Goal: Information Seeking & Learning: Learn about a topic

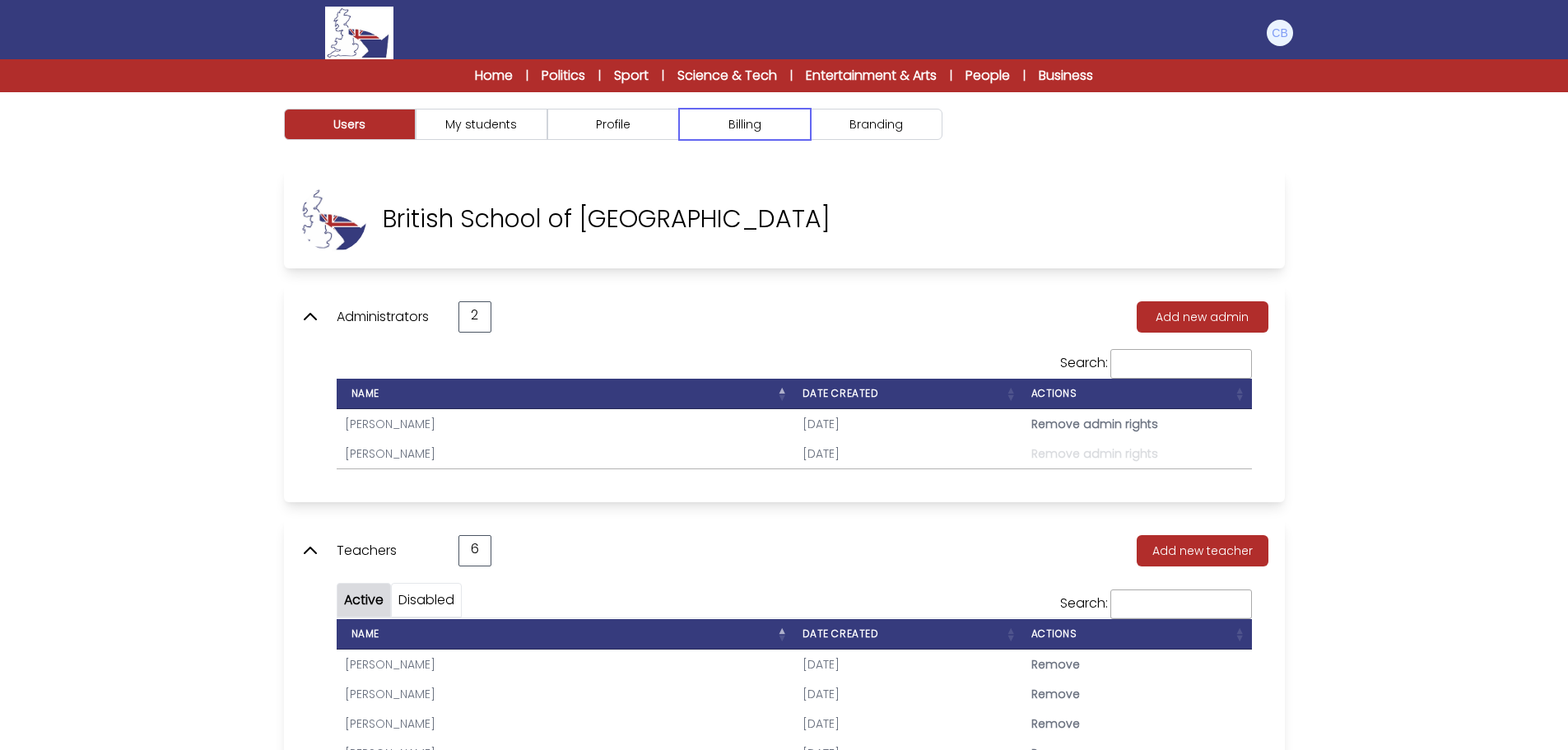
click at [737, 121] on button "Billing" at bounding box center [745, 124] width 132 height 31
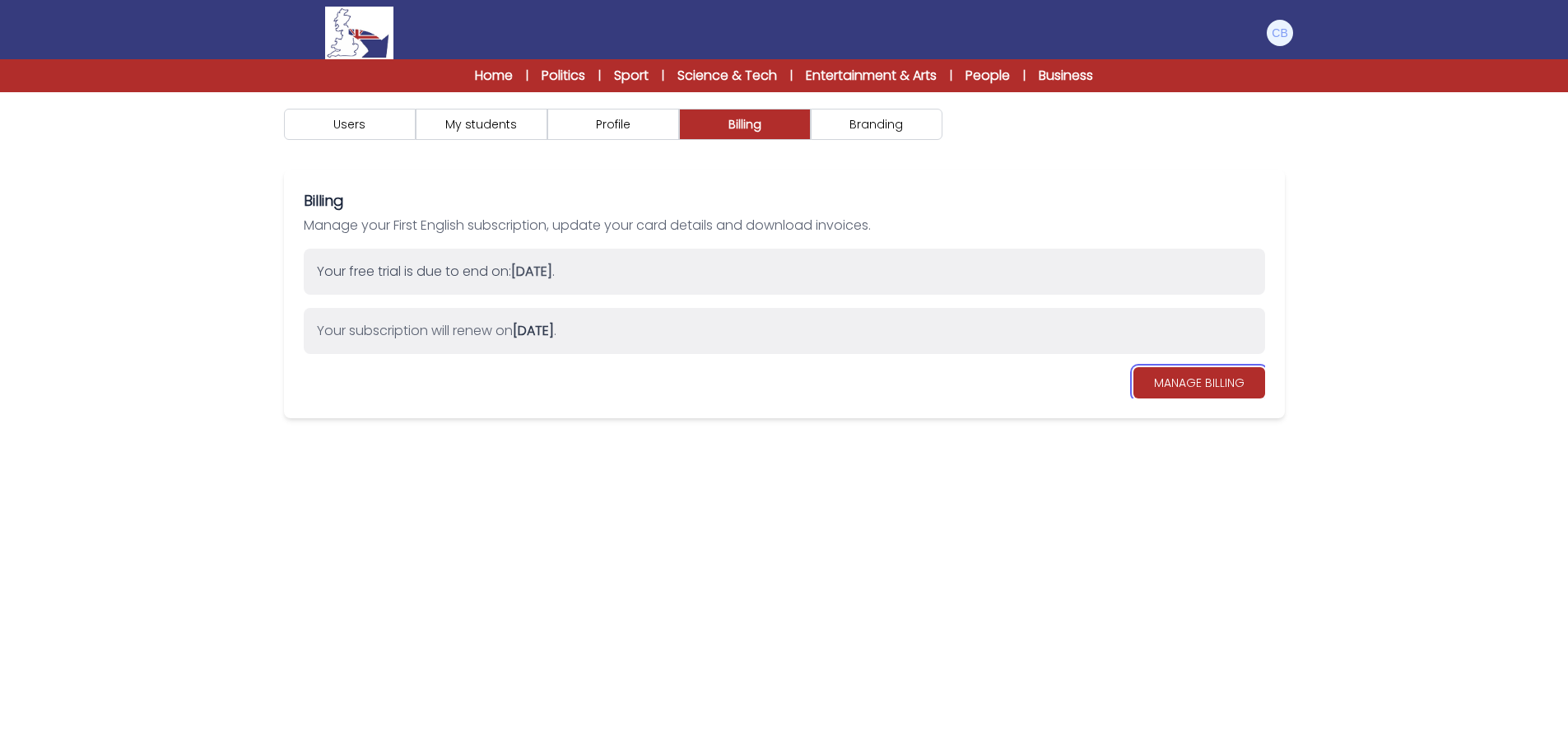
click at [1229, 387] on link "MANAGE BILLING" at bounding box center [1200, 383] width 132 height 31
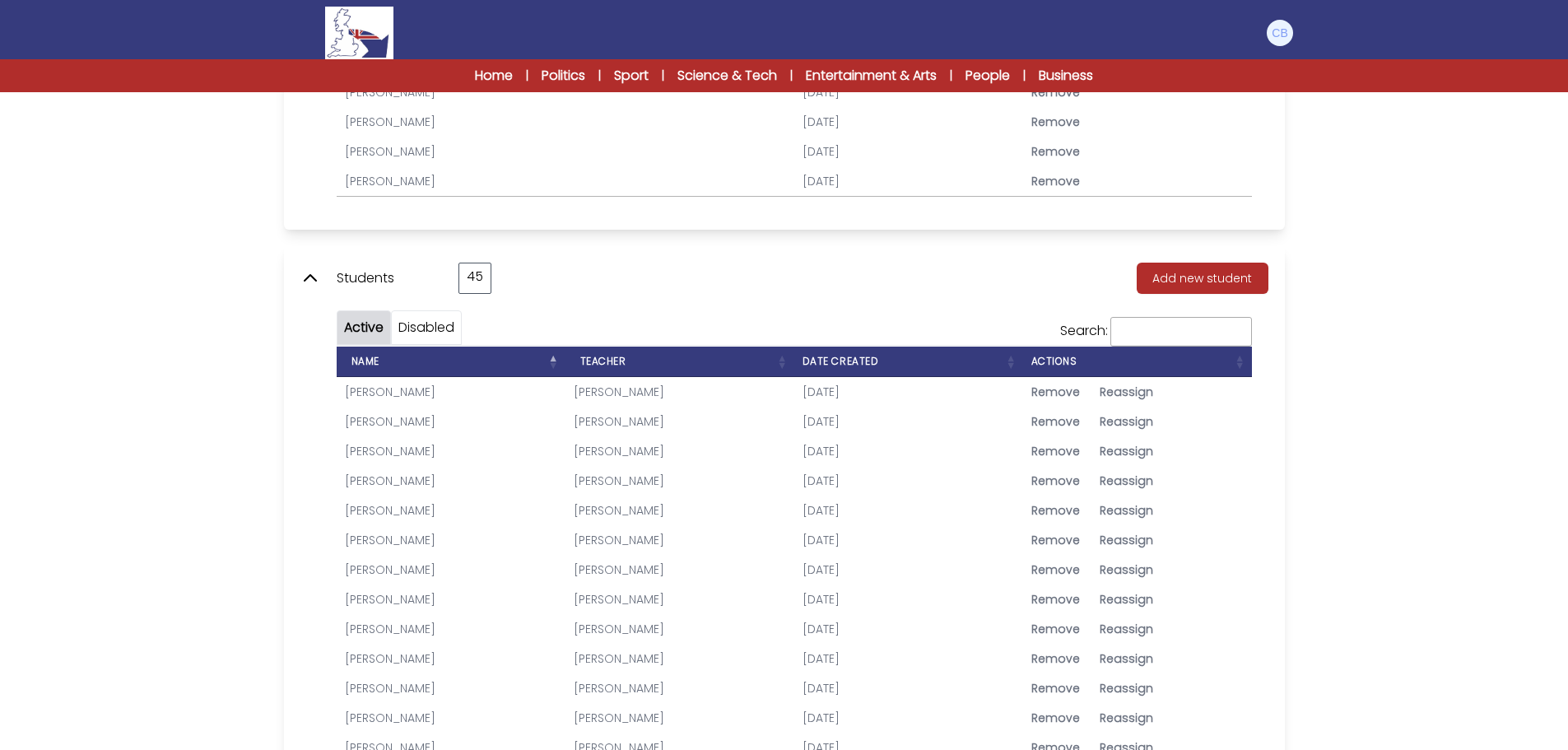
scroll to position [659, 0]
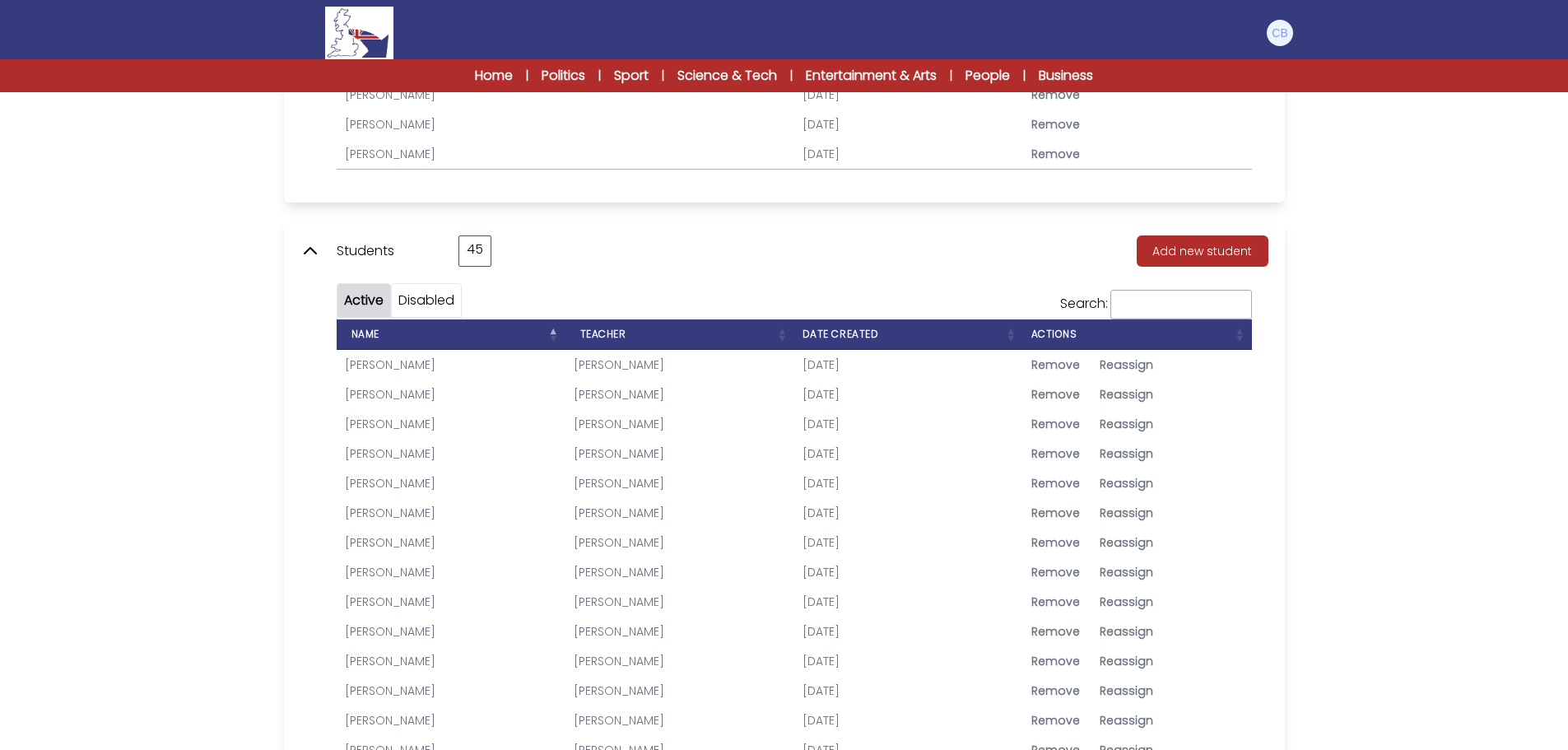
click at [416, 483] on link "[PERSON_NAME]" at bounding box center [391, 483] width 91 height 16
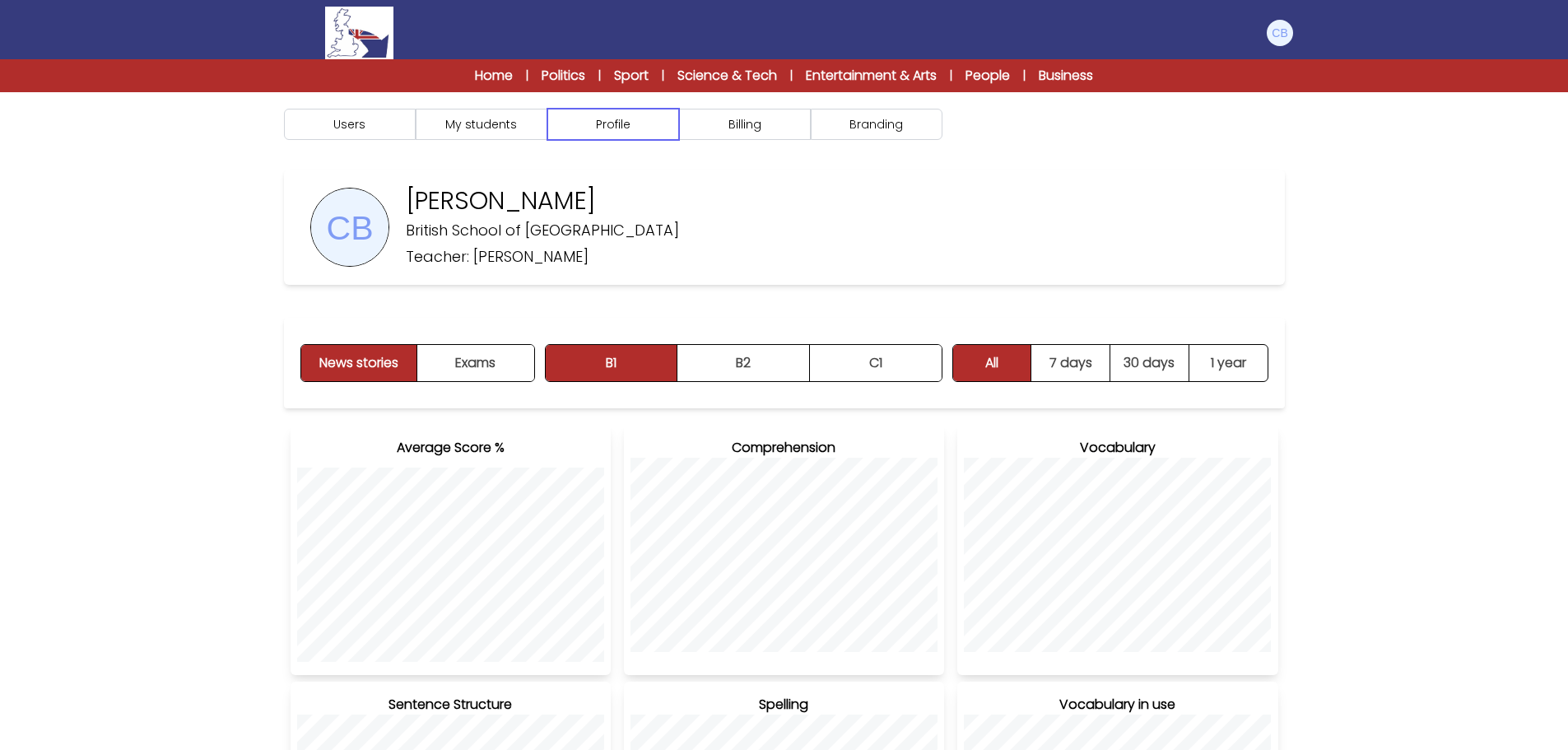
click at [634, 122] on button "Profile" at bounding box center [613, 124] width 132 height 31
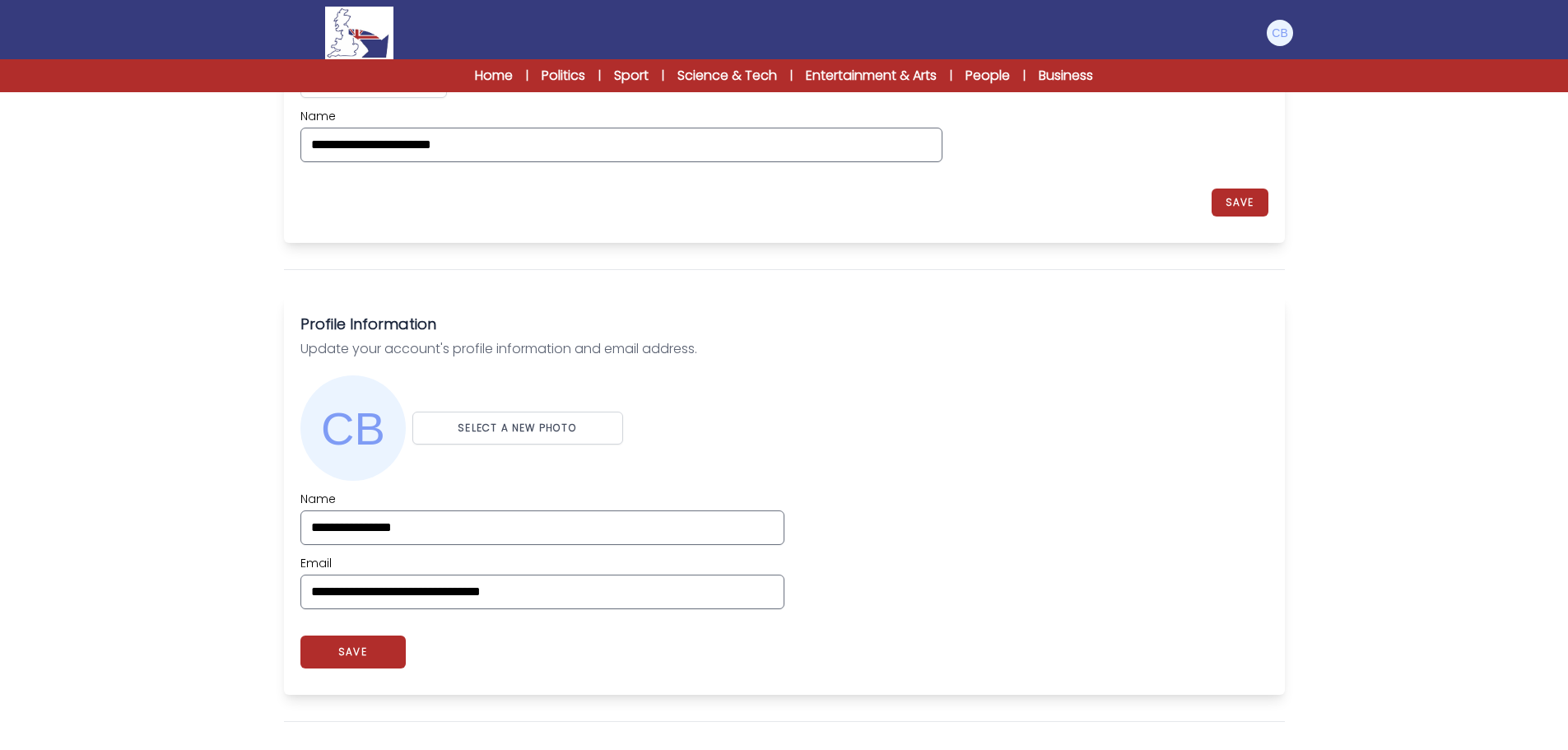
scroll to position [145, 0]
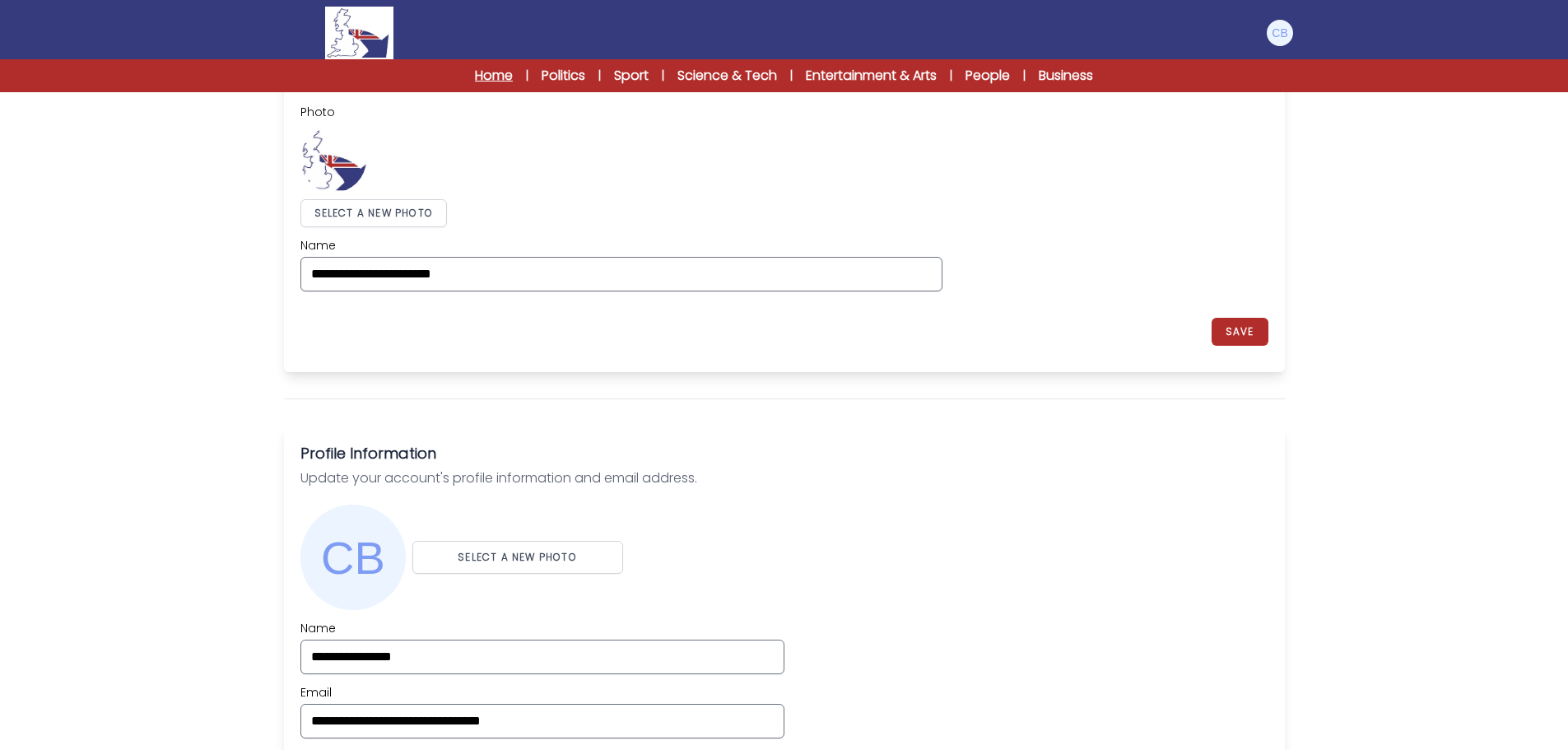
click at [502, 75] on link "Home" at bounding box center [494, 76] width 38 height 20
click at [568, 74] on link "Politics" at bounding box center [563, 76] width 44 height 20
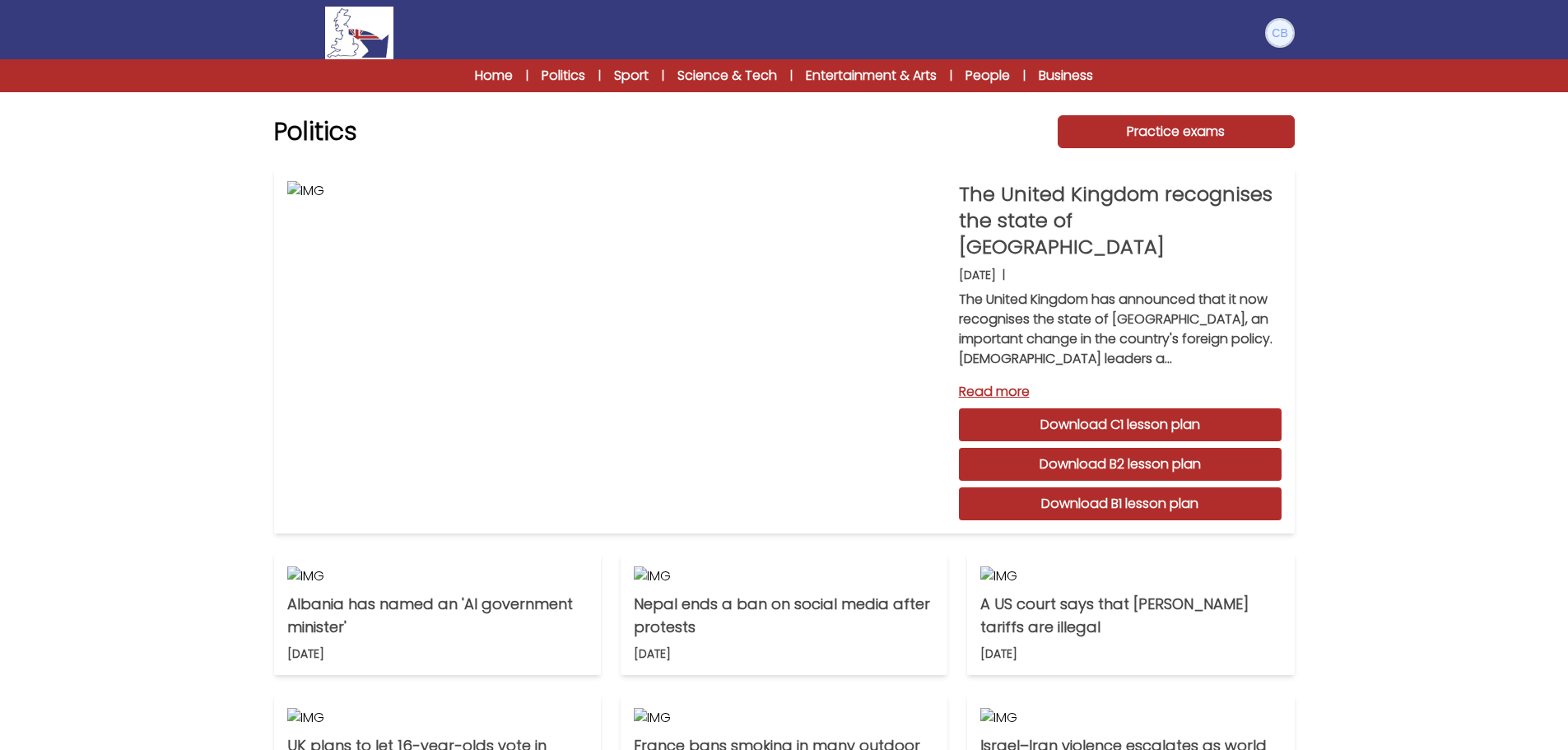
click at [1280, 31] on img at bounding box center [1280, 33] width 26 height 26
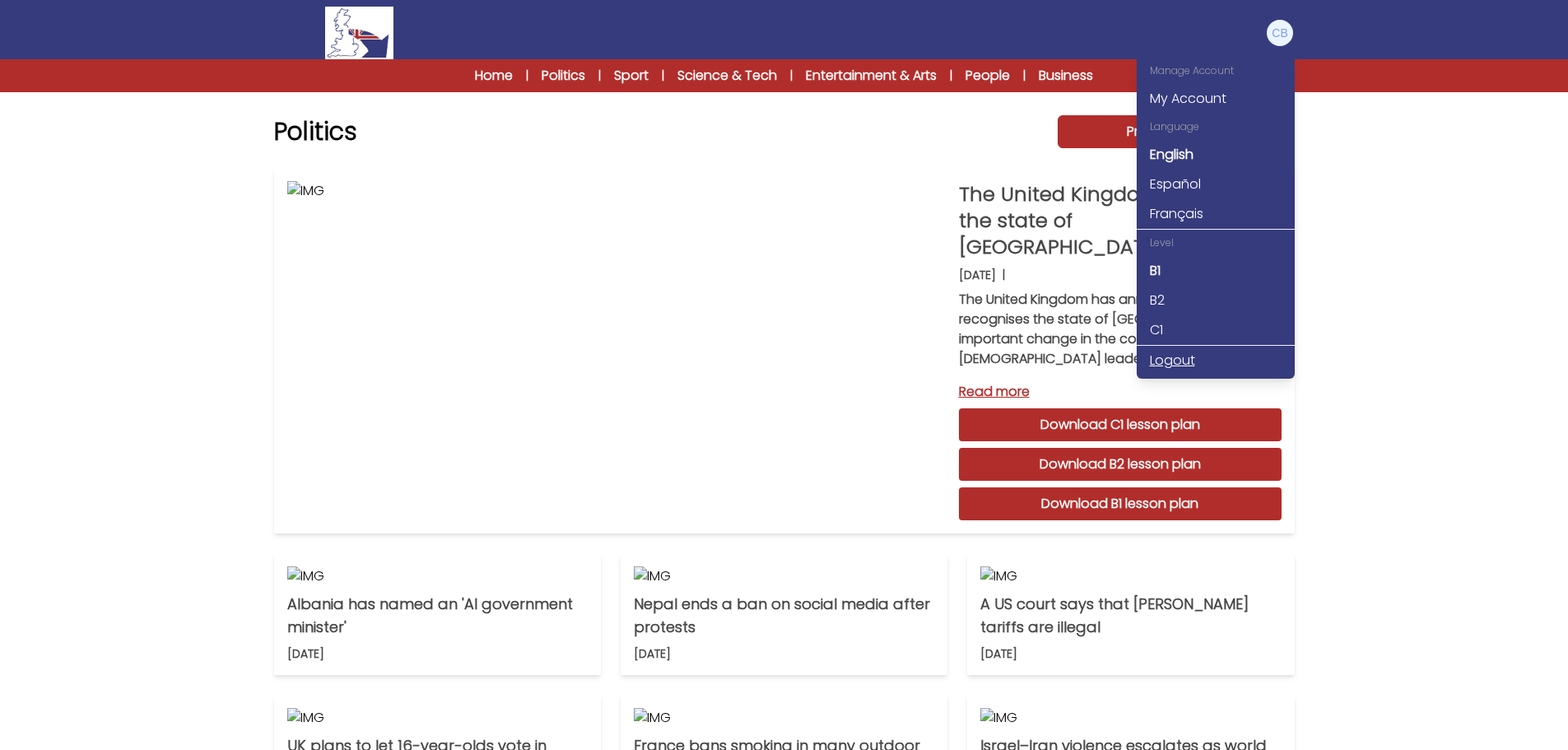
click at [1170, 365] on link "Logout" at bounding box center [1216, 361] width 158 height 30
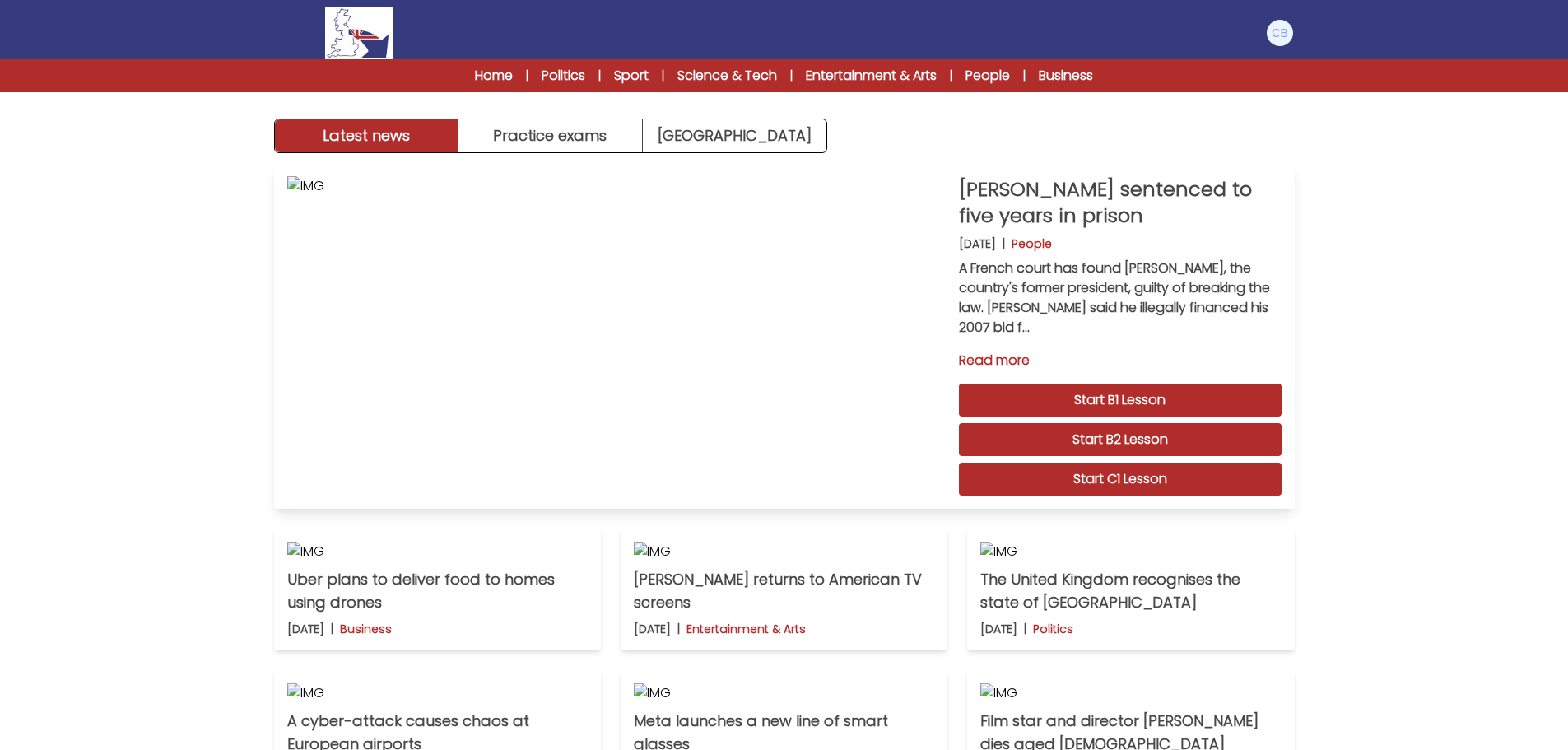
click at [1135, 436] on link "Start B2 Lesson" at bounding box center [1121, 440] width 323 height 33
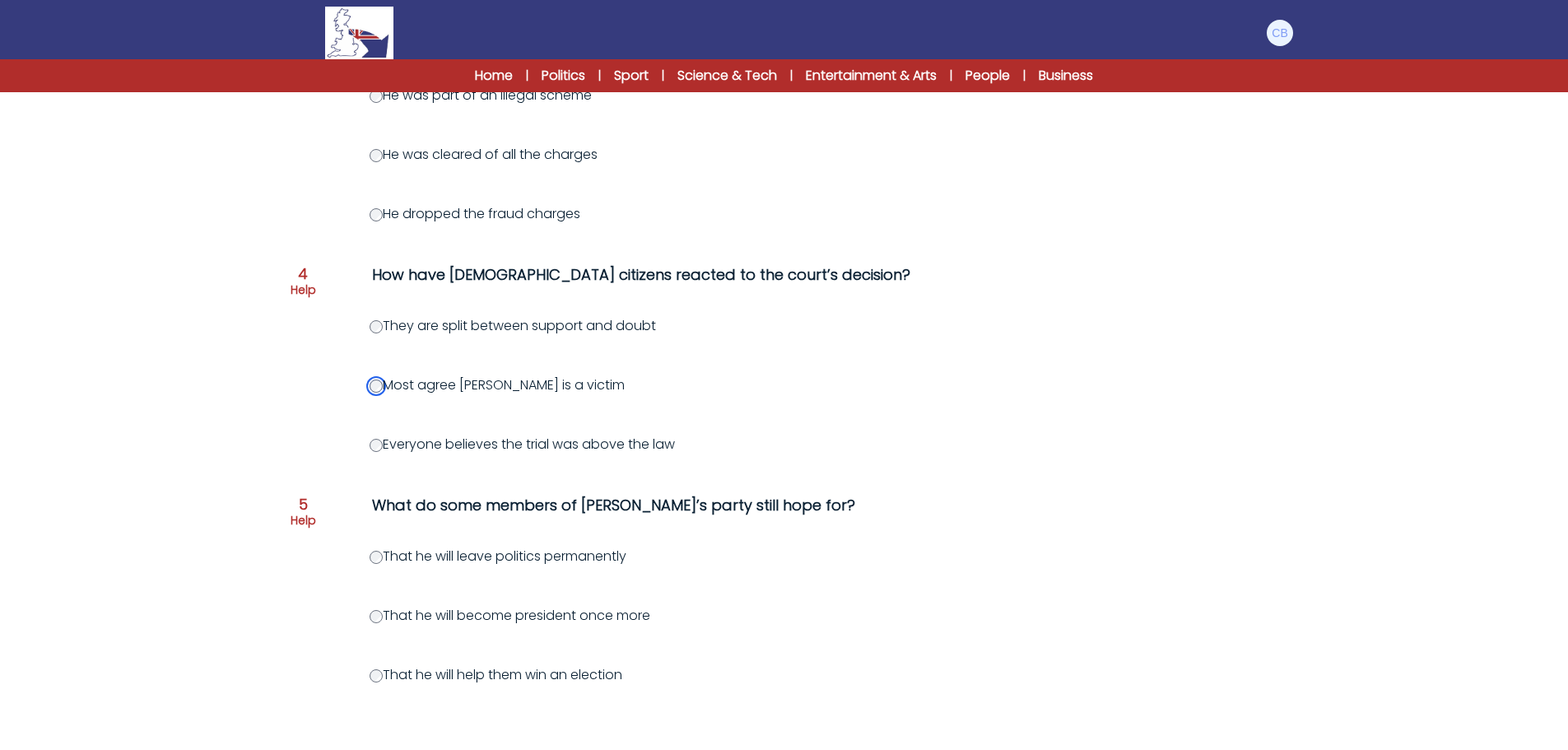
scroll to position [874, 0]
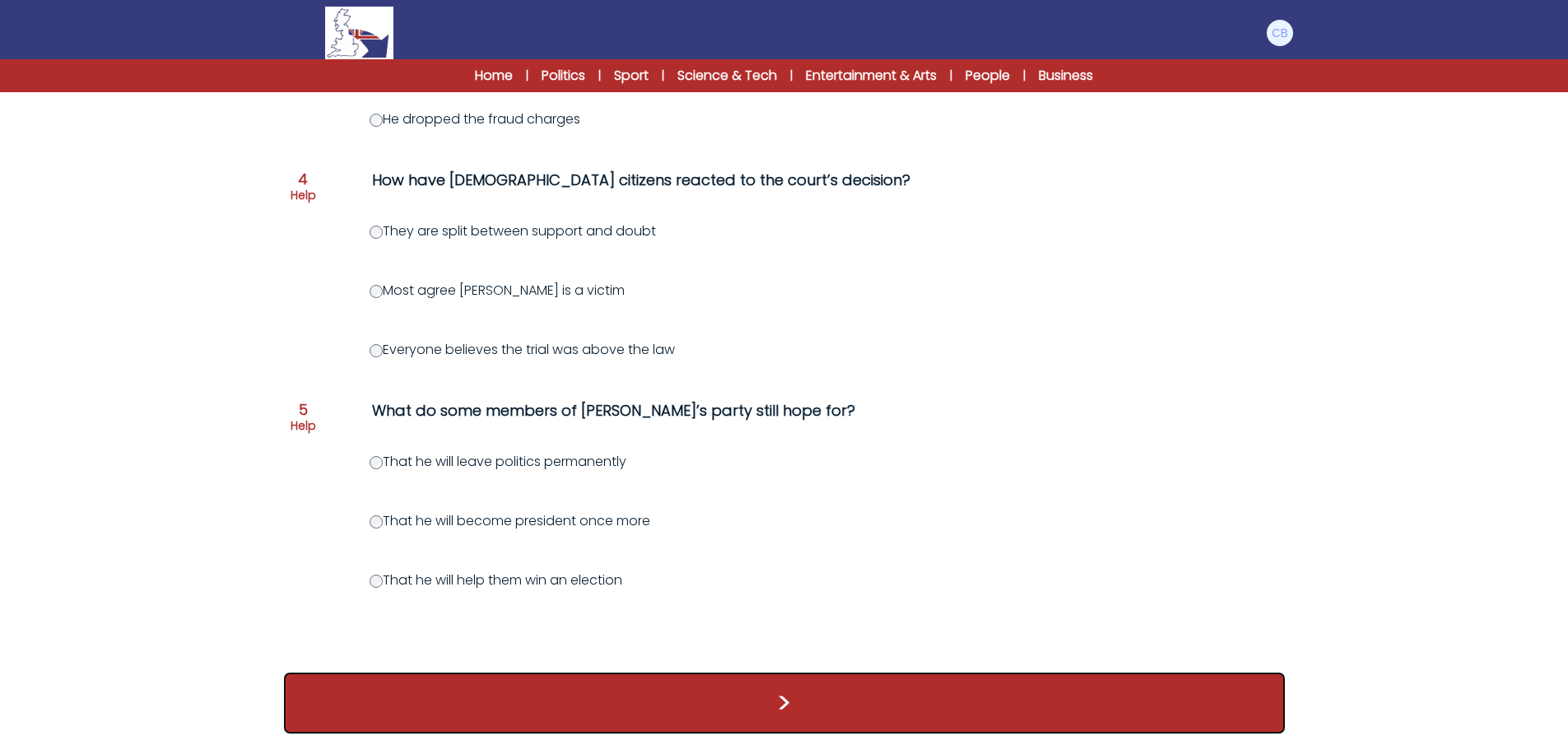
click at [803, 697] on button ">" at bounding box center [784, 703] width 1001 height 61
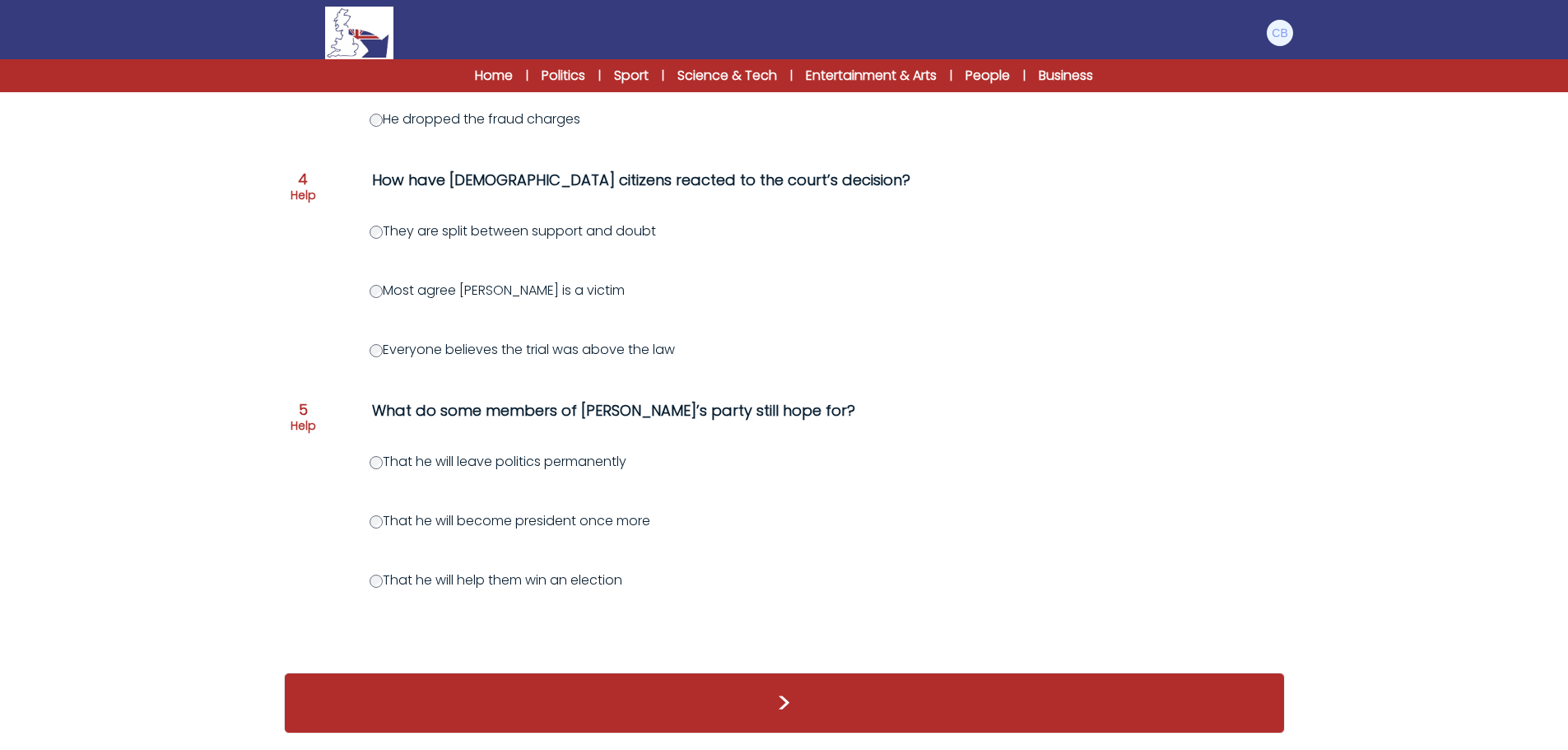
scroll to position [856, 0]
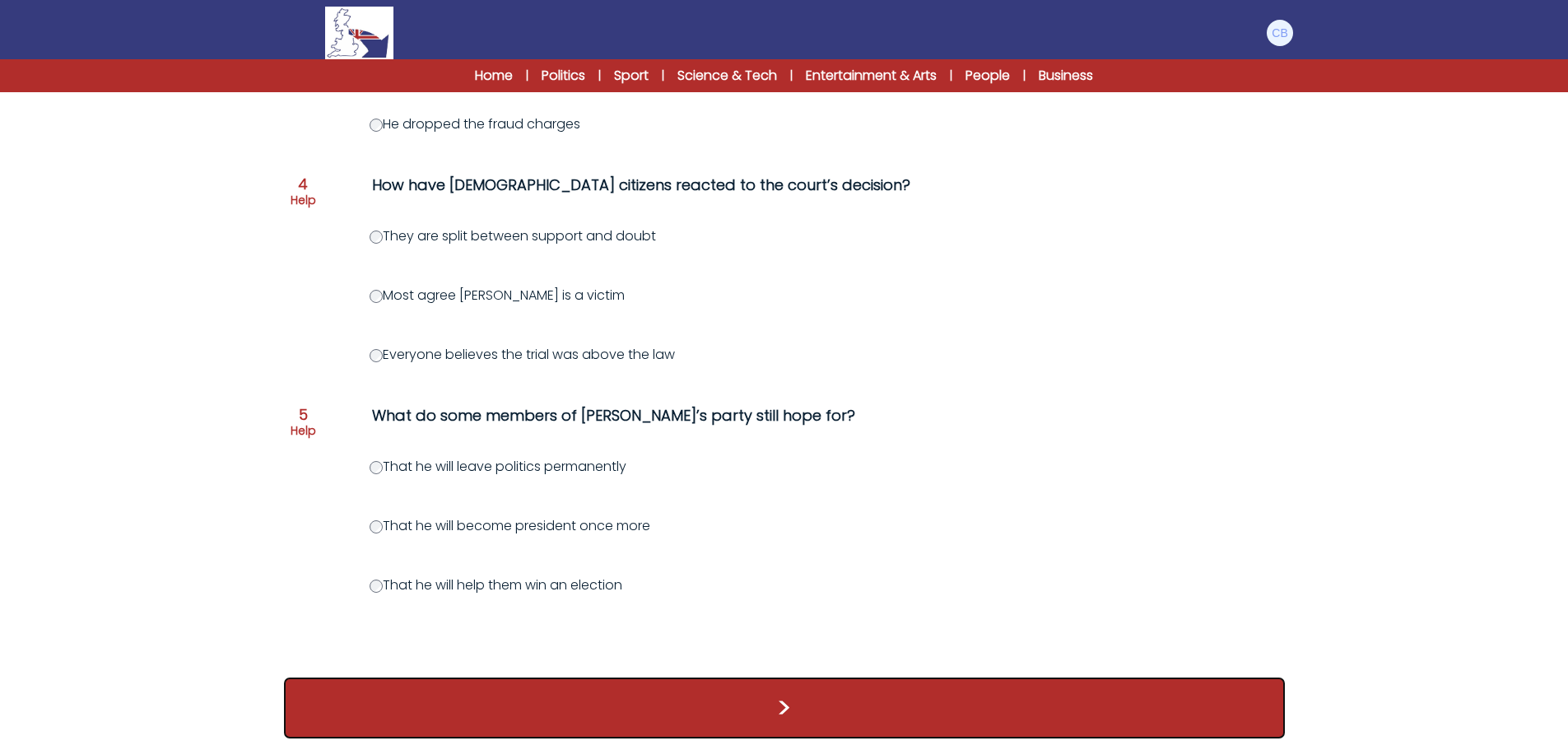
click at [781, 718] on button ">" at bounding box center [784, 708] width 1001 height 61
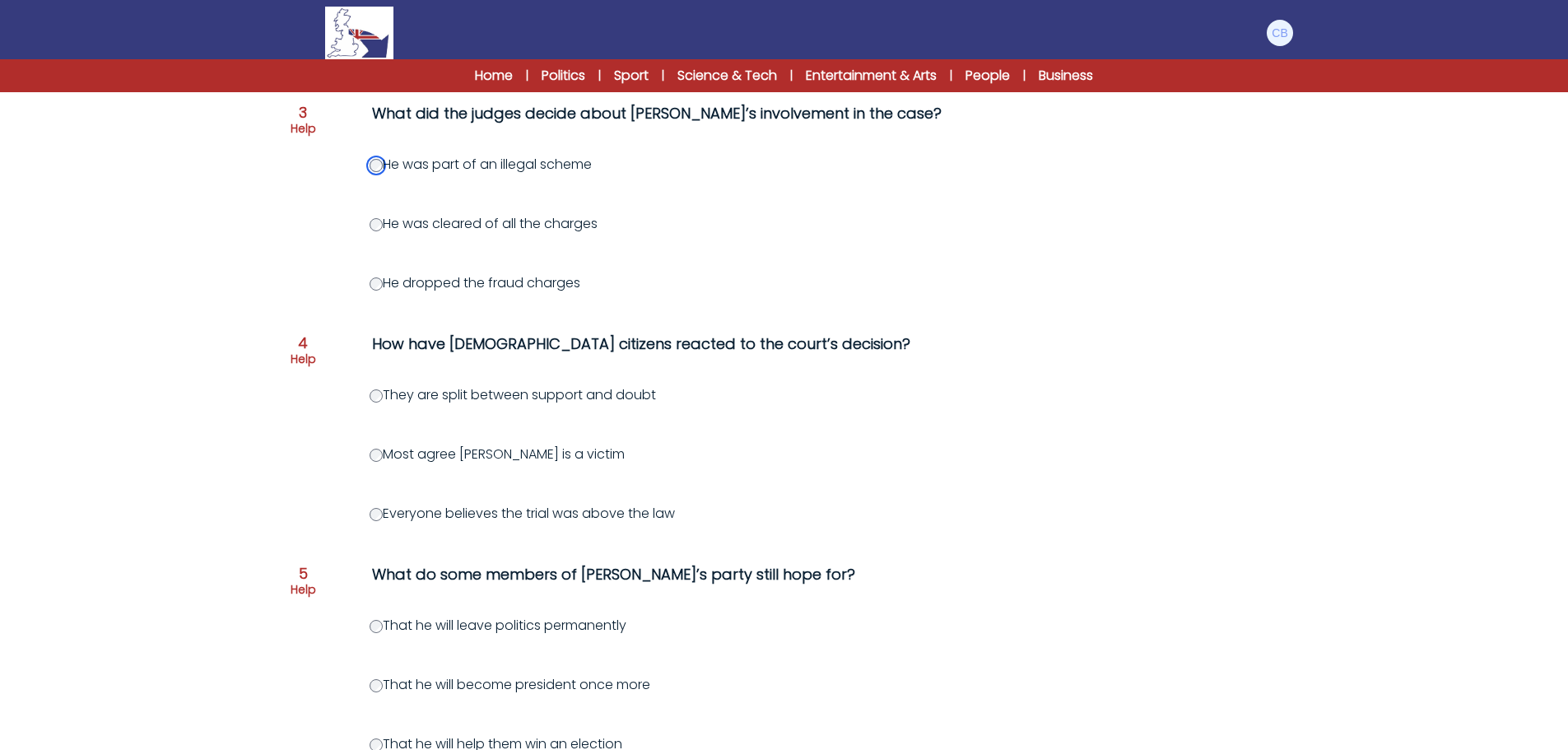
scroll to position [874, 0]
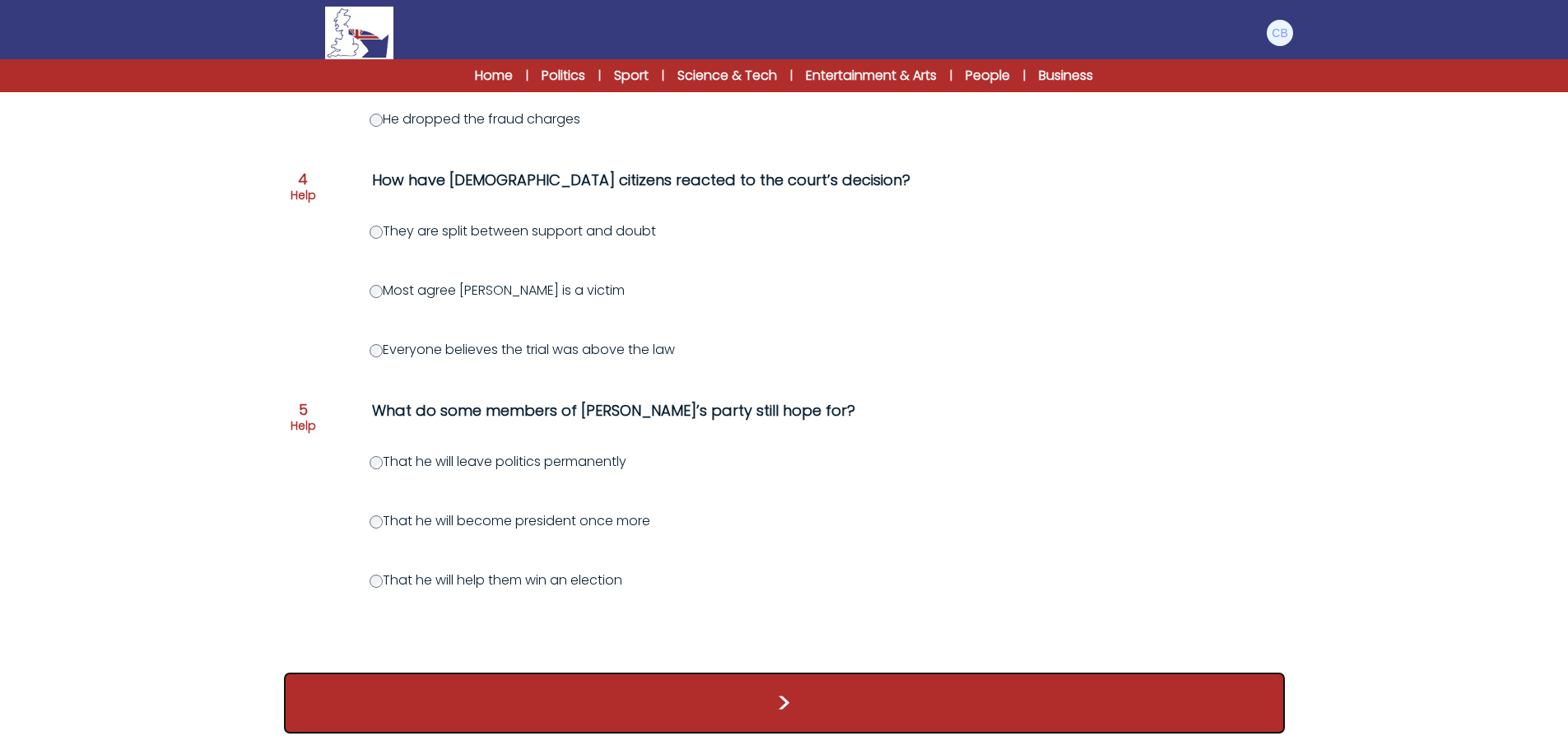
click at [783, 710] on button ">" at bounding box center [784, 703] width 1001 height 61
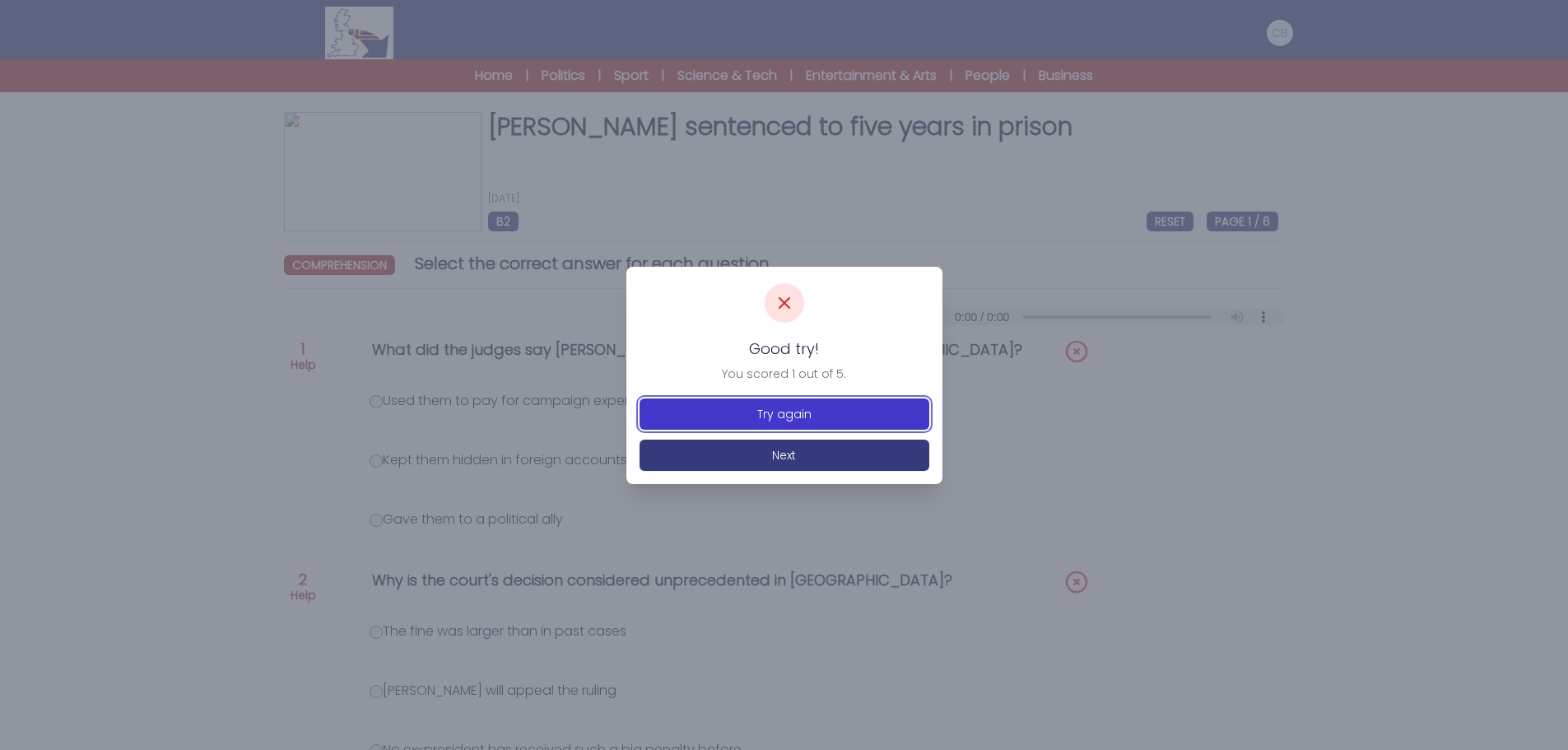
click at [803, 408] on button "Try again" at bounding box center [784, 415] width 290 height 31
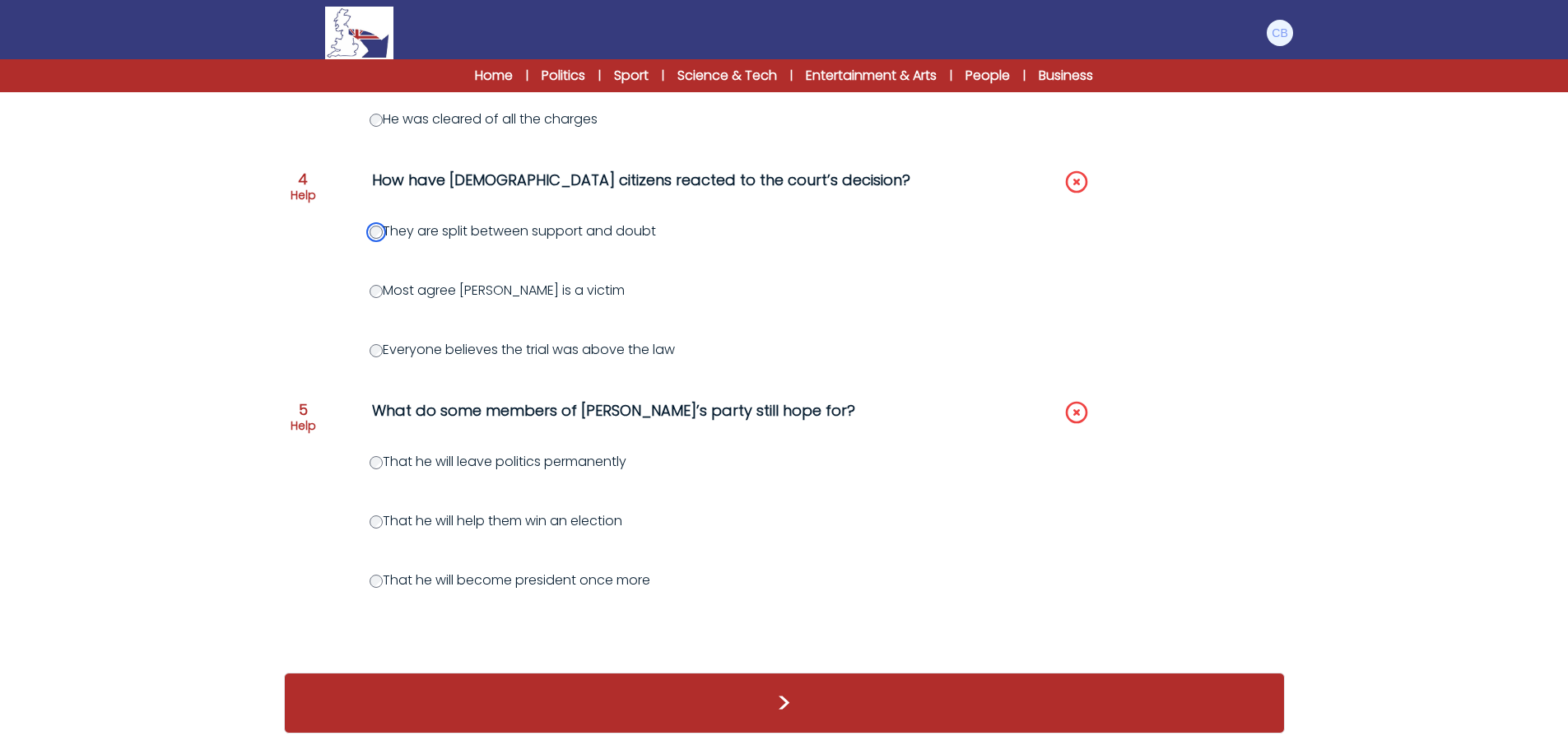
scroll to position [874, 0]
click at [385, 462] on div "Question 1 Help What did the judges say Sarkozy did with the money from Libya? …" at bounding box center [784, 60] width 1001 height 1193
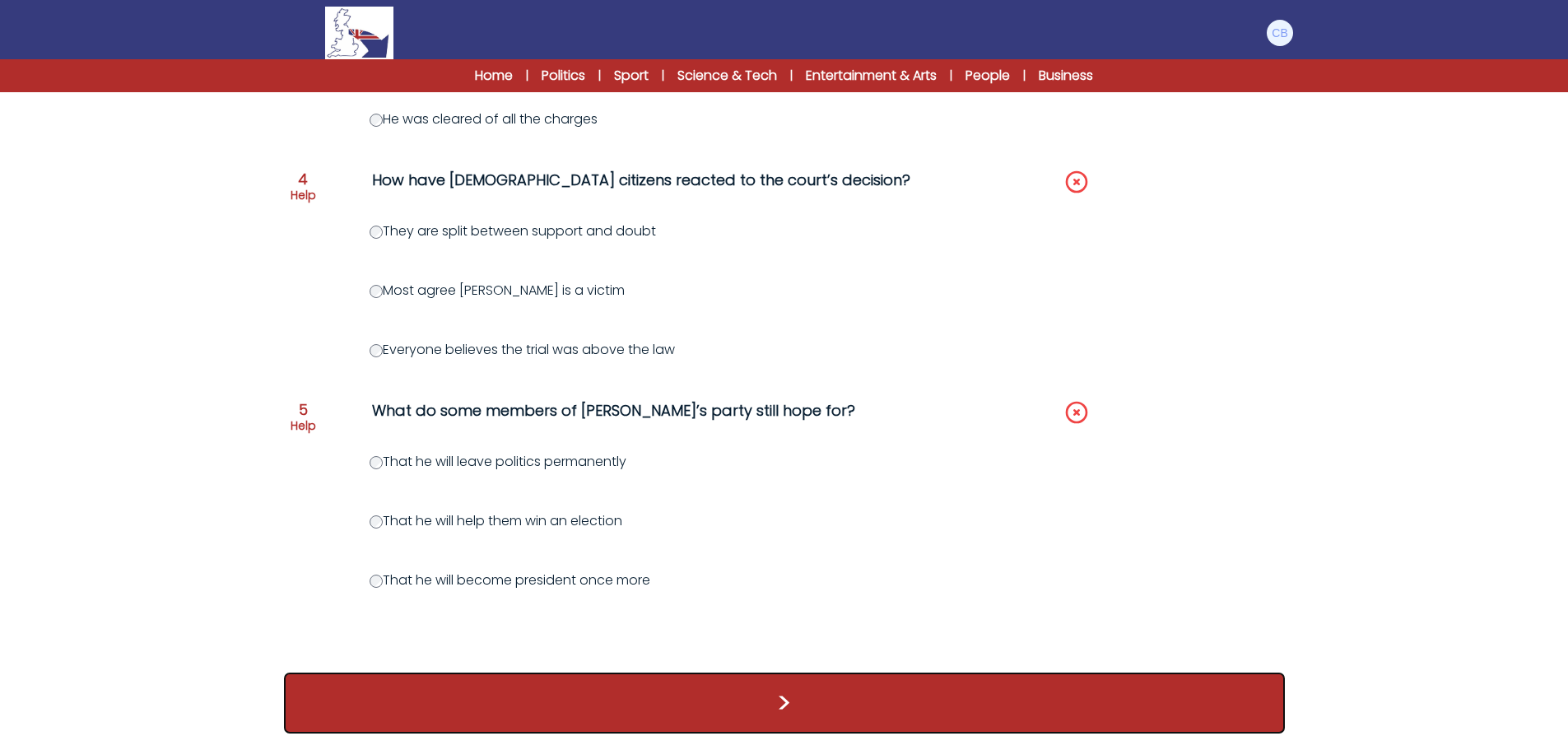
click at [803, 703] on button ">" at bounding box center [784, 703] width 1001 height 61
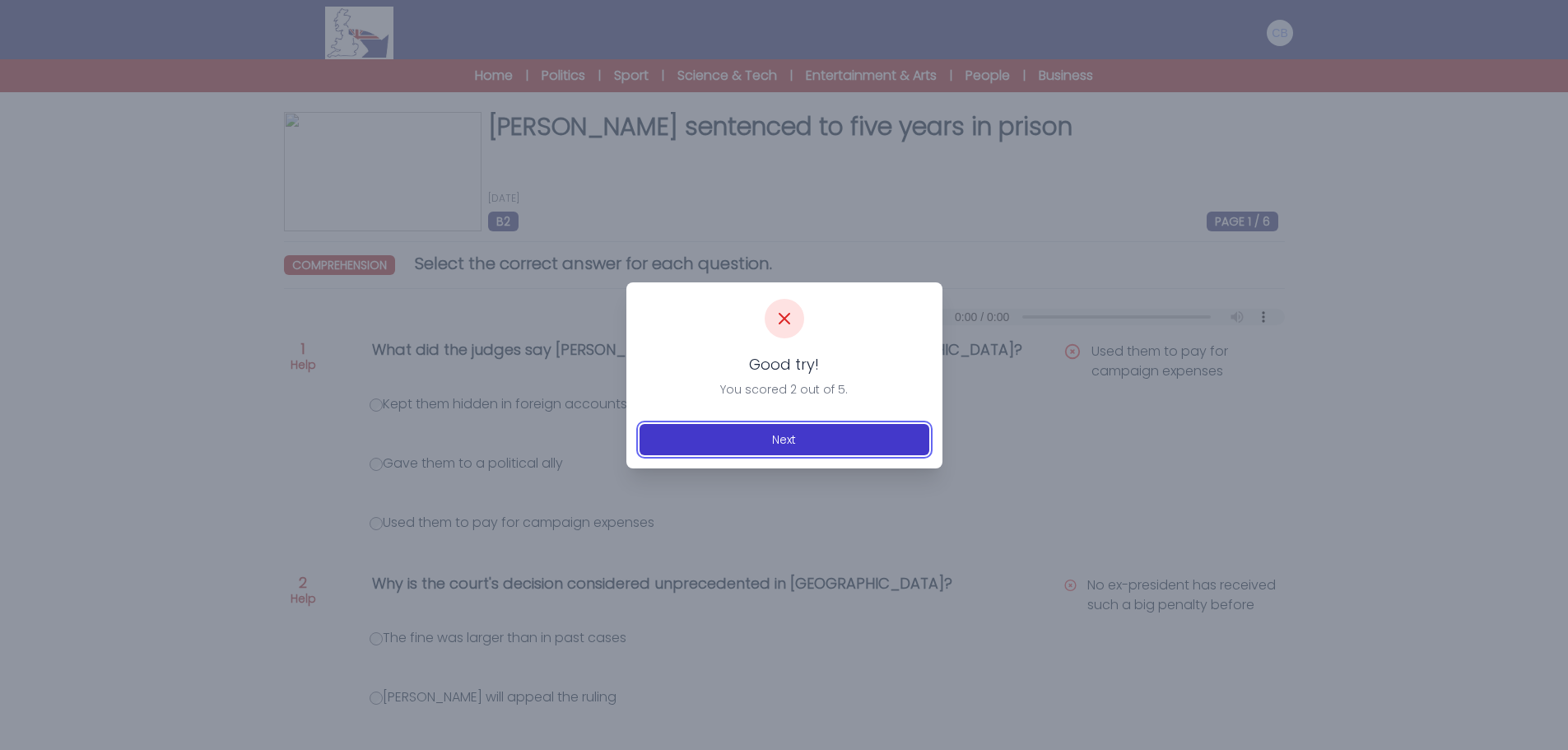
click at [787, 432] on button "Next" at bounding box center [784, 440] width 290 height 31
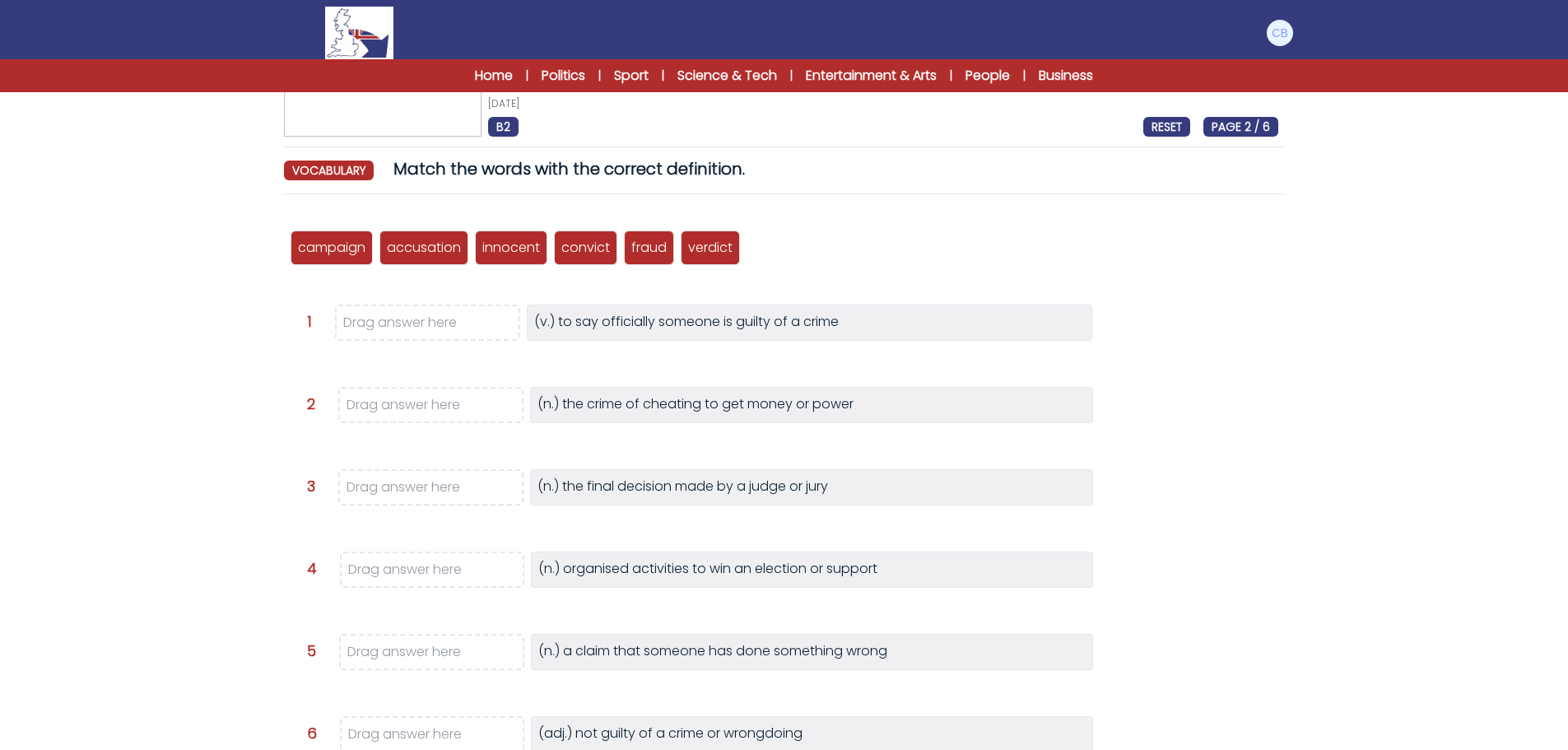
scroll to position [82, 0]
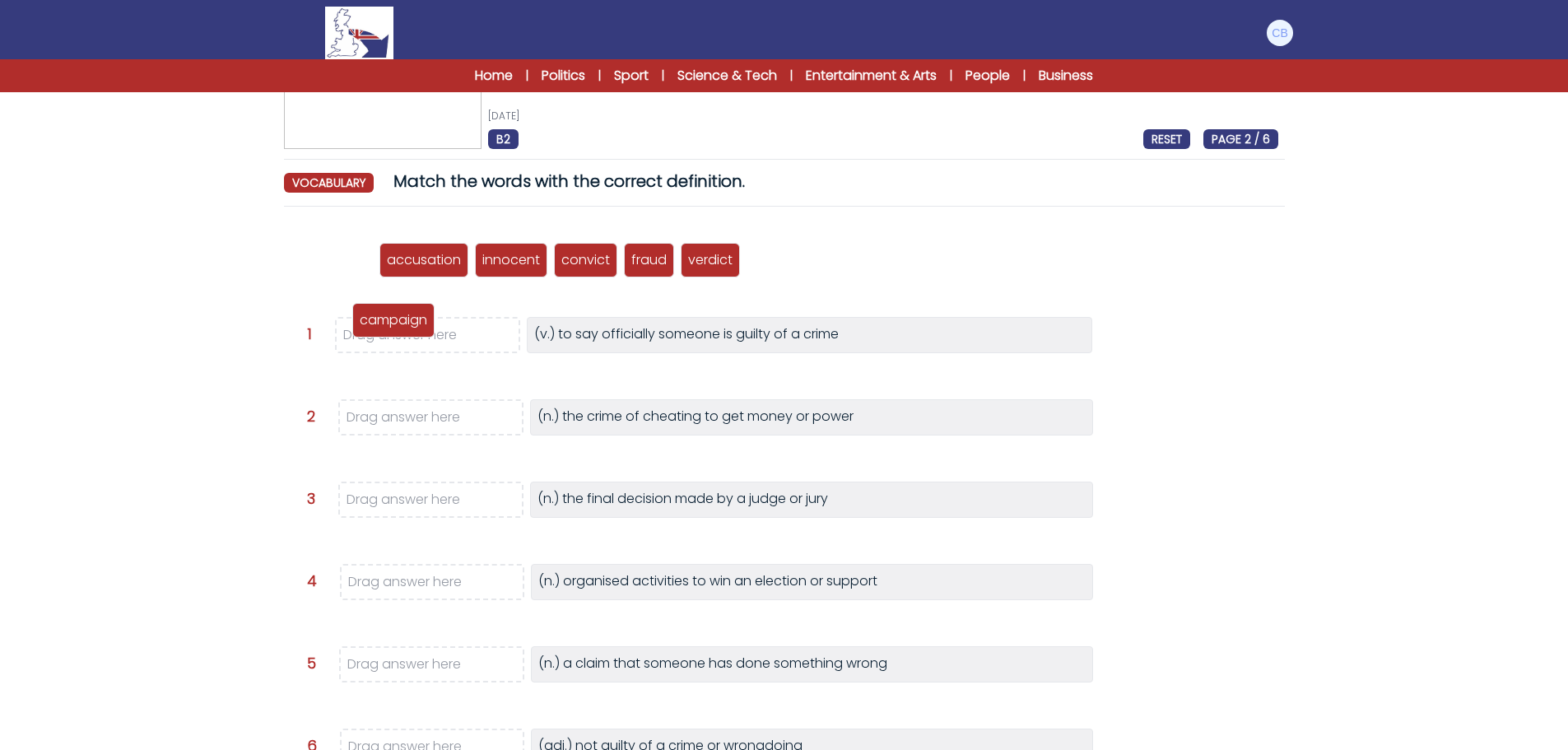
drag, startPoint x: 325, startPoint y: 265, endPoint x: 403, endPoint y: 340, distance: 108.2
click at [403, 330] on p "campaign" at bounding box center [394, 321] width 68 height 20
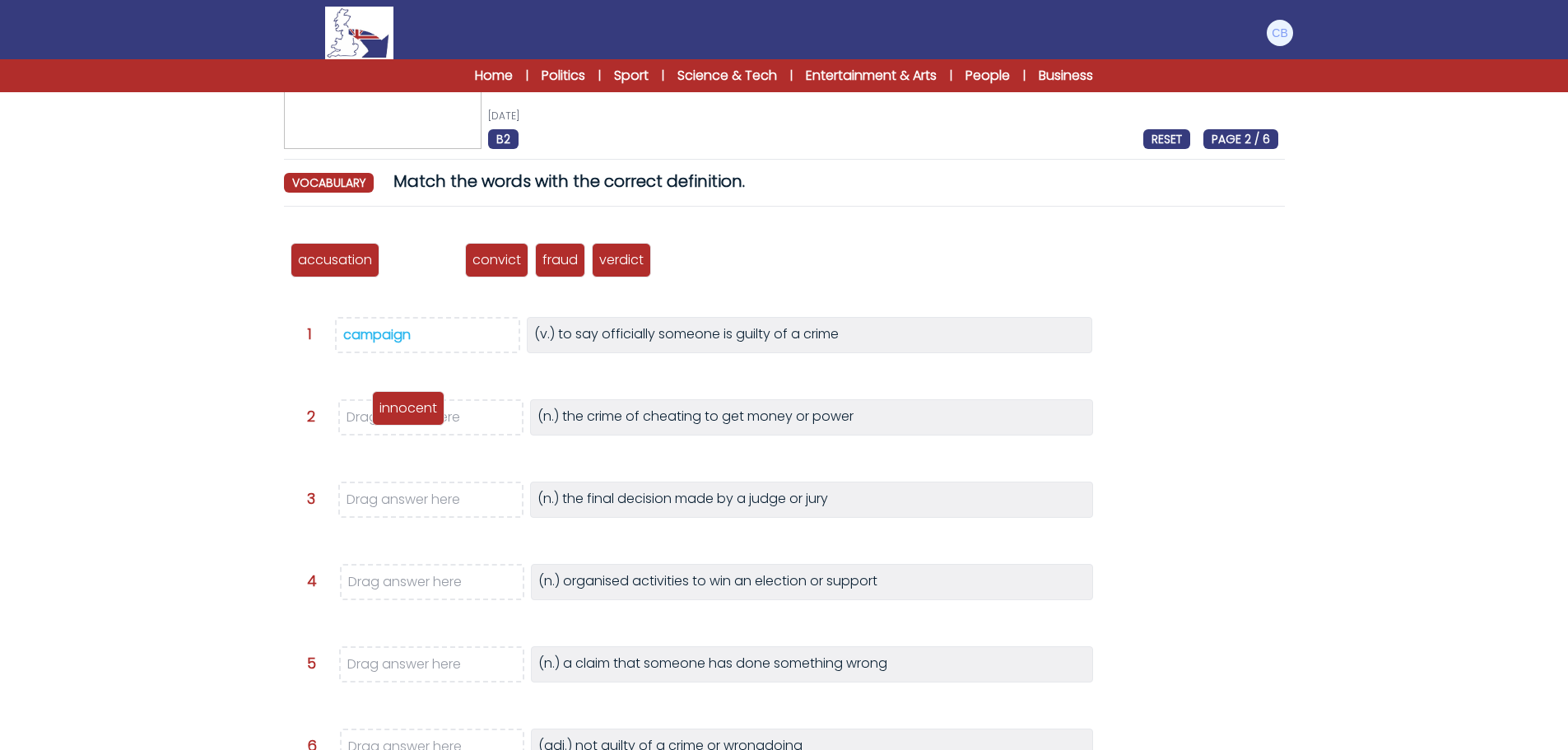
drag, startPoint x: 427, startPoint y: 261, endPoint x: 414, endPoint y: 416, distance: 155.5
click at [413, 415] on p "innocent" at bounding box center [409, 409] width 58 height 20
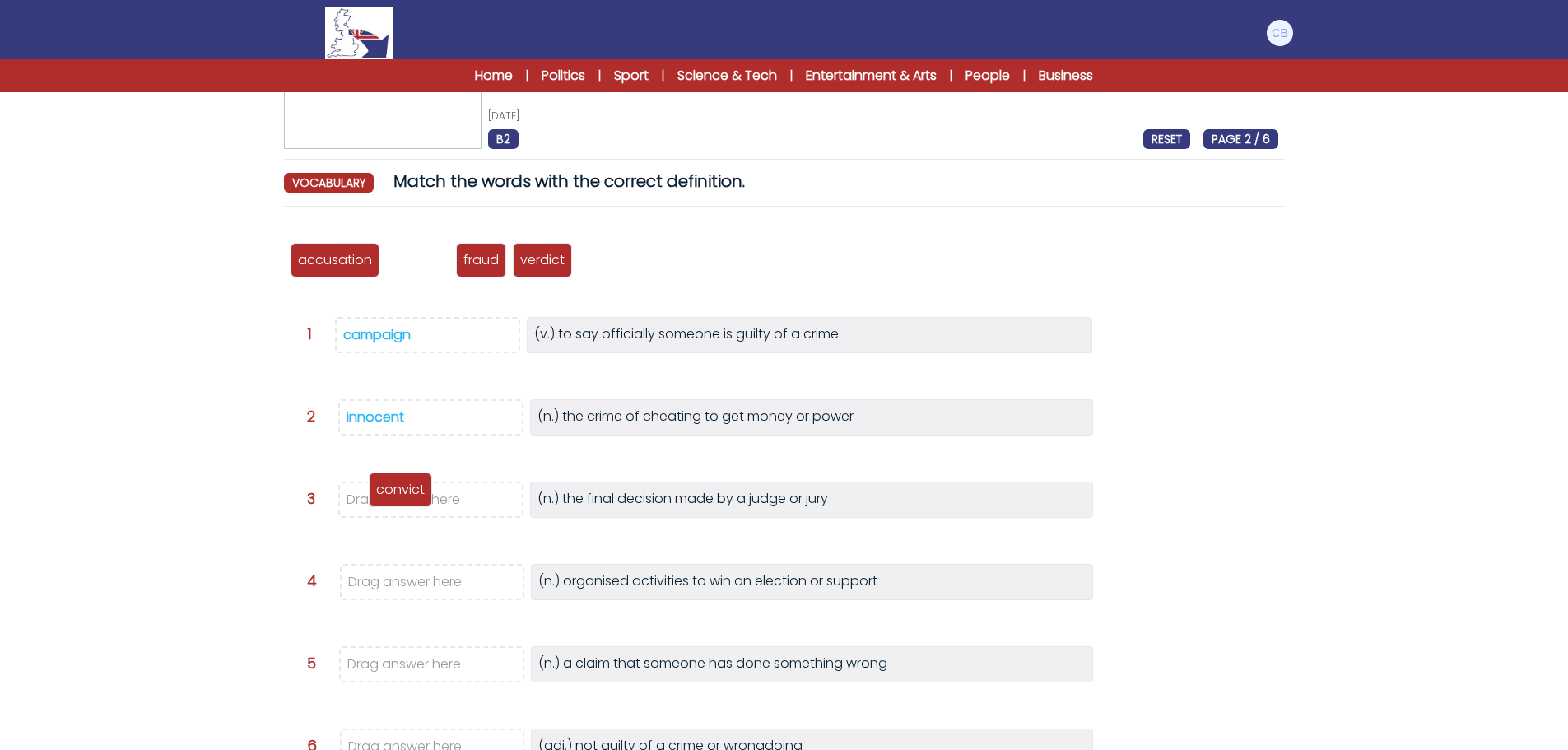
drag, startPoint x: 424, startPoint y: 265, endPoint x: 407, endPoint y: 496, distance: 231.6
click at [407, 497] on p "convict" at bounding box center [400, 490] width 49 height 20
drag, startPoint x: 426, startPoint y: 261, endPoint x: 407, endPoint y: 579, distance: 318.6
click at [407, 579] on p "fraud" at bounding box center [392, 578] width 35 height 20
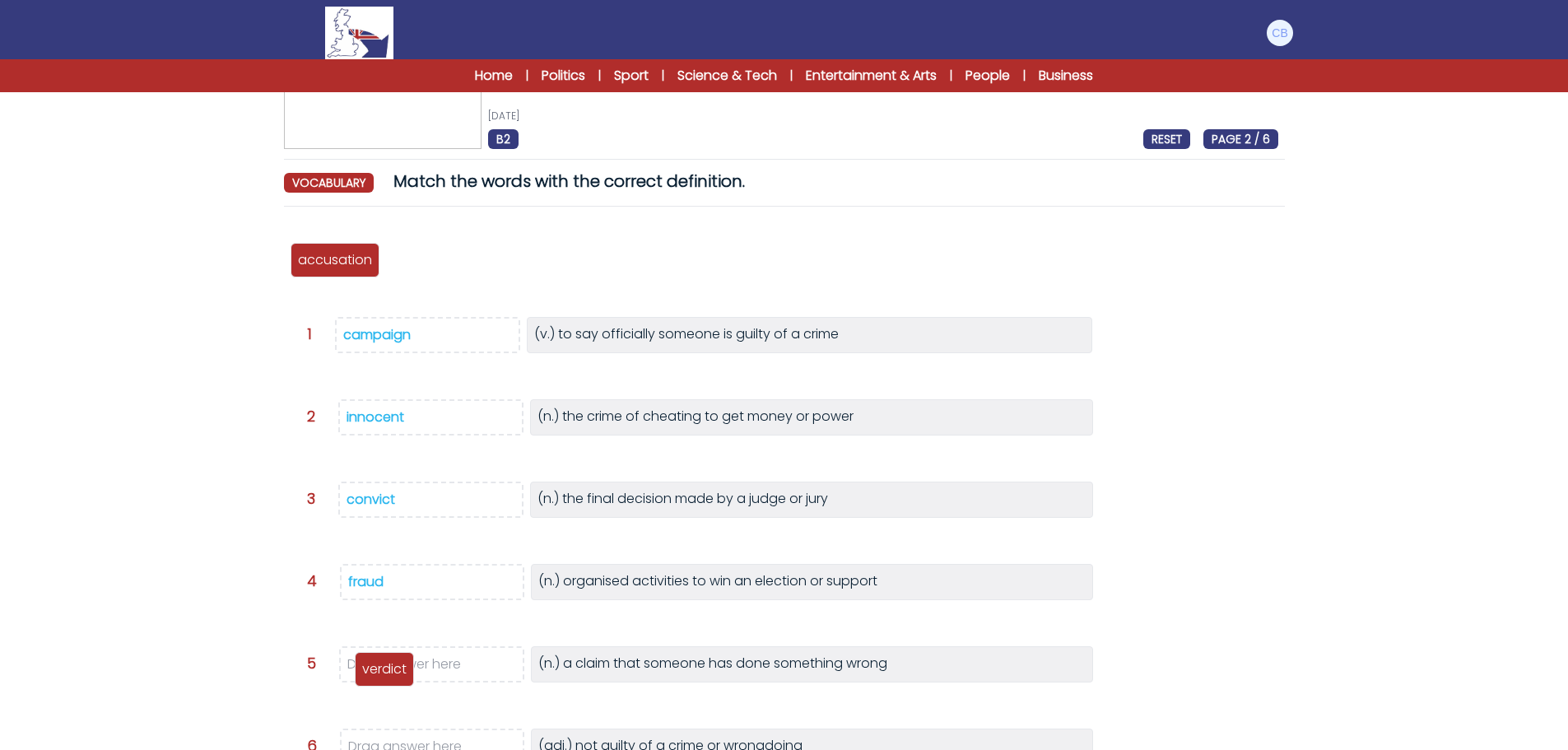
drag, startPoint x: 424, startPoint y: 262, endPoint x: 393, endPoint y: 671, distance: 410.2
click at [393, 671] on p "verdict" at bounding box center [385, 669] width 44 height 20
drag, startPoint x: 338, startPoint y: 265, endPoint x: 397, endPoint y: 745, distance: 483.6
click at [396, 745] on p "accusation" at bounding box center [391, 738] width 74 height 20
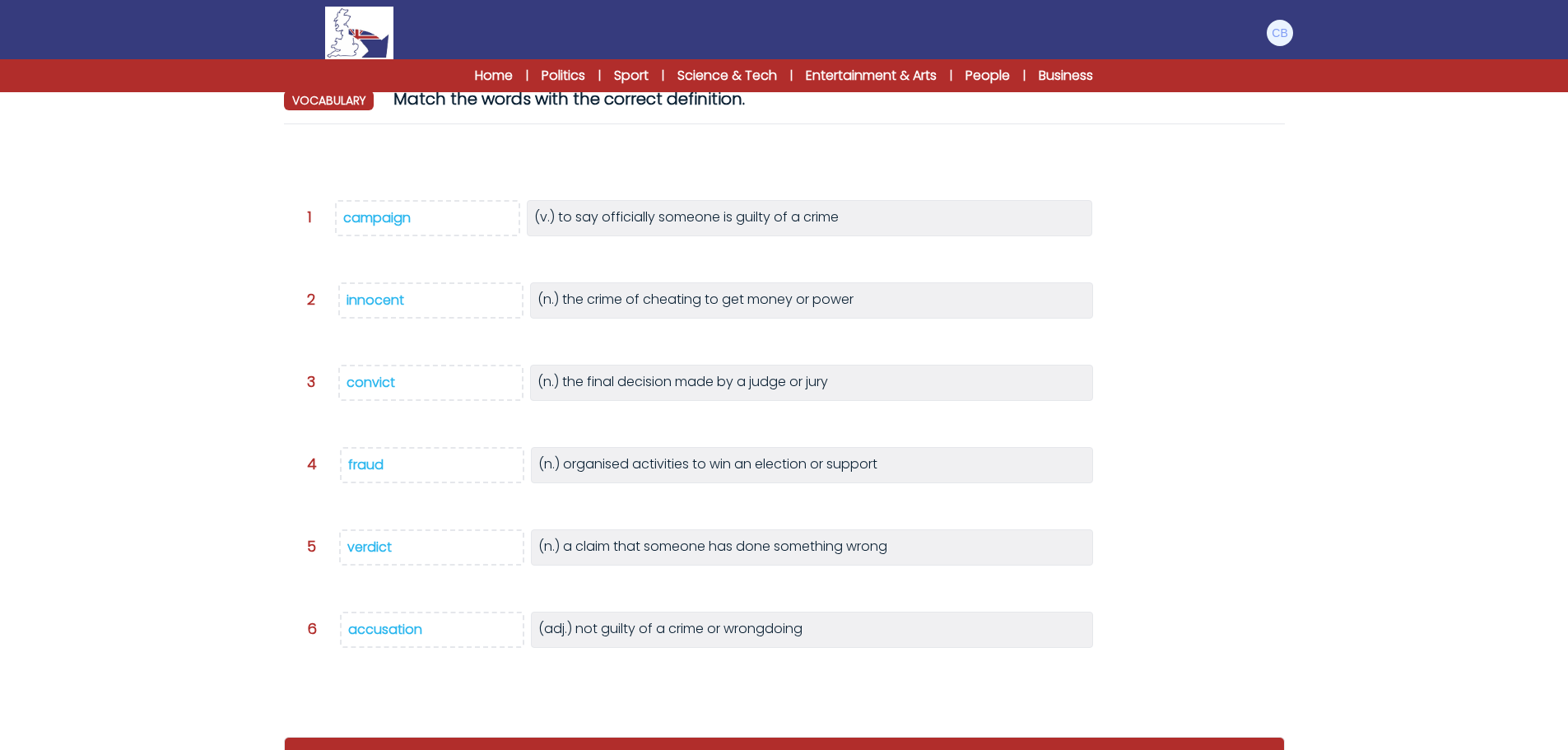
scroll to position [241, 0]
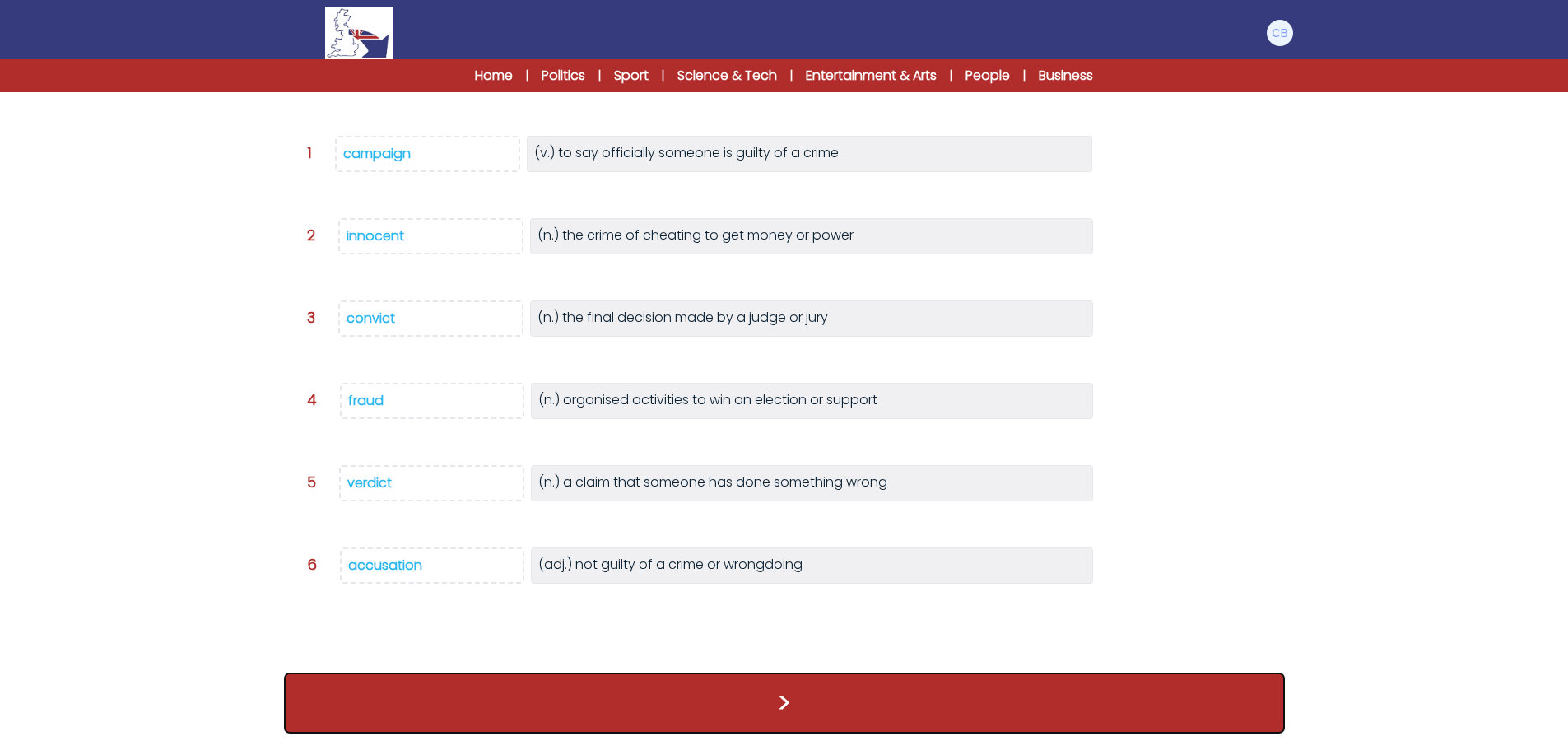
click at [789, 707] on button ">" at bounding box center [784, 703] width 1001 height 61
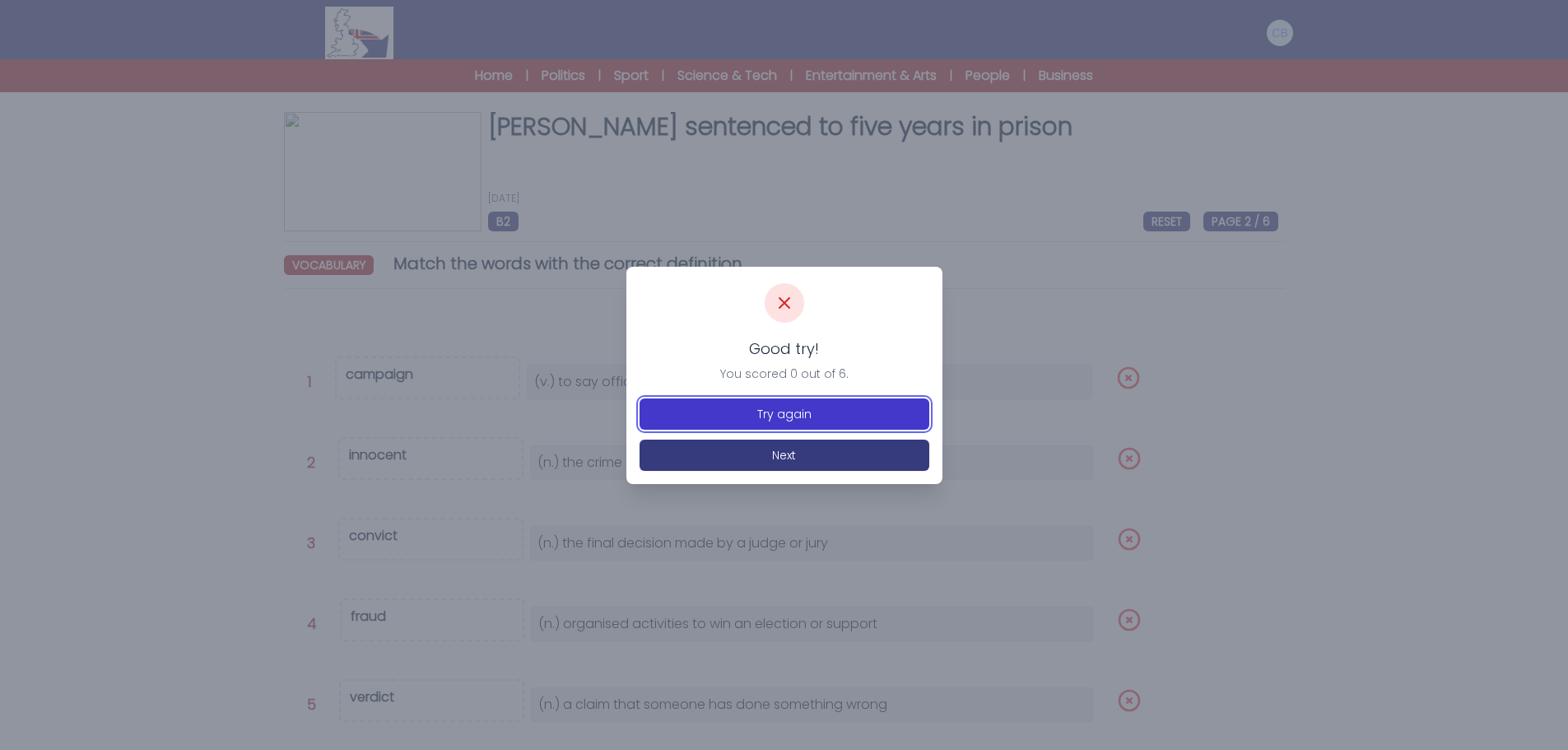
click at [783, 412] on button "Try again" at bounding box center [784, 415] width 290 height 31
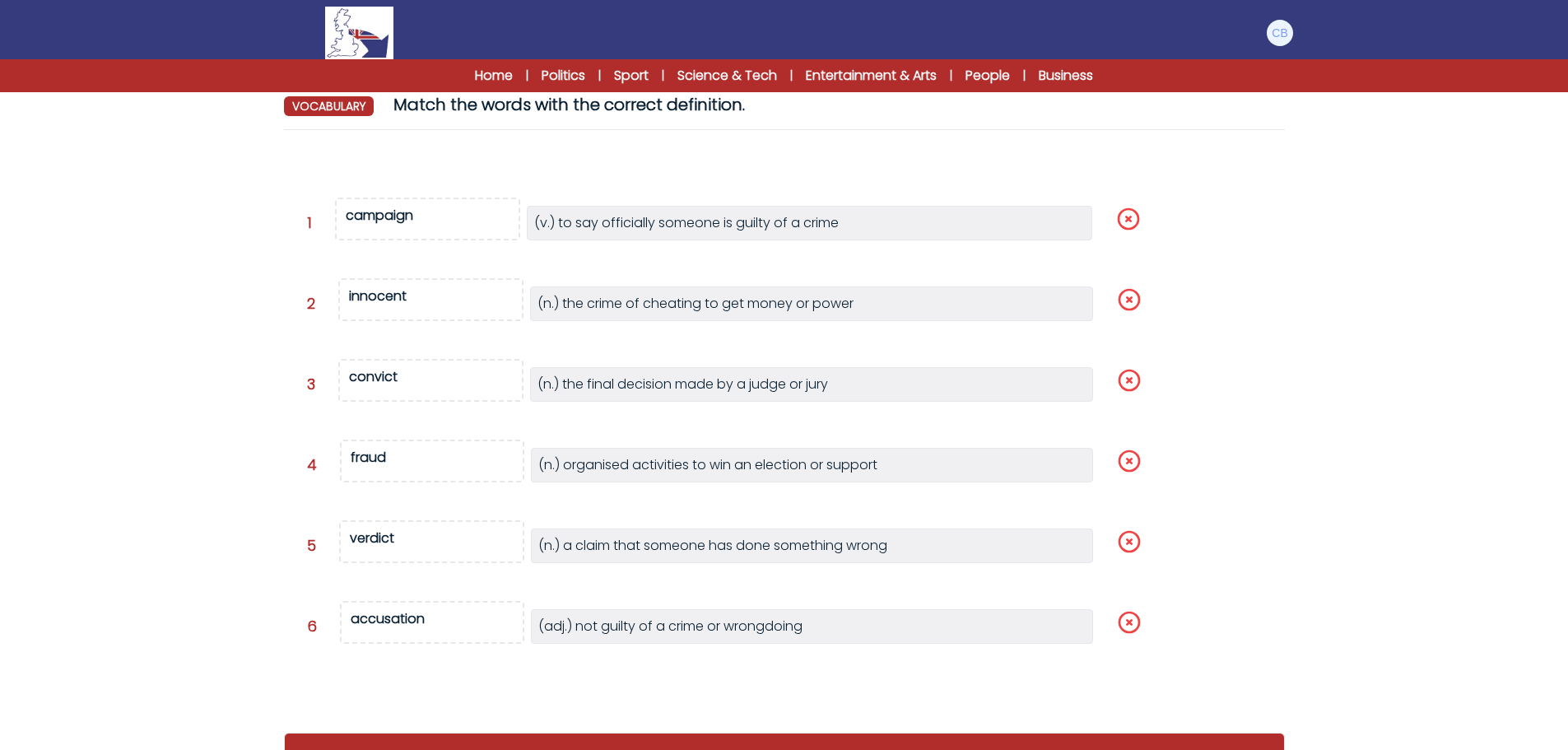
scroll to position [165, 0]
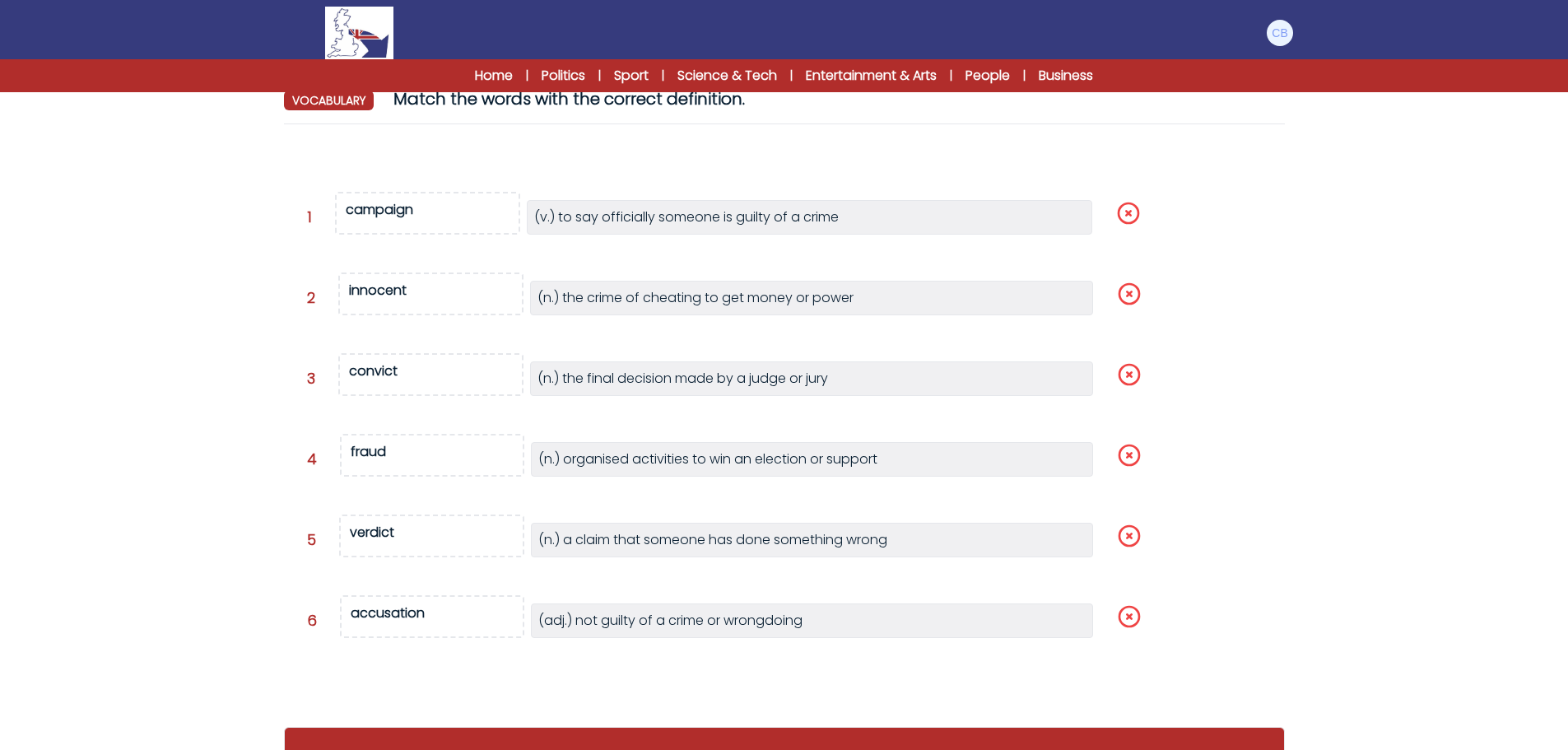
drag, startPoint x: 419, startPoint y: 217, endPoint x: 422, endPoint y: 294, distance: 77.1
click at [425, 294] on div "Question 1" at bounding box center [784, 424] width 1001 height 573
drag, startPoint x: 364, startPoint y: 206, endPoint x: 405, endPoint y: 283, distance: 87.2
click at [405, 283] on div "Question 1" at bounding box center [784, 424] width 1001 height 573
drag, startPoint x: 495, startPoint y: 557, endPoint x: 595, endPoint y: 659, distance: 142.8
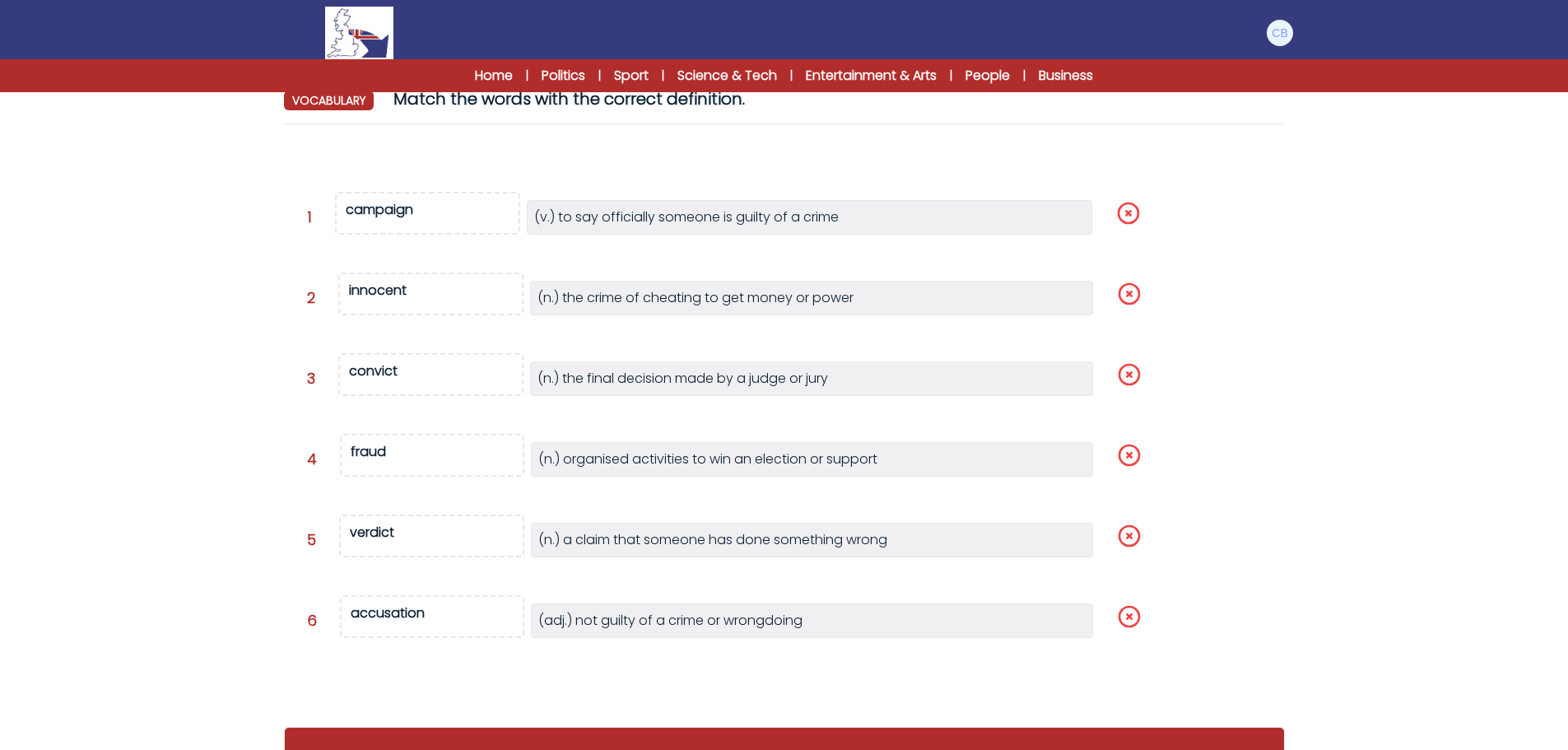
click at [495, 558] on div "Question 5 verdict" at bounding box center [801, 548] width 988 height 51
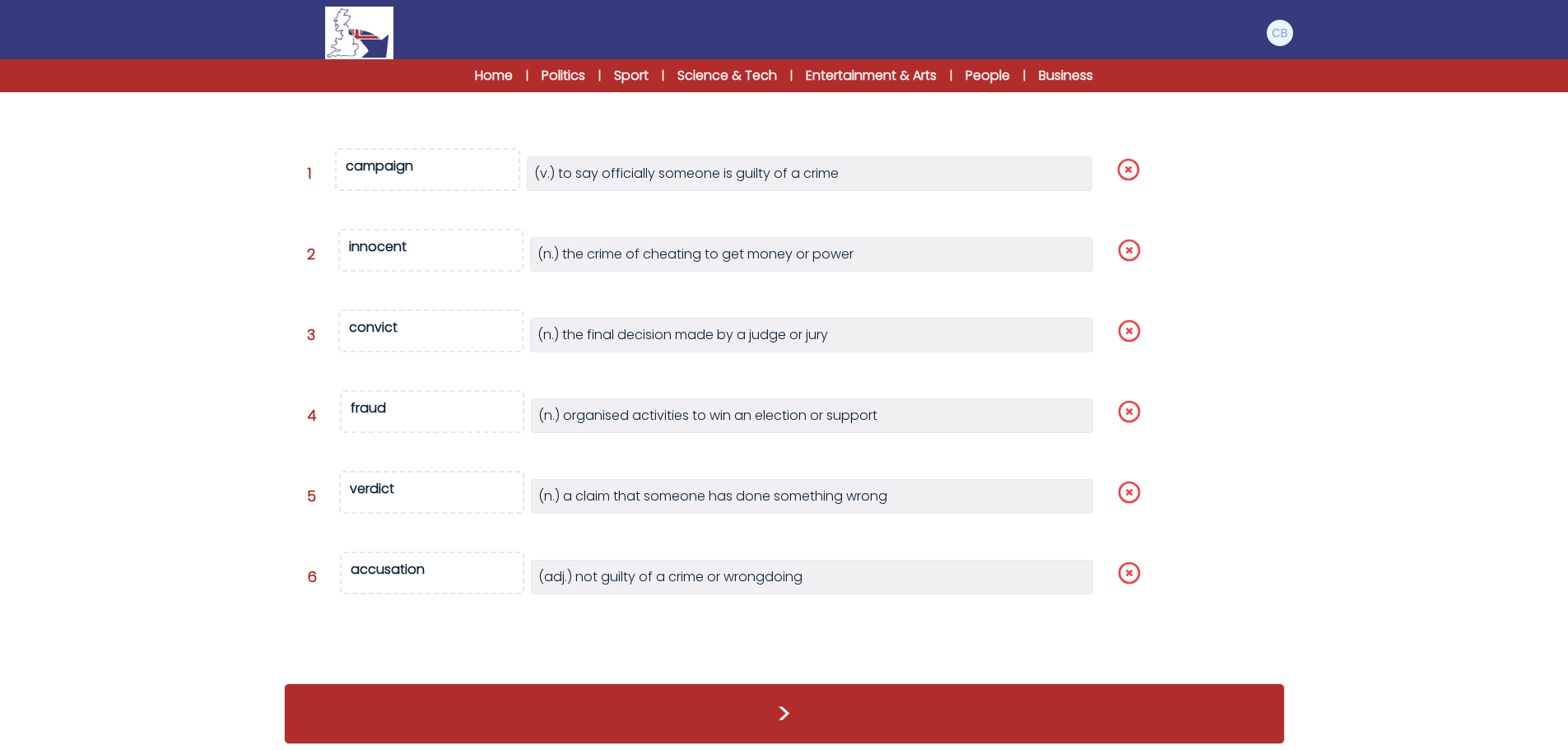
scroll to position [232, 0]
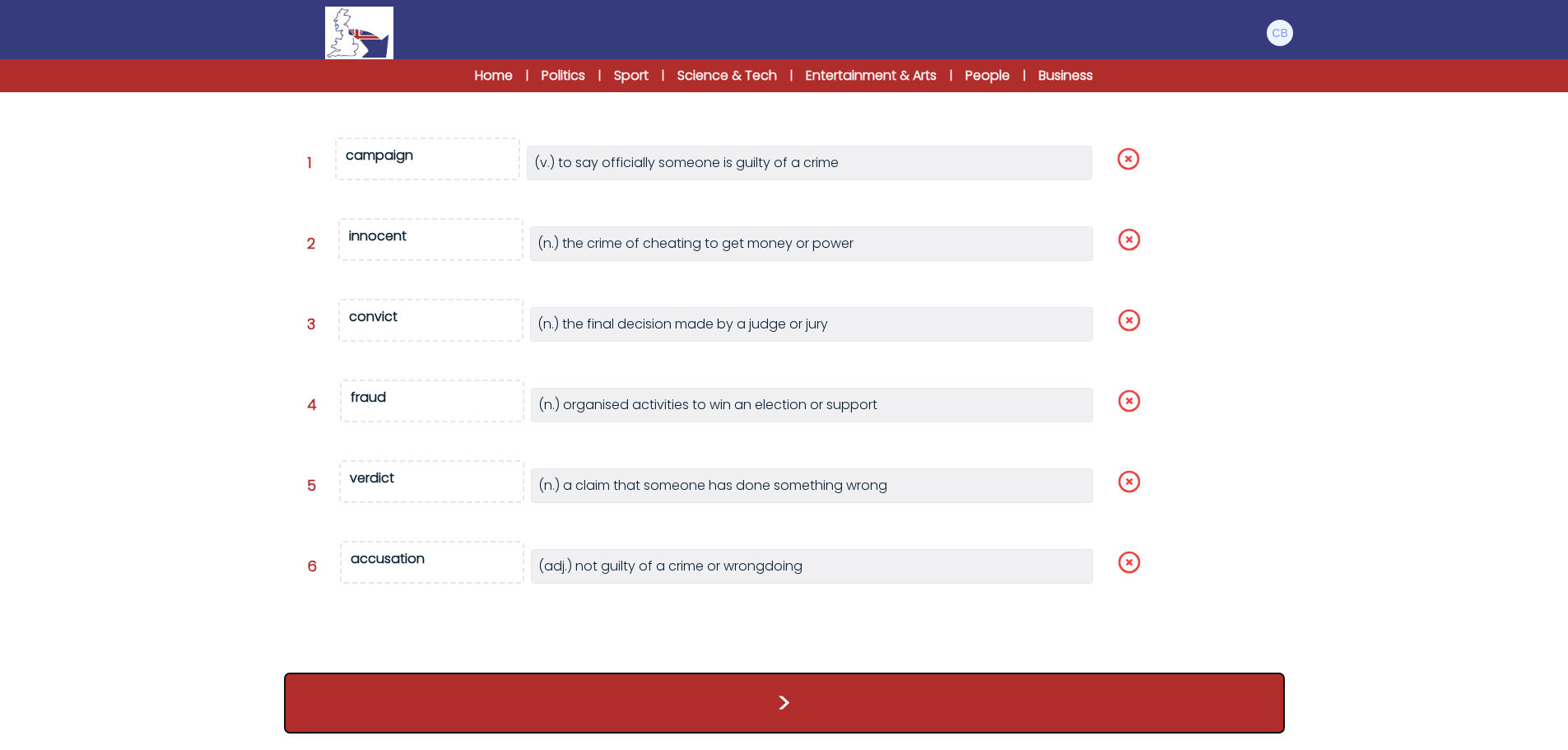
click at [788, 702] on button ">" at bounding box center [784, 703] width 1001 height 61
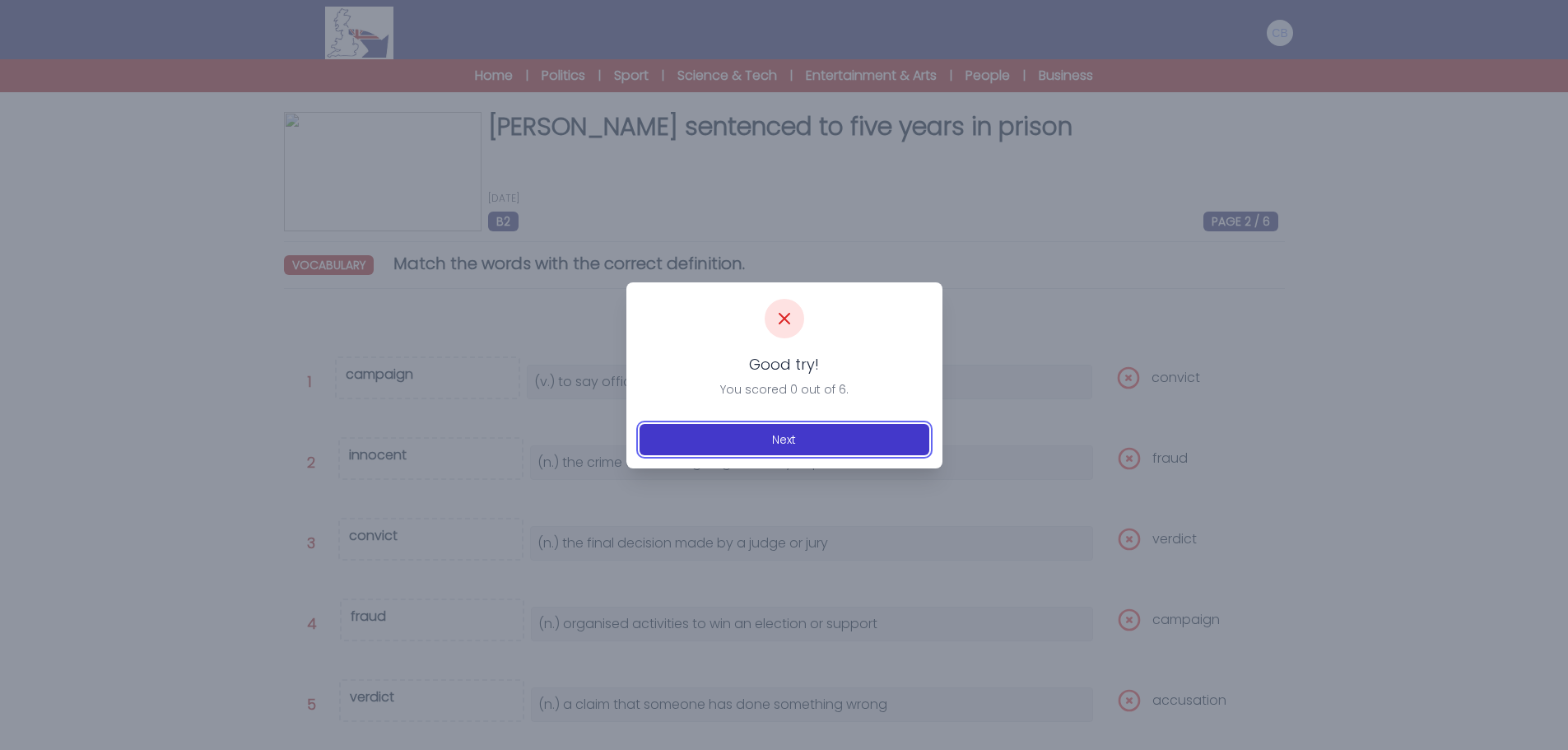
click at [803, 433] on button "Next" at bounding box center [784, 440] width 290 height 31
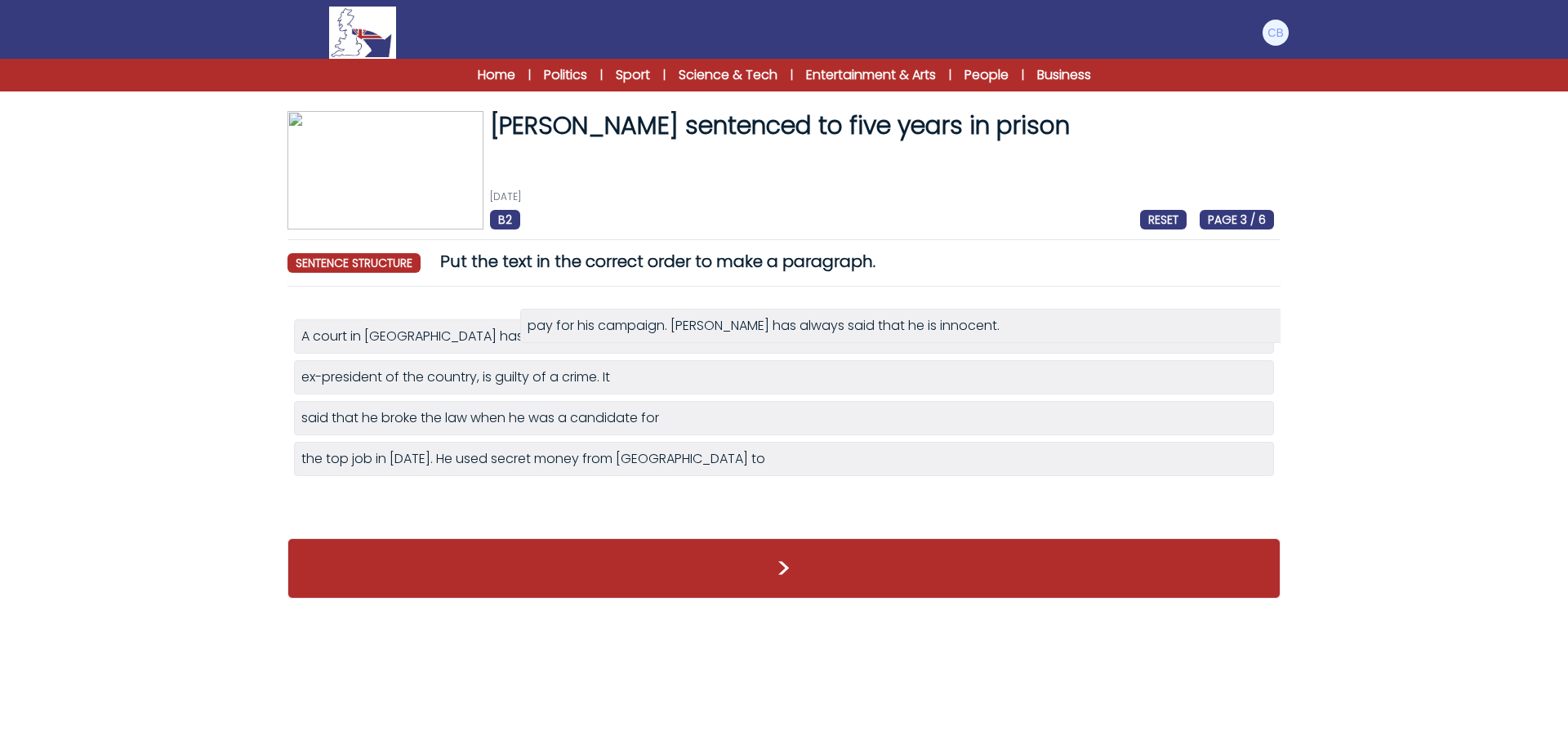
drag, startPoint x: 548, startPoint y: 380, endPoint x: 775, endPoint y: 329, distance: 232.7
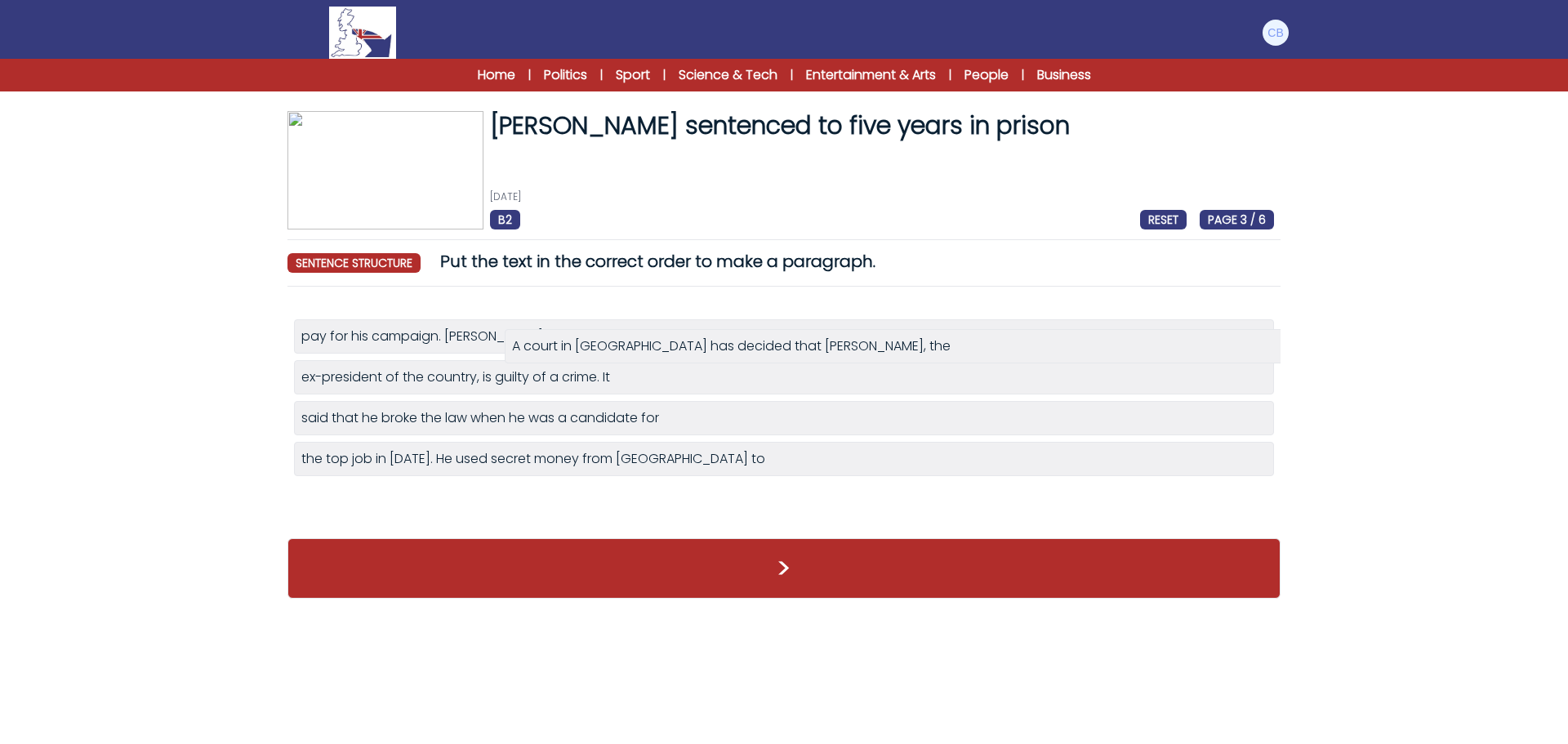
drag, startPoint x: 616, startPoint y: 379, endPoint x: 827, endPoint y: 347, distance: 213.4
drag, startPoint x: 704, startPoint y: 421, endPoint x: 762, endPoint y: 378, distance: 72.2
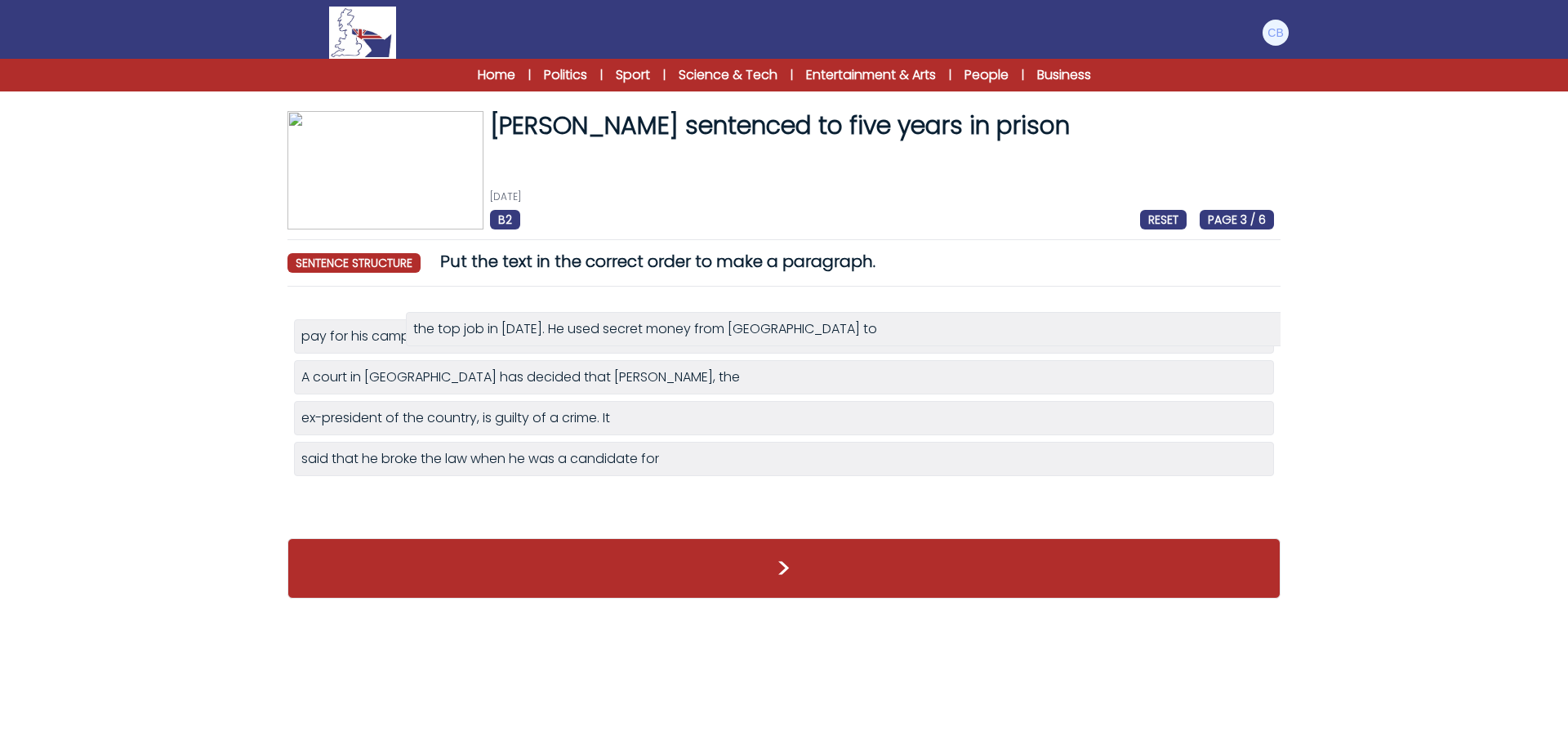
drag, startPoint x: 728, startPoint y: 502, endPoint x: 840, endPoint y: 332, distance: 203.6
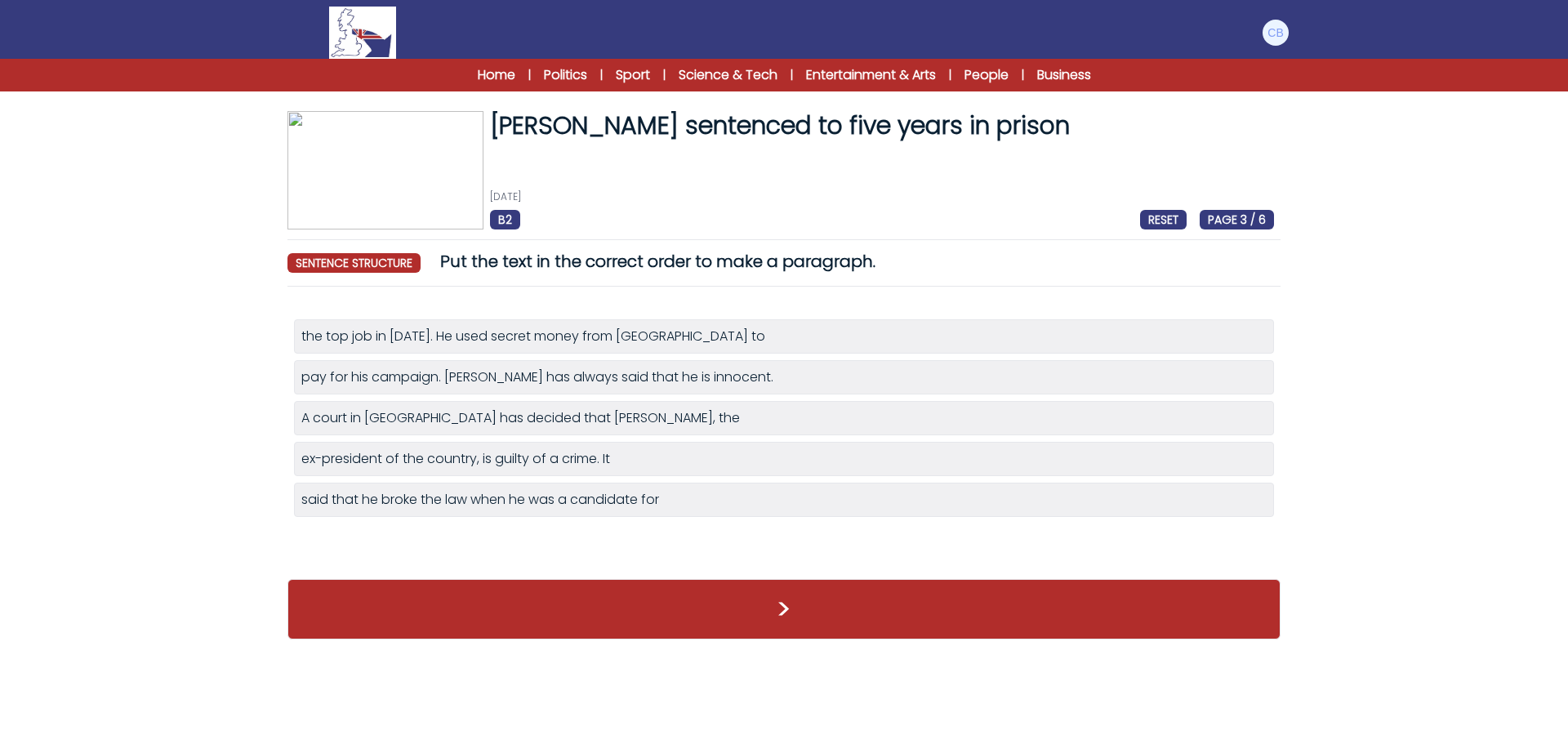
click at [680, 422] on div "A court in [GEOGRAPHIC_DATA] has decided that [PERSON_NAME], the" at bounding box center [784, 419] width 965 height 20
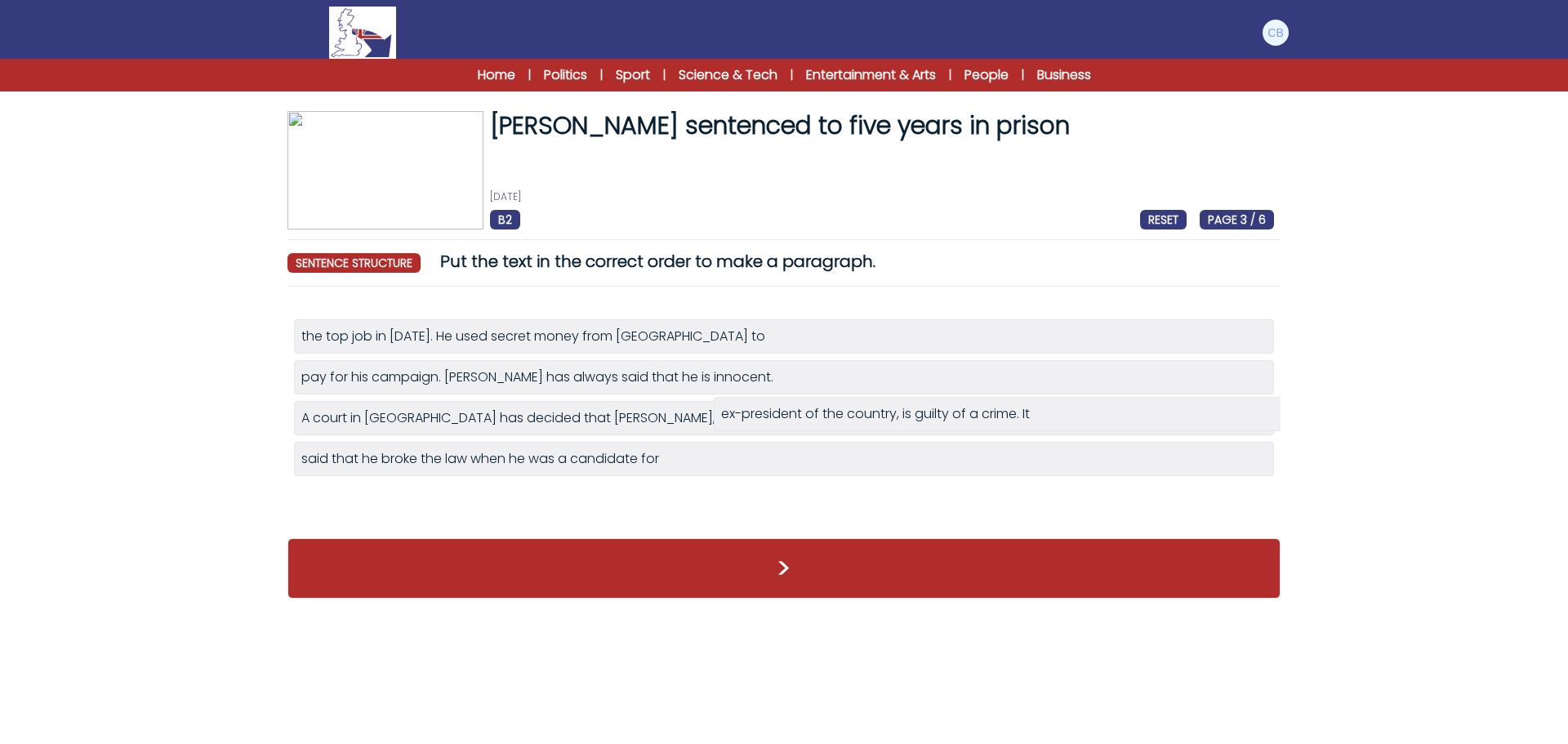
drag, startPoint x: 483, startPoint y: 457, endPoint x: 887, endPoint y: 413, distance: 406.4
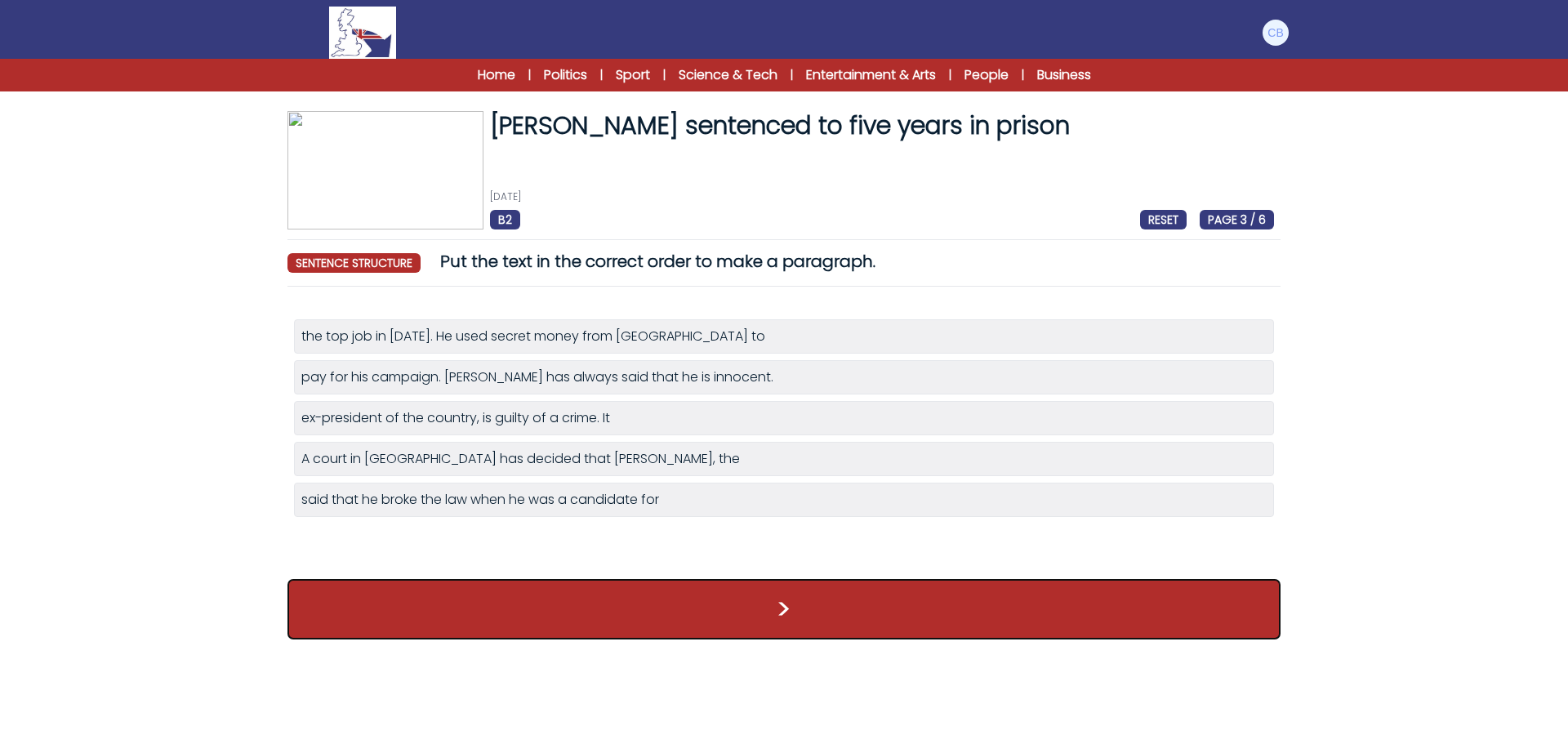
click at [777, 611] on button ">" at bounding box center [784, 609] width 993 height 61
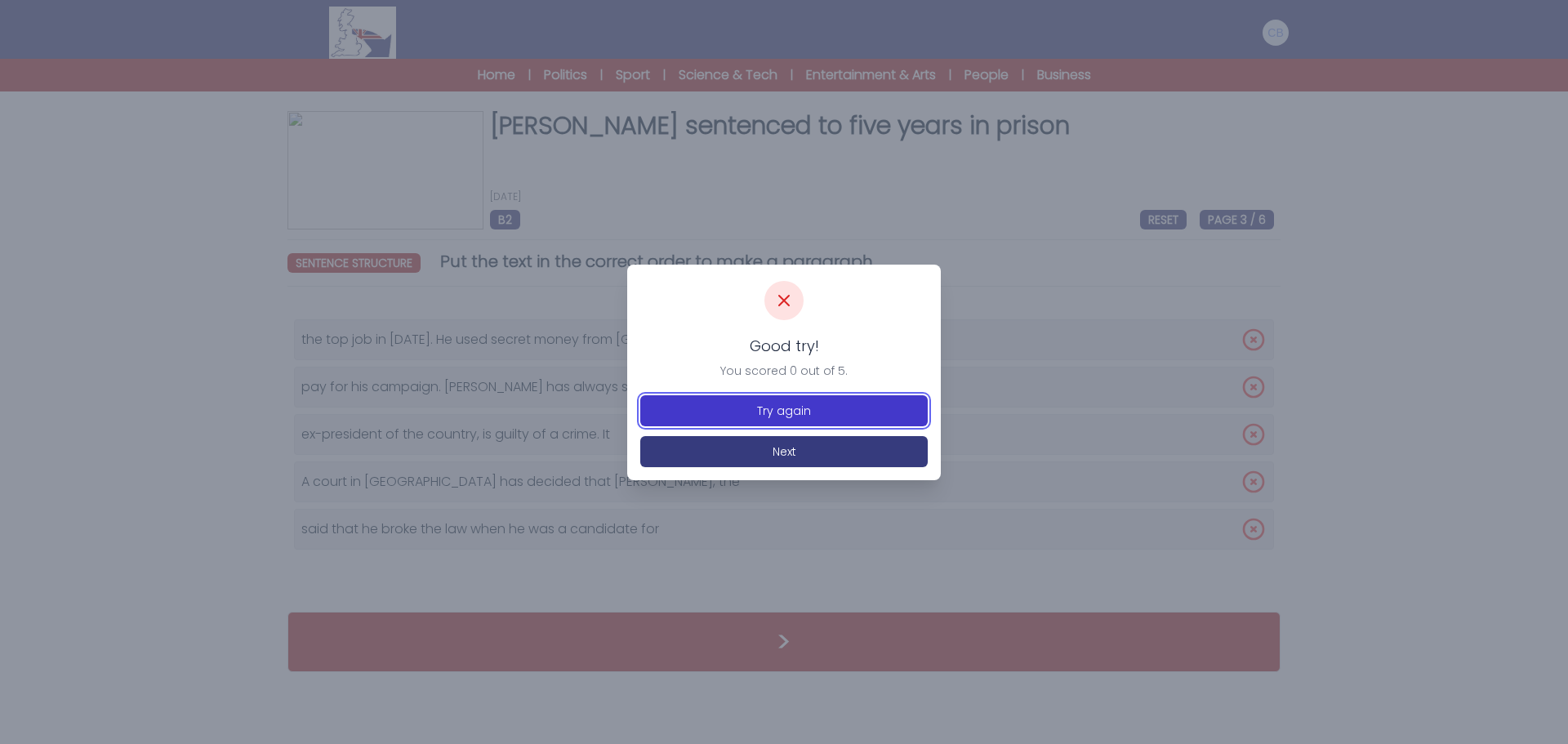
click at [802, 409] on button "Try again" at bounding box center [784, 411] width 288 height 31
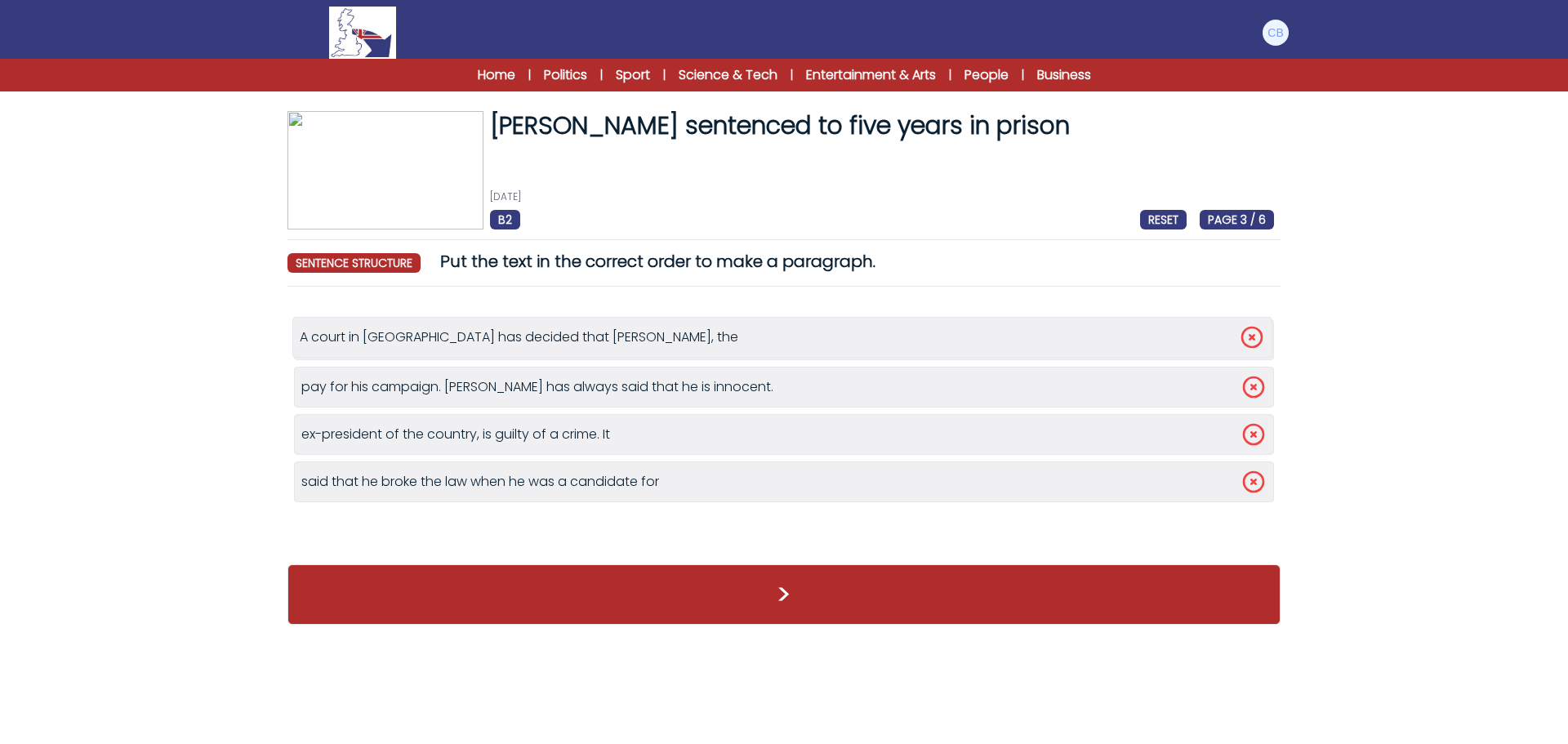
drag, startPoint x: 354, startPoint y: 485, endPoint x: 352, endPoint y: 341, distance: 144.0
drag, startPoint x: 376, startPoint y: 392, endPoint x: 376, endPoint y: 341, distance: 51.0
drag, startPoint x: 404, startPoint y: 484, endPoint x: 411, endPoint y: 442, distance: 42.6
drag, startPoint x: 386, startPoint y: 482, endPoint x: 648, endPoint y: 388, distance: 278.4
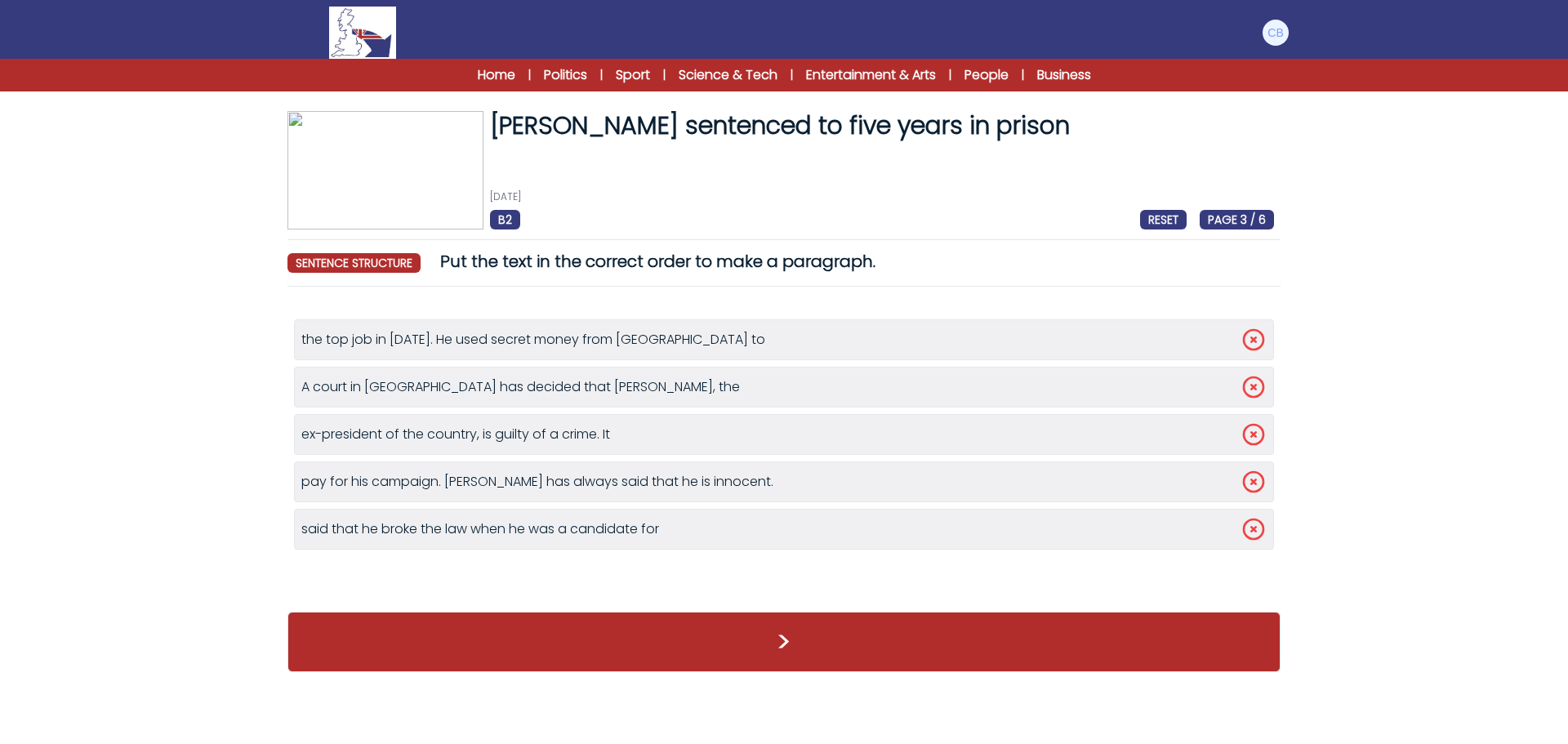
click at [1259, 392] on icon at bounding box center [1254, 388] width 26 height 26
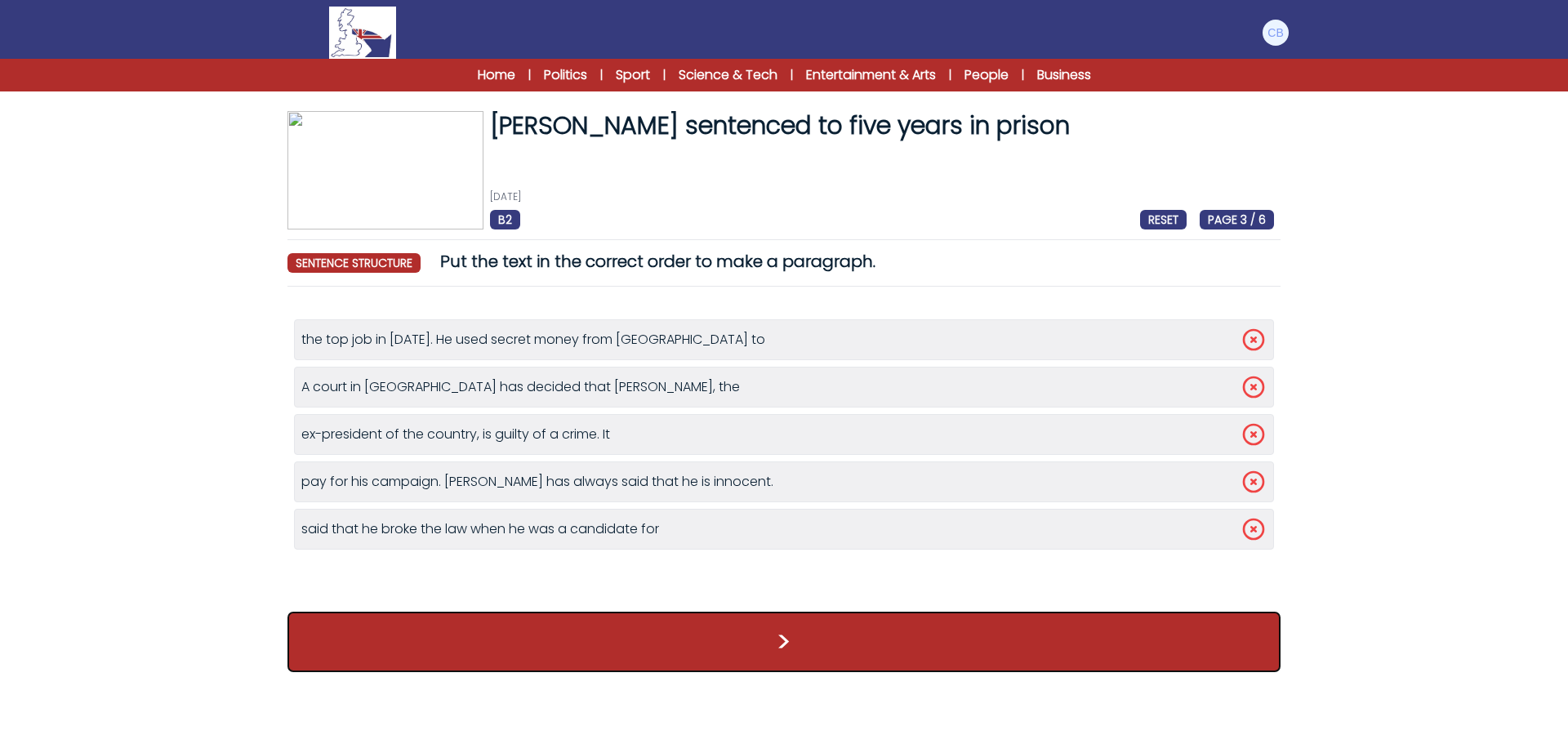
click at [818, 643] on button ">" at bounding box center [784, 642] width 993 height 61
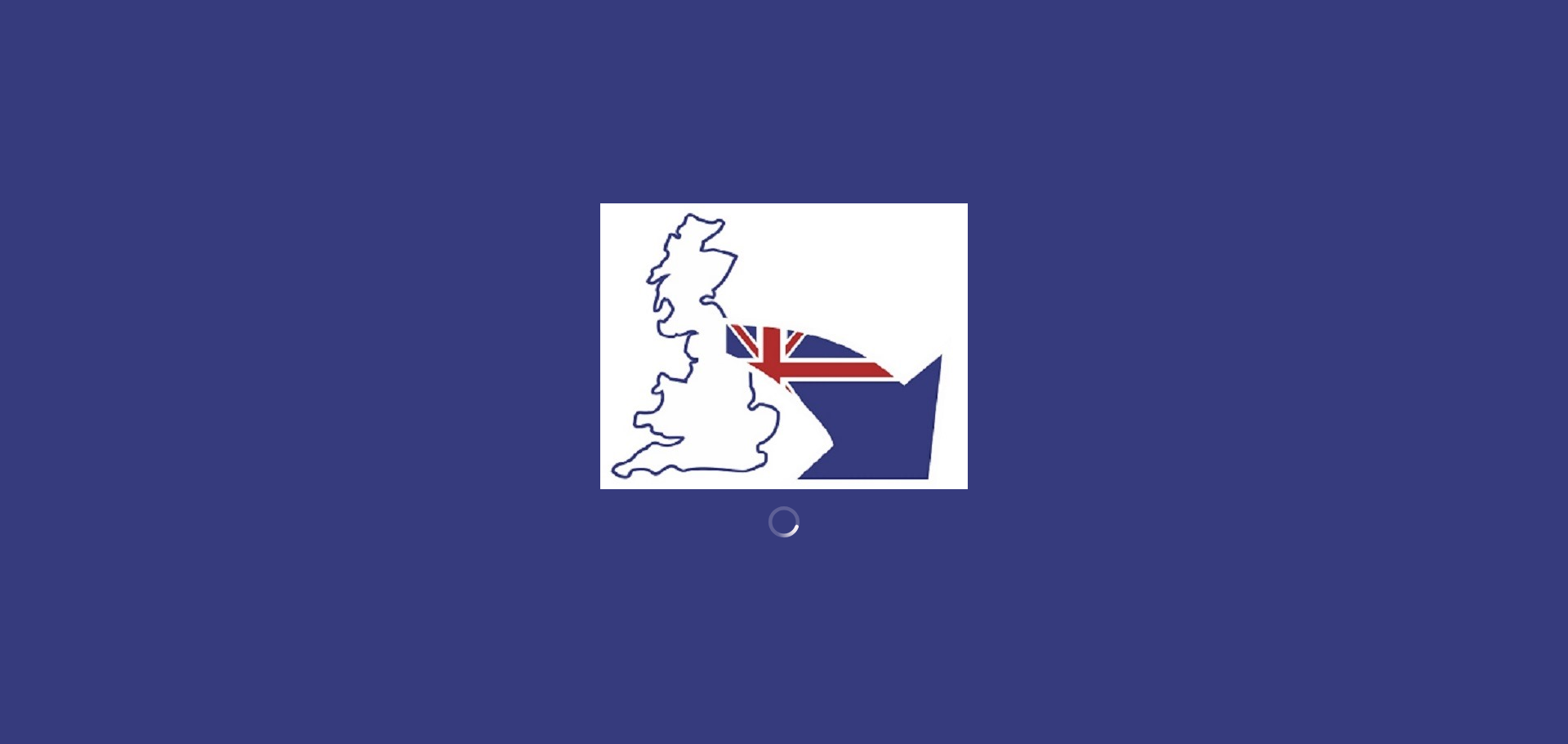
click at [782, 643] on div at bounding box center [784, 372] width 1568 height 744
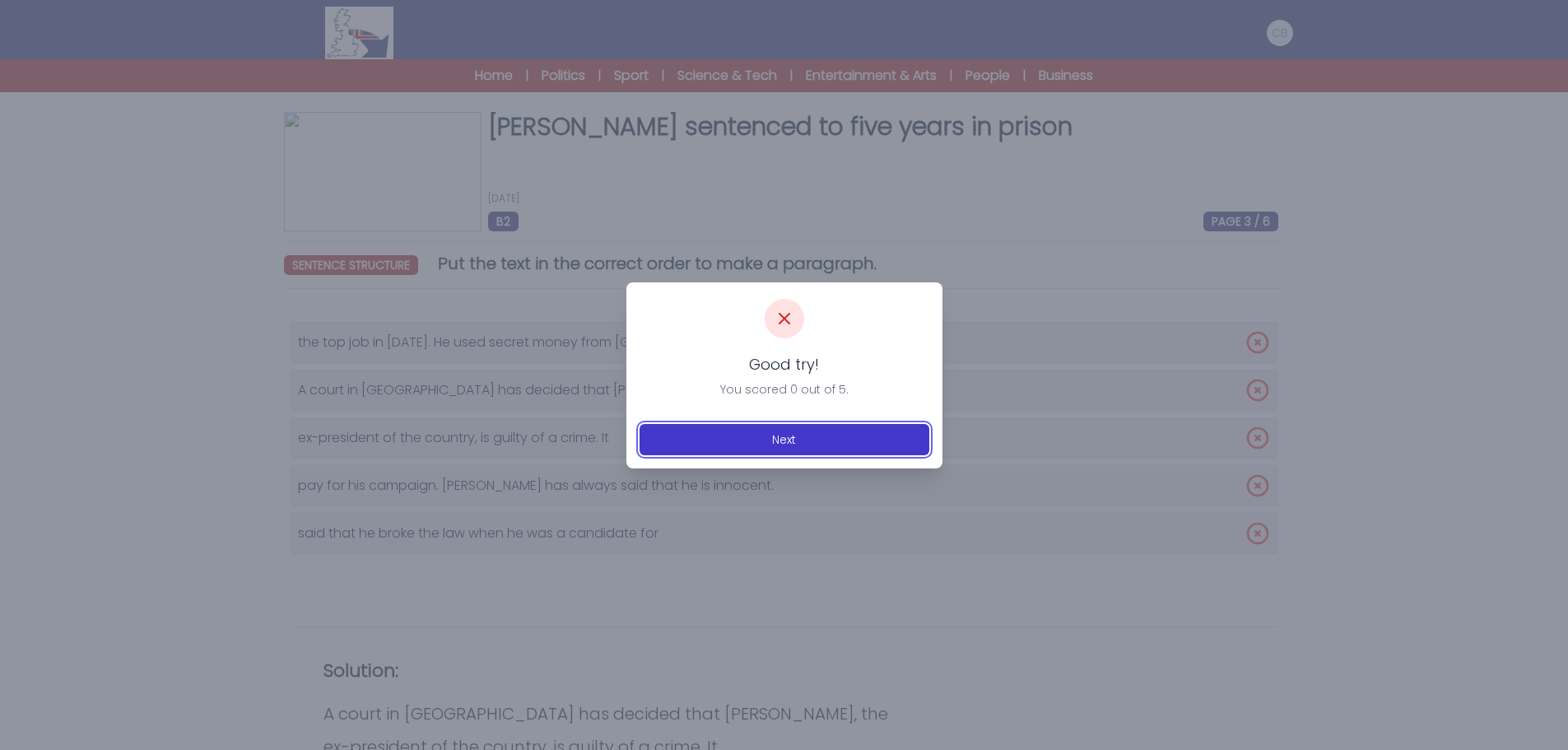
click at [781, 438] on button "Next" at bounding box center [784, 440] width 290 height 31
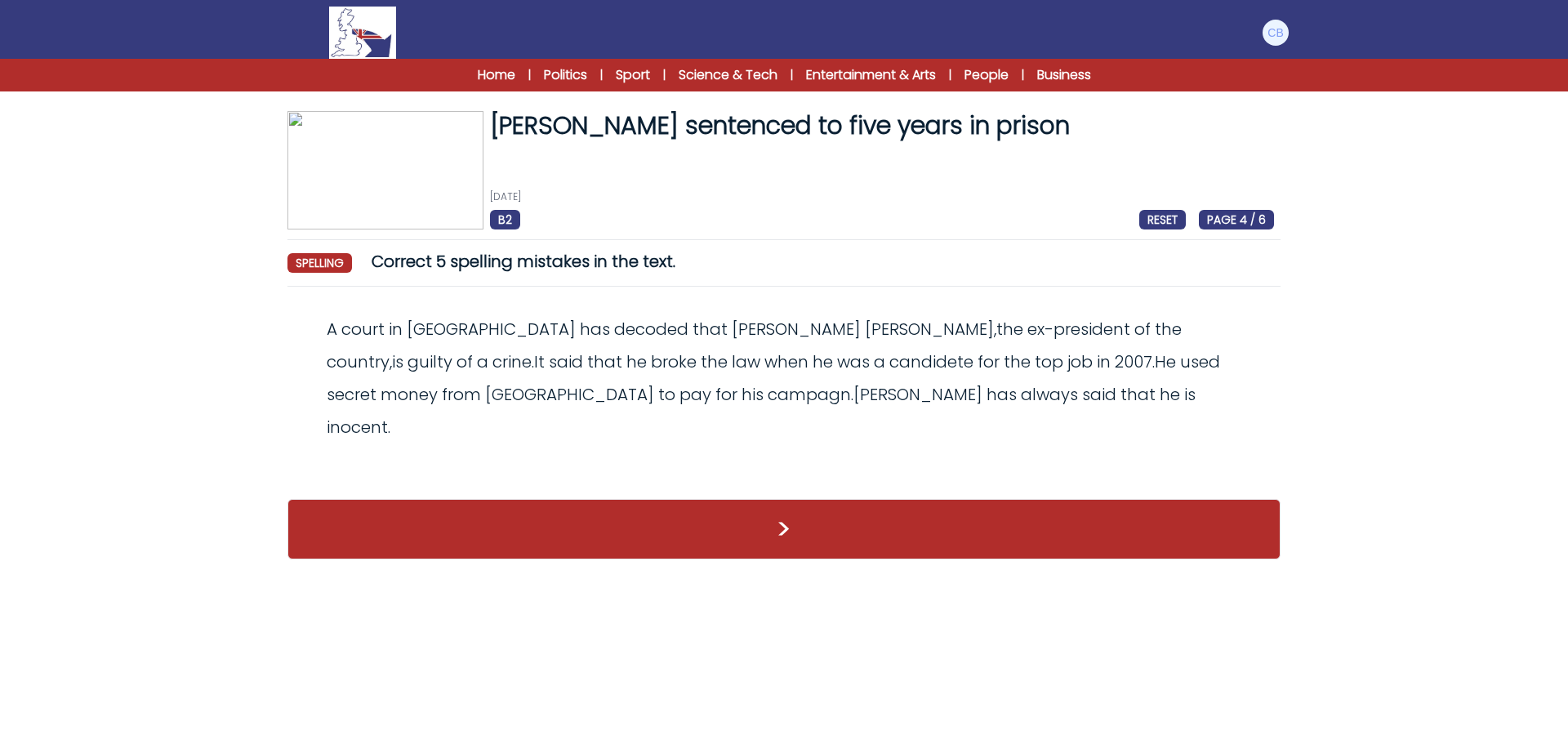
click at [1166, 218] on span "RESET" at bounding box center [1163, 220] width 47 height 20
click at [531, 351] on span "crine" at bounding box center [512, 362] width 39 height 23
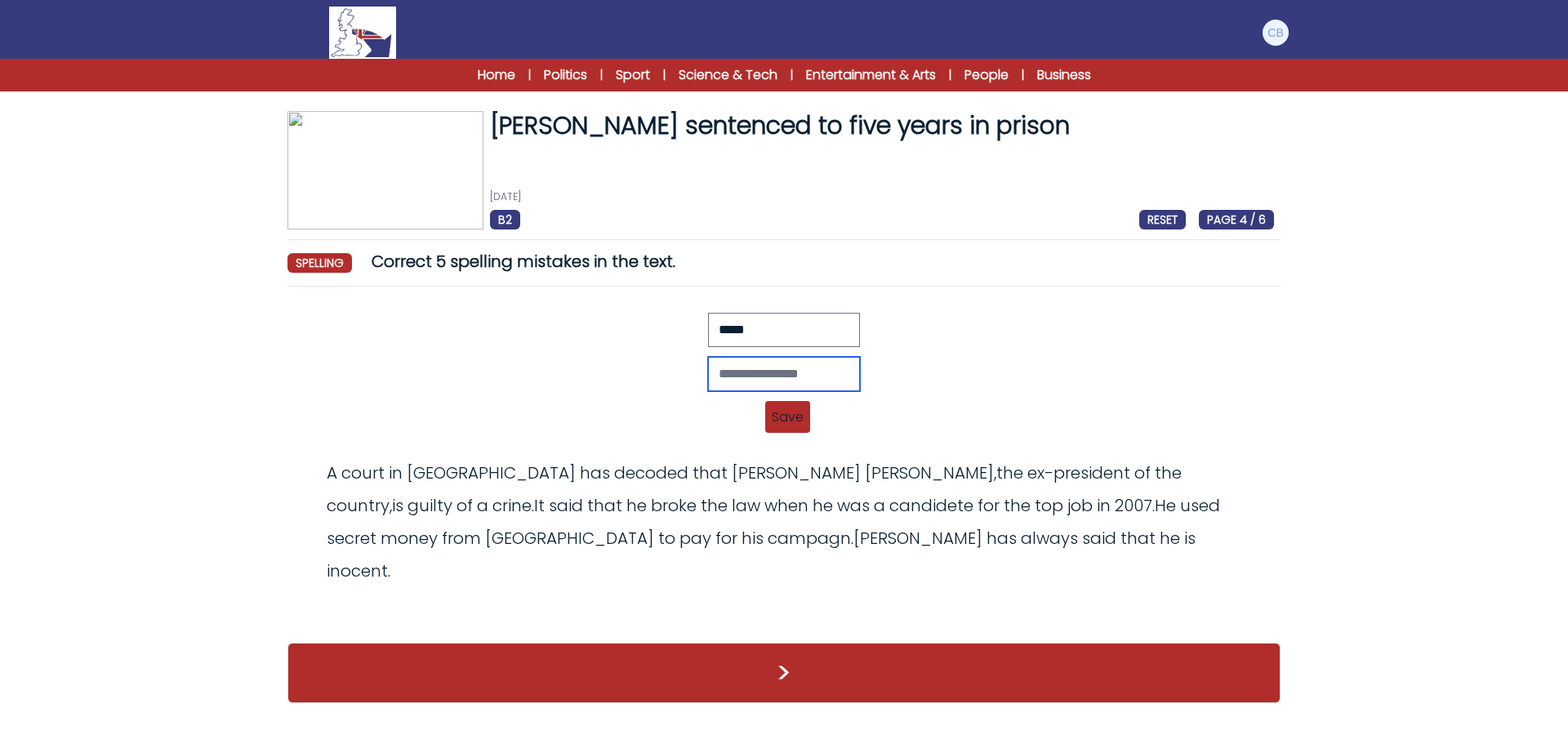
click at [817, 372] on input "text" at bounding box center [784, 374] width 152 height 34
type input "*****"
click at [786, 419] on span "Save" at bounding box center [787, 417] width 45 height 32
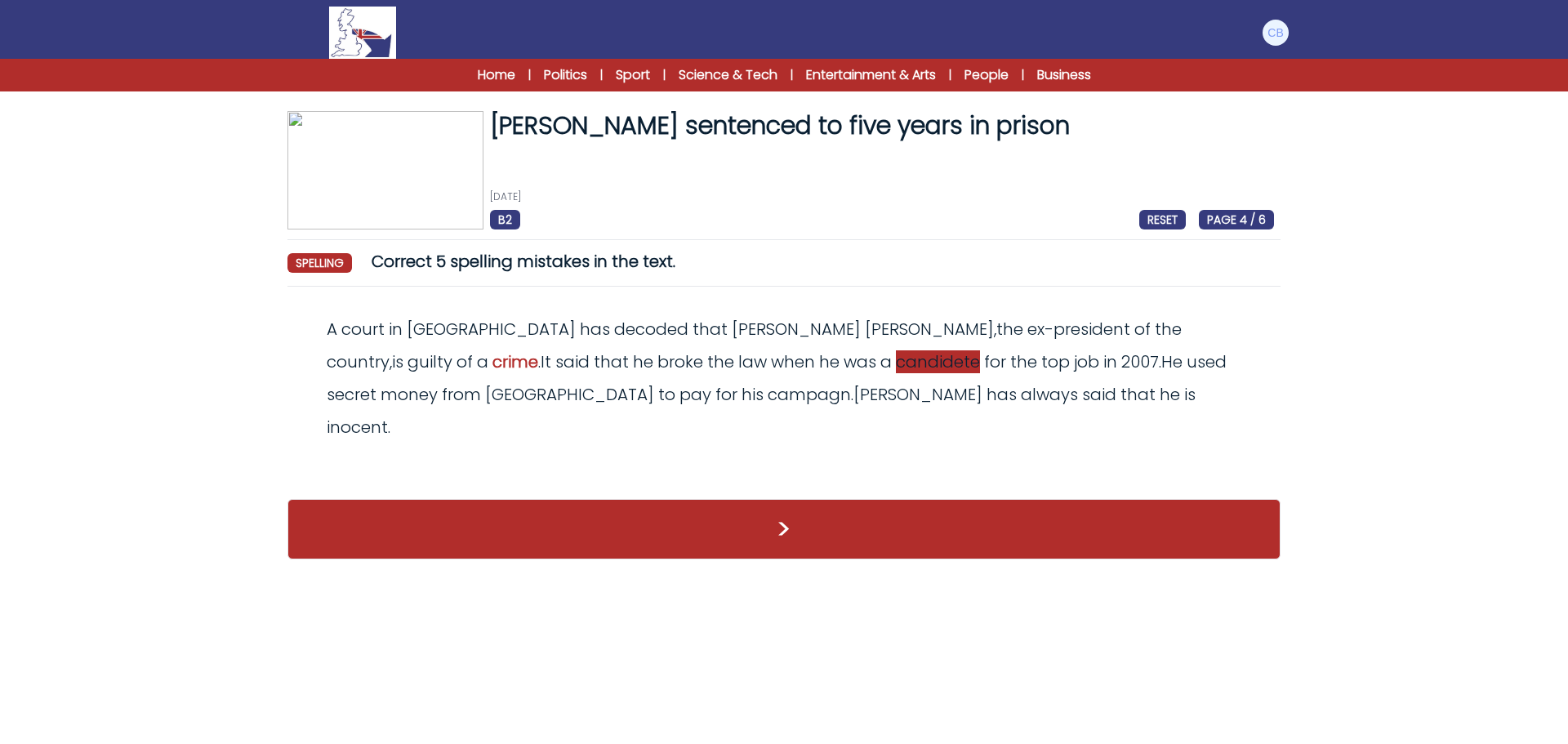
click at [896, 361] on span "candidete" at bounding box center [938, 362] width 84 height 23
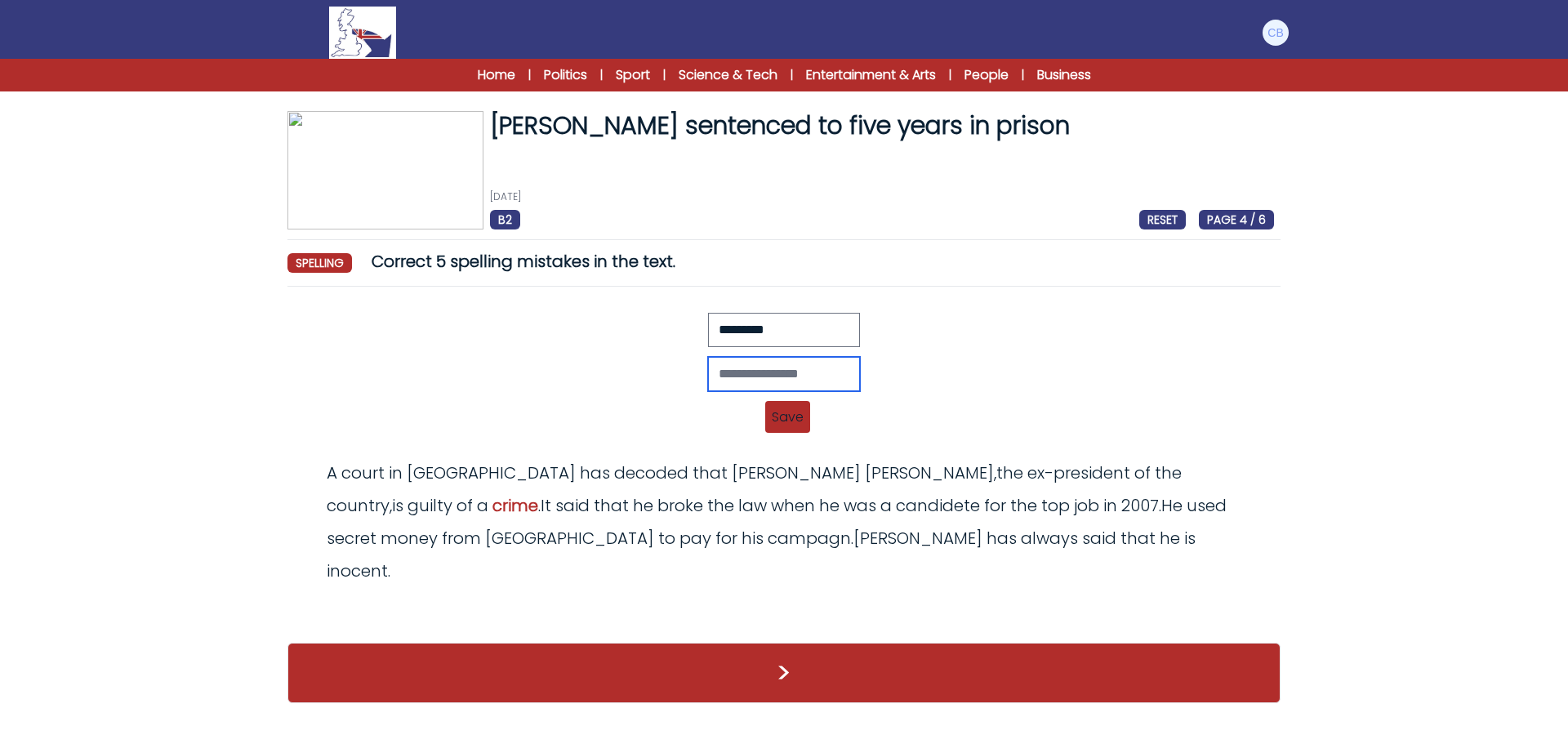
click at [727, 370] on input "text" at bounding box center [784, 374] width 152 height 34
type input "*********"
click at [791, 416] on span "Save" at bounding box center [787, 417] width 45 height 32
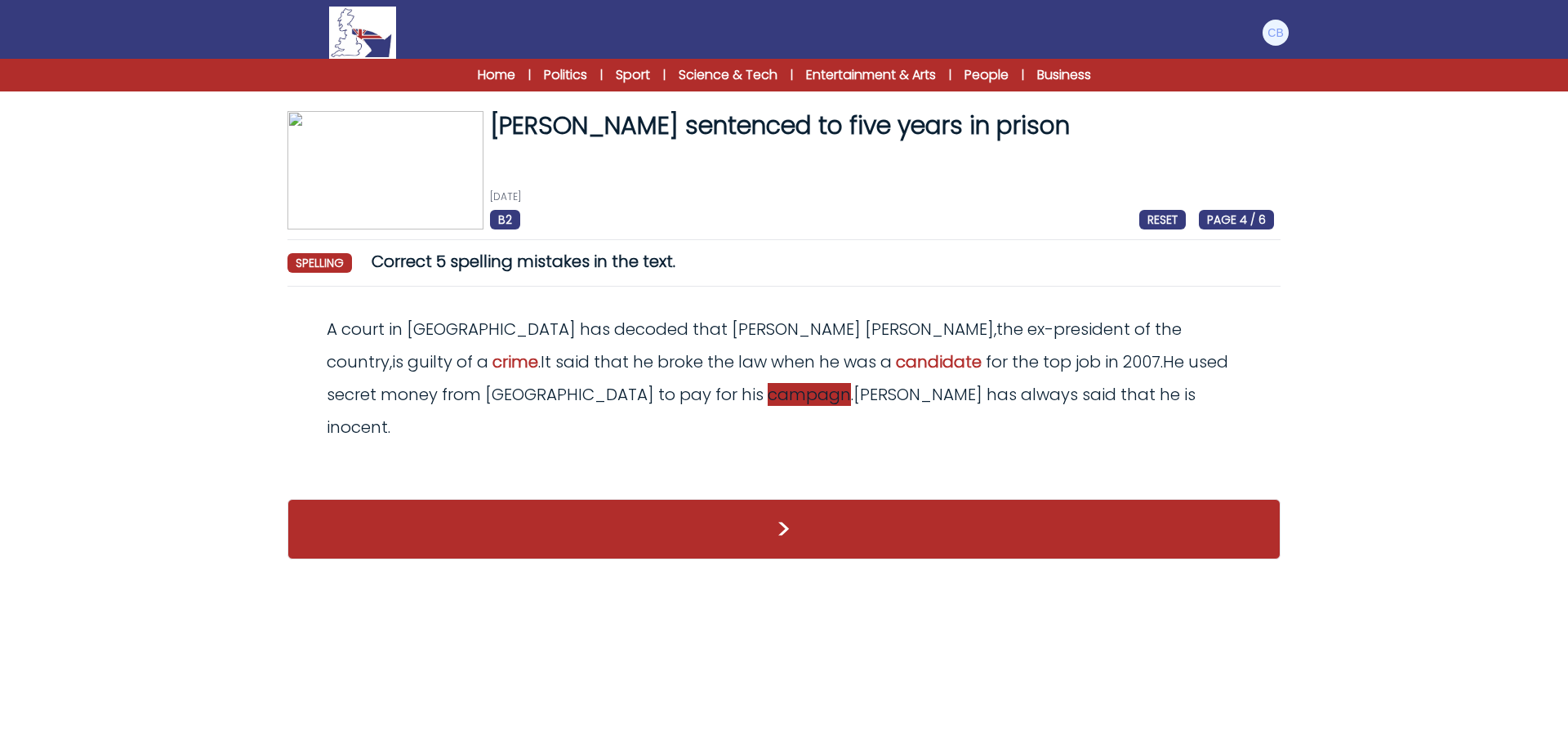
click at [768, 396] on span "campagn" at bounding box center [809, 395] width 83 height 23
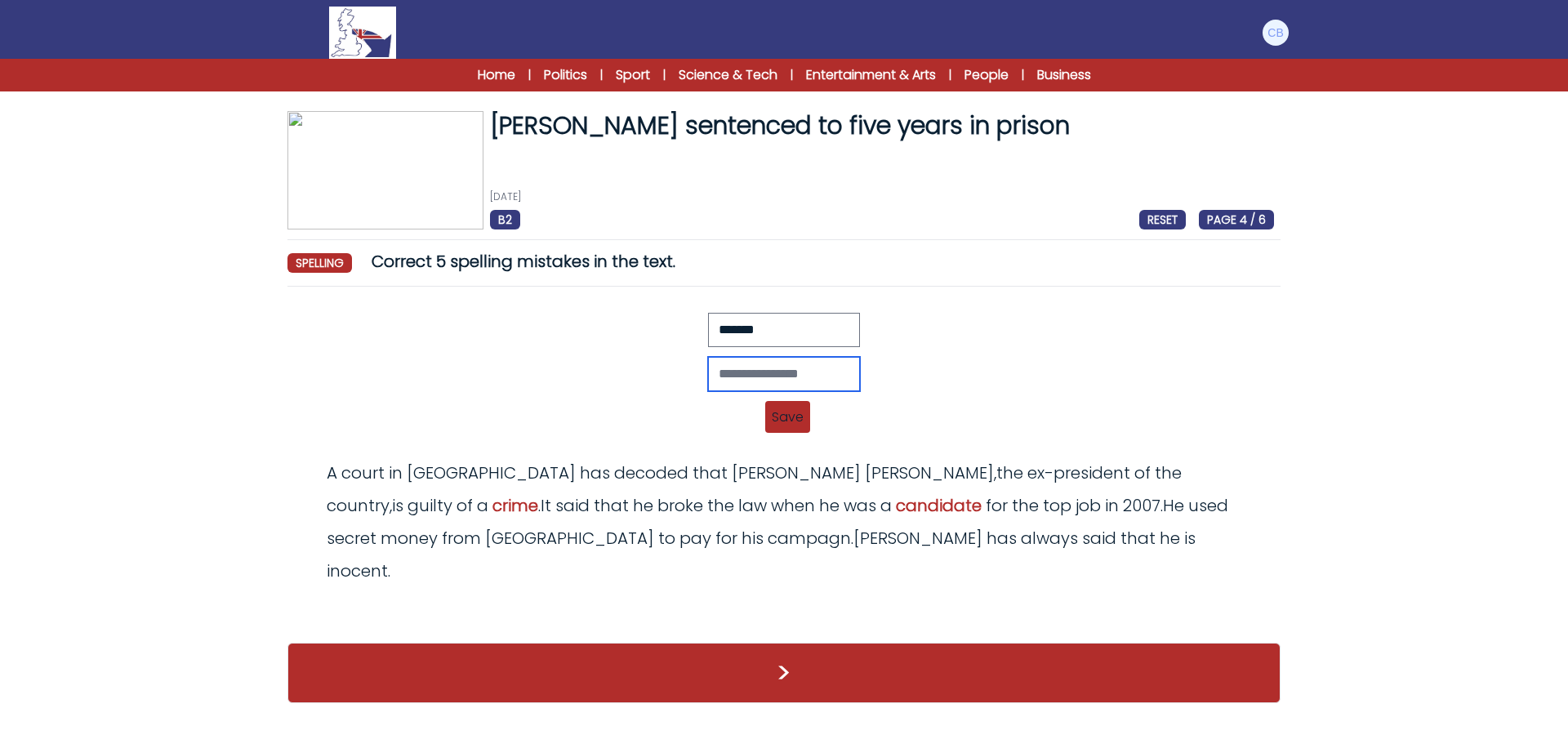
click at [729, 375] on input "text" at bounding box center [784, 374] width 152 height 34
type input "********"
click at [791, 406] on span "Save" at bounding box center [787, 417] width 45 height 32
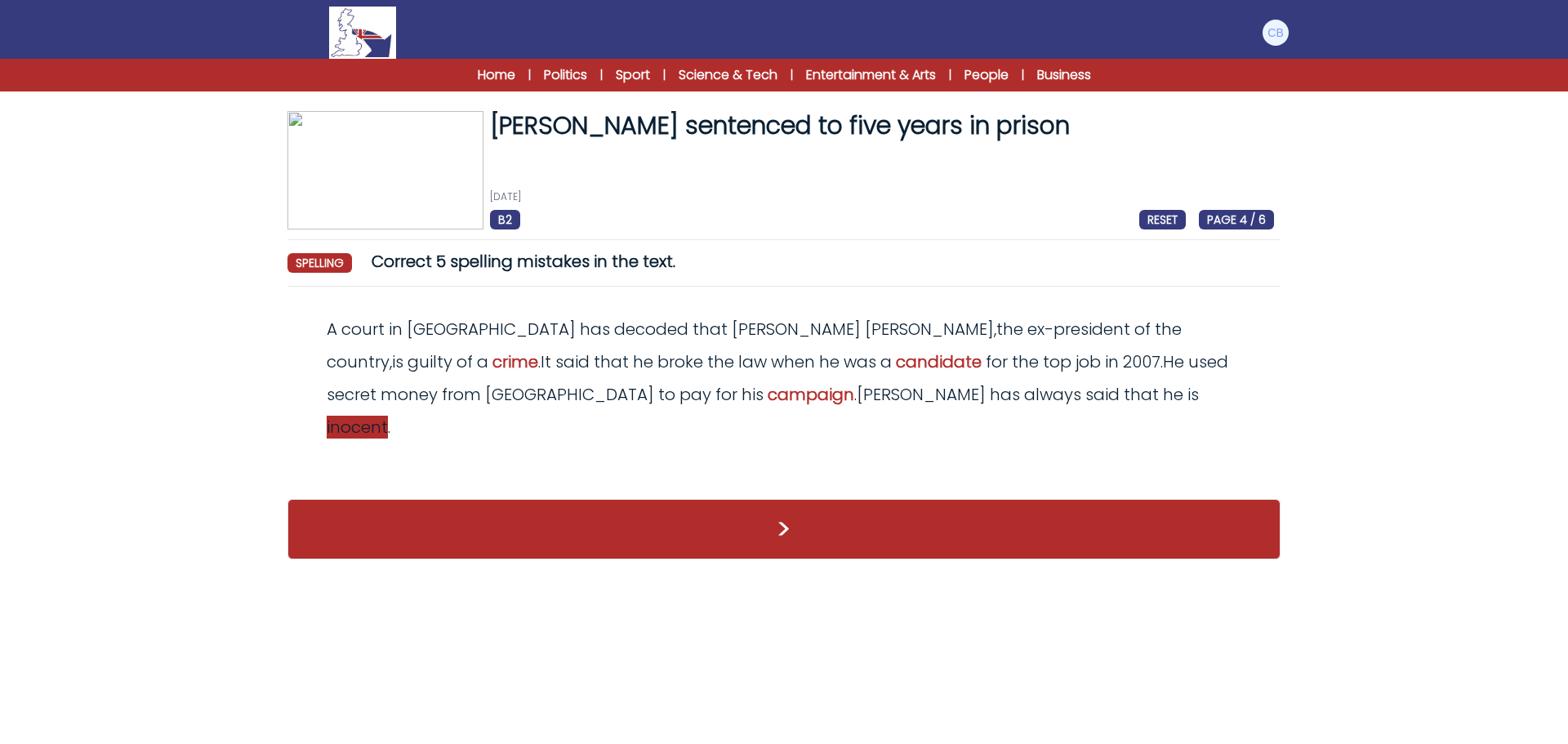
click at [388, 416] on span "inocent" at bounding box center [357, 428] width 61 height 23
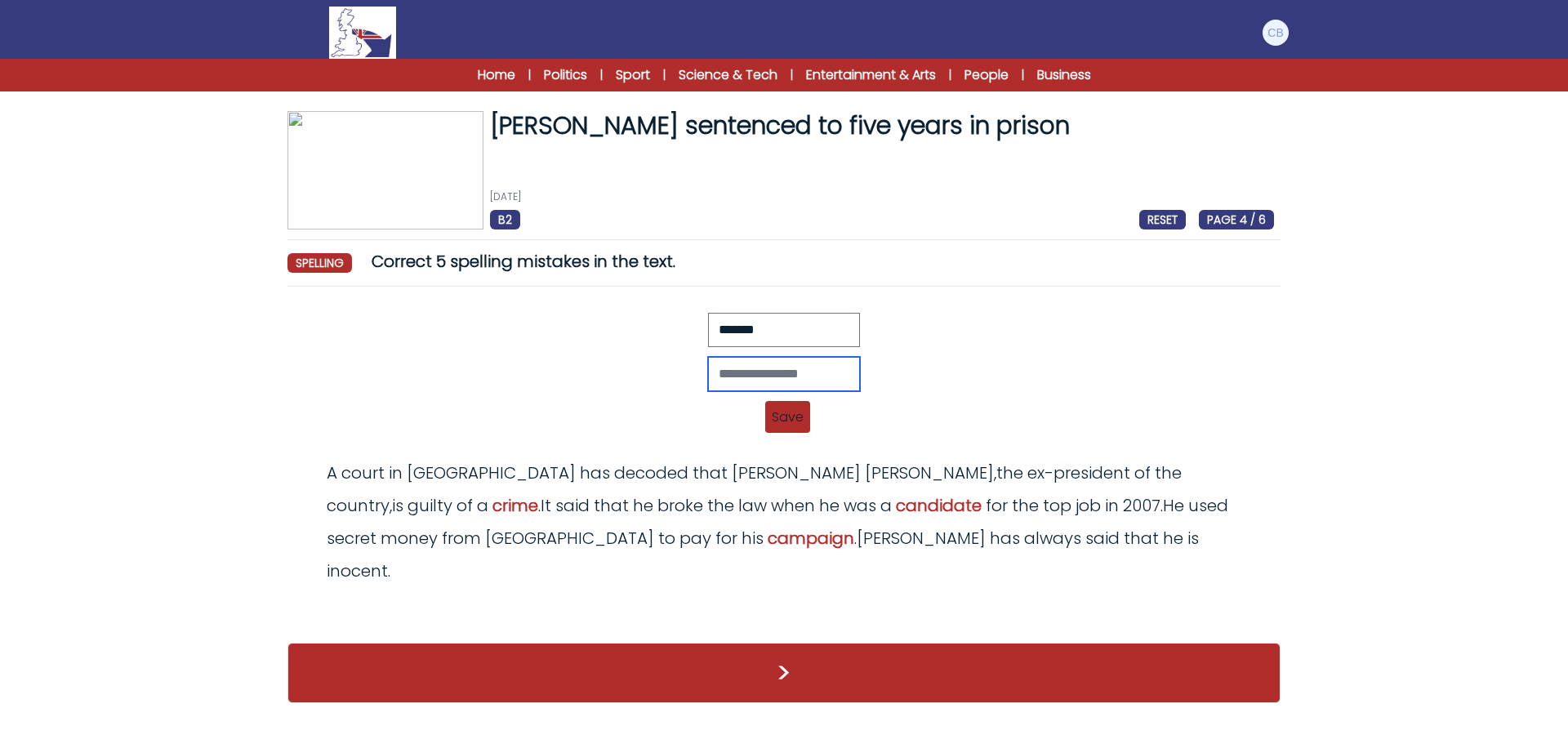
click at [739, 372] on input "text" at bounding box center [784, 374] width 152 height 34
type input "********"
click at [786, 415] on span "Save" at bounding box center [787, 417] width 45 height 32
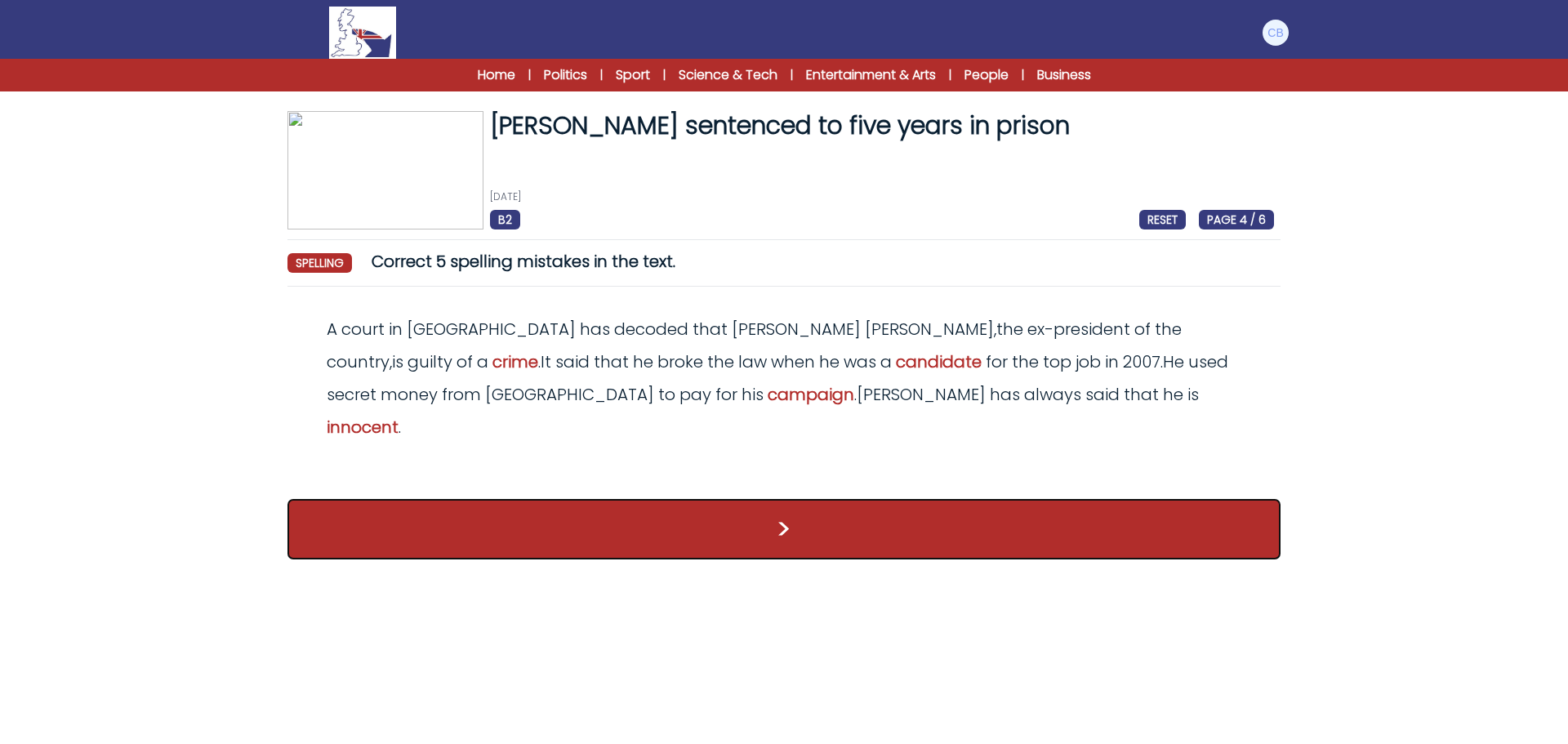
click at [779, 499] on button ">" at bounding box center [784, 529] width 993 height 61
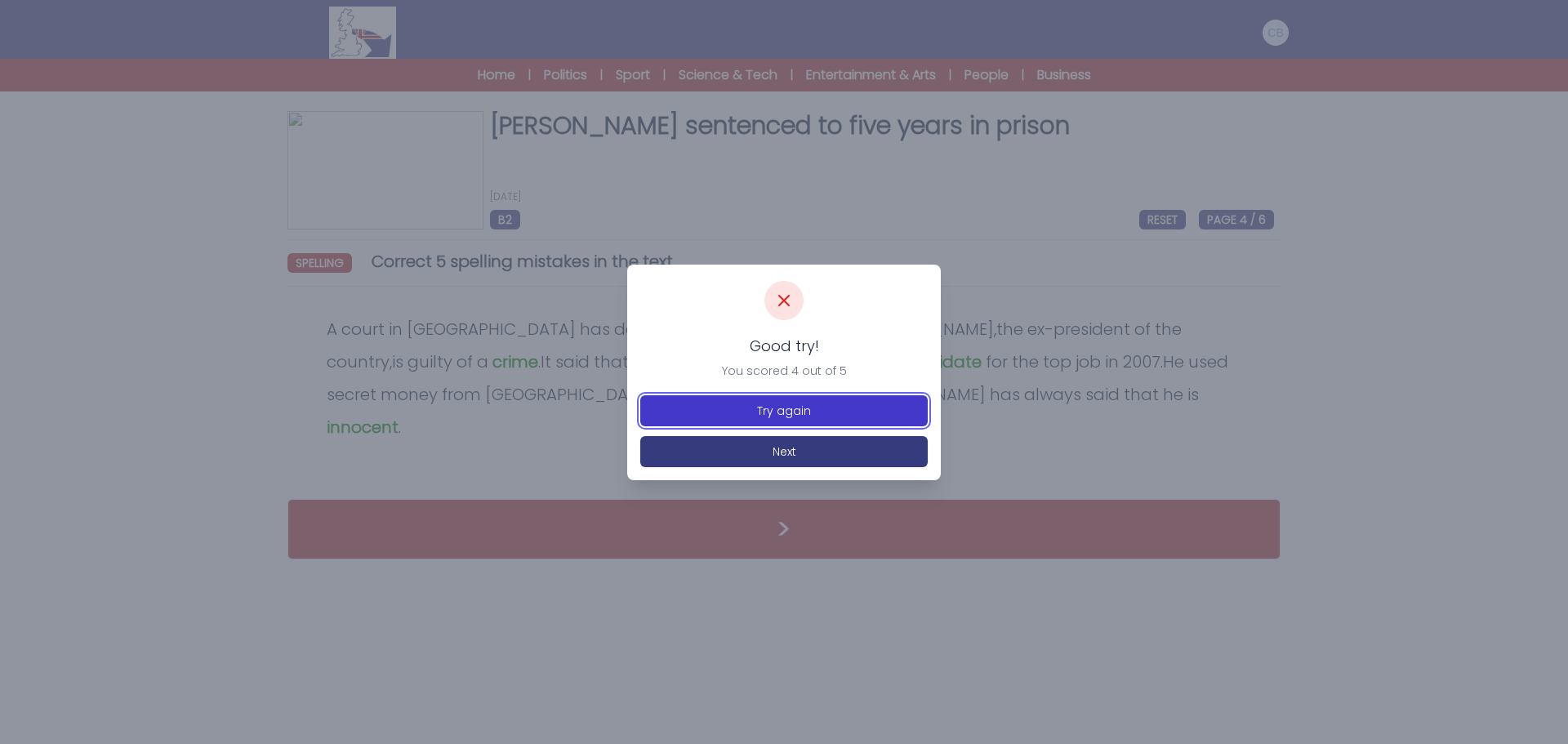
click at [784, 414] on button "Try again" at bounding box center [784, 411] width 288 height 31
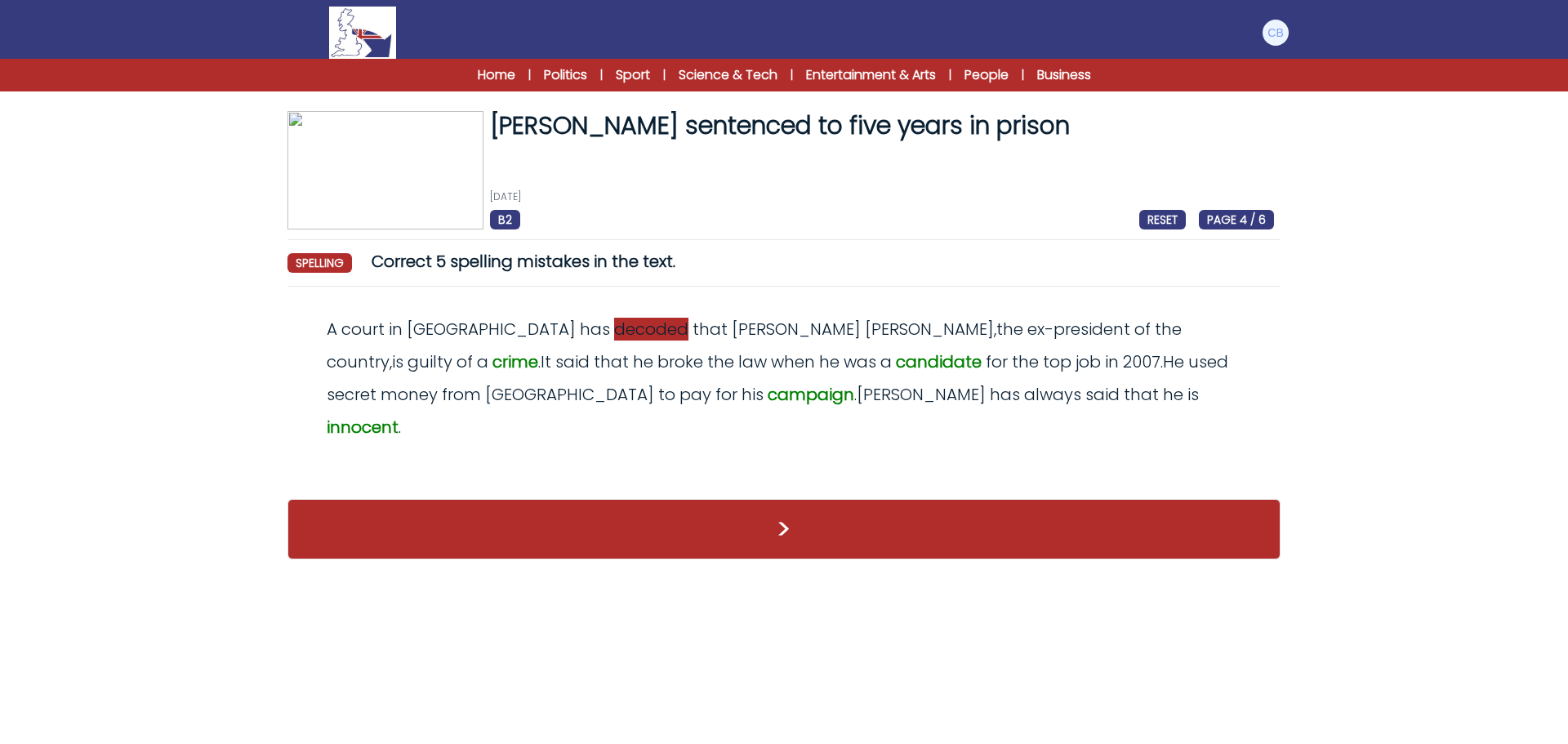
click at [614, 330] on span "decoded" at bounding box center [651, 329] width 74 height 23
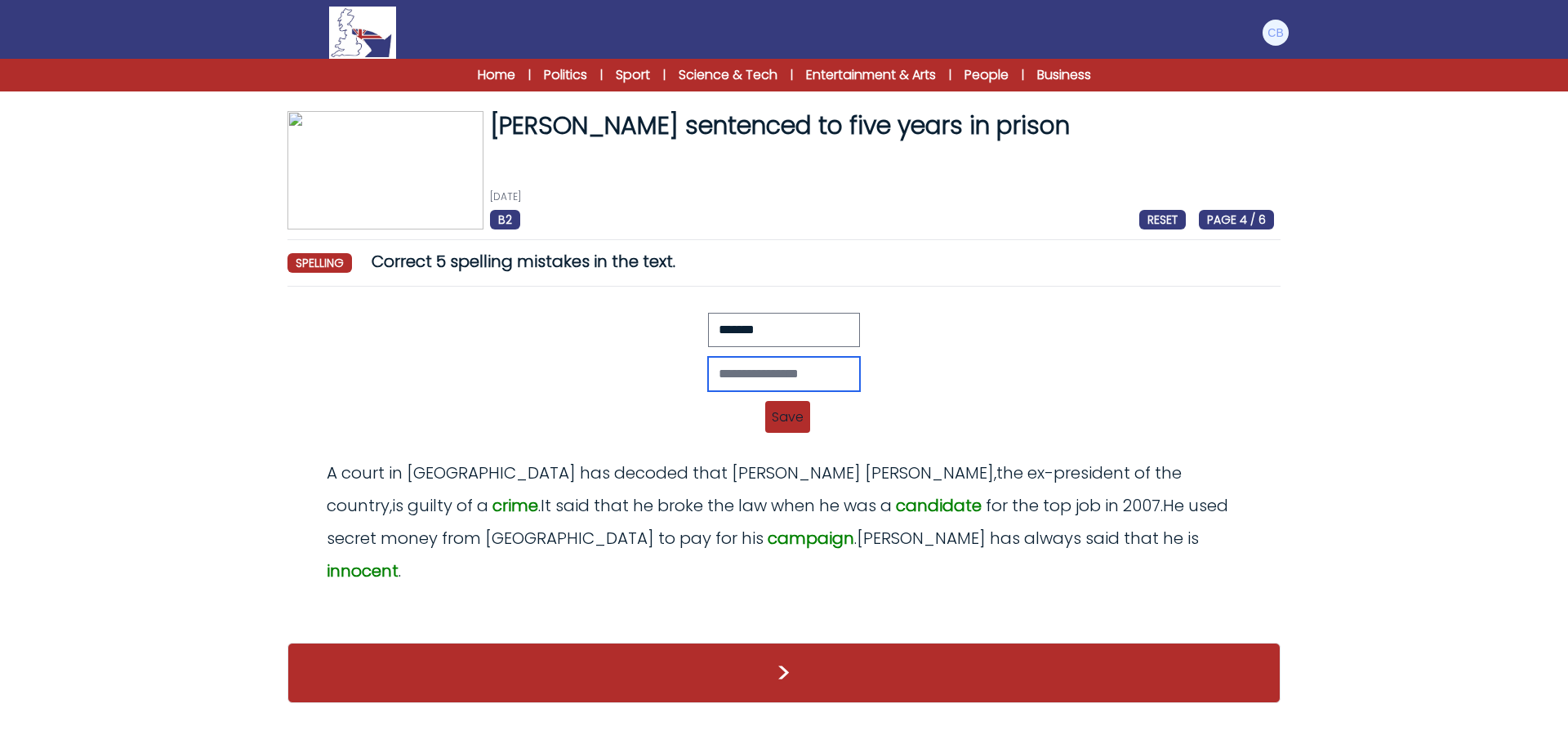
click at [745, 374] on input "text" at bounding box center [784, 374] width 152 height 34
type input "*******"
click at [791, 421] on span "Save" at bounding box center [787, 417] width 45 height 32
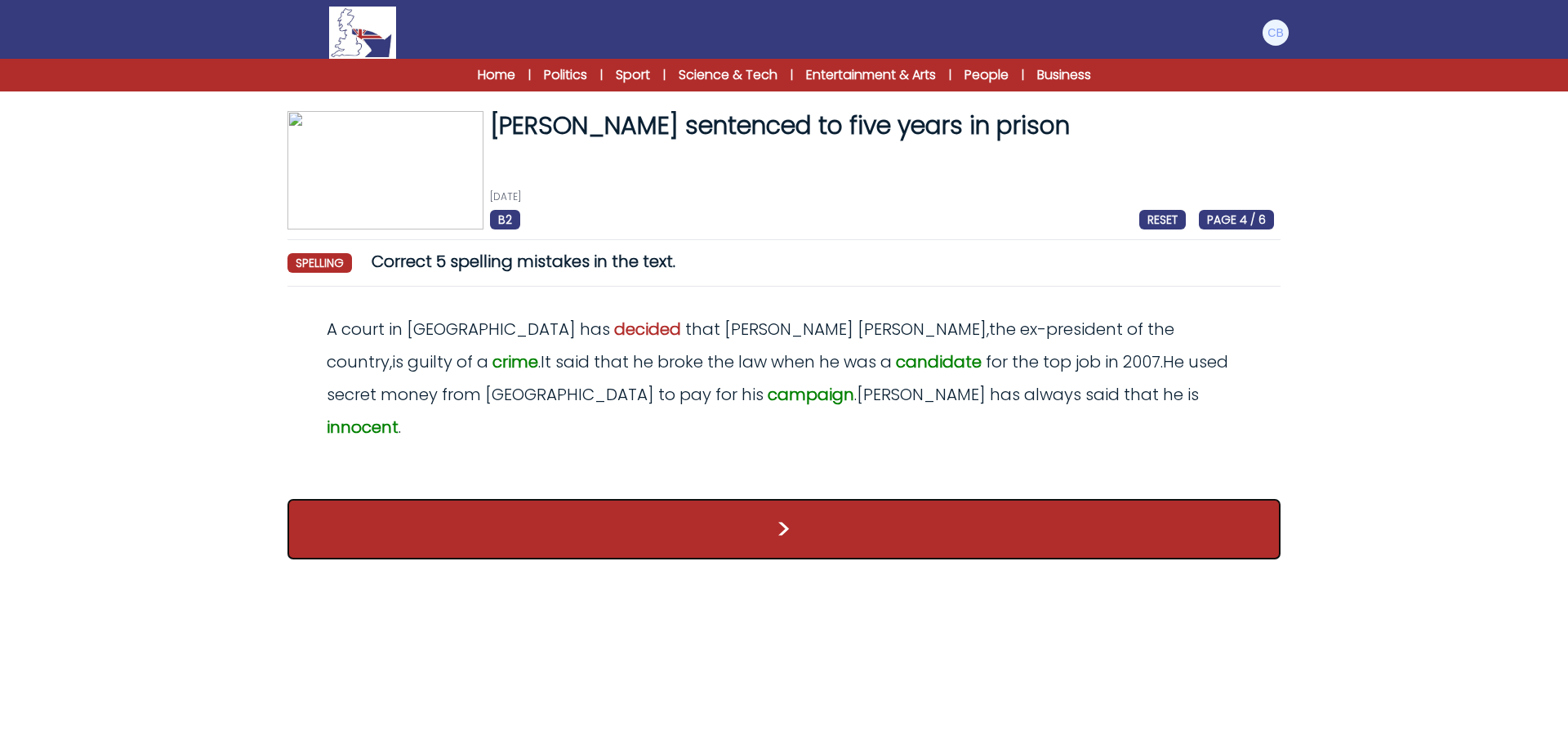
click at [800, 499] on button ">" at bounding box center [784, 529] width 993 height 61
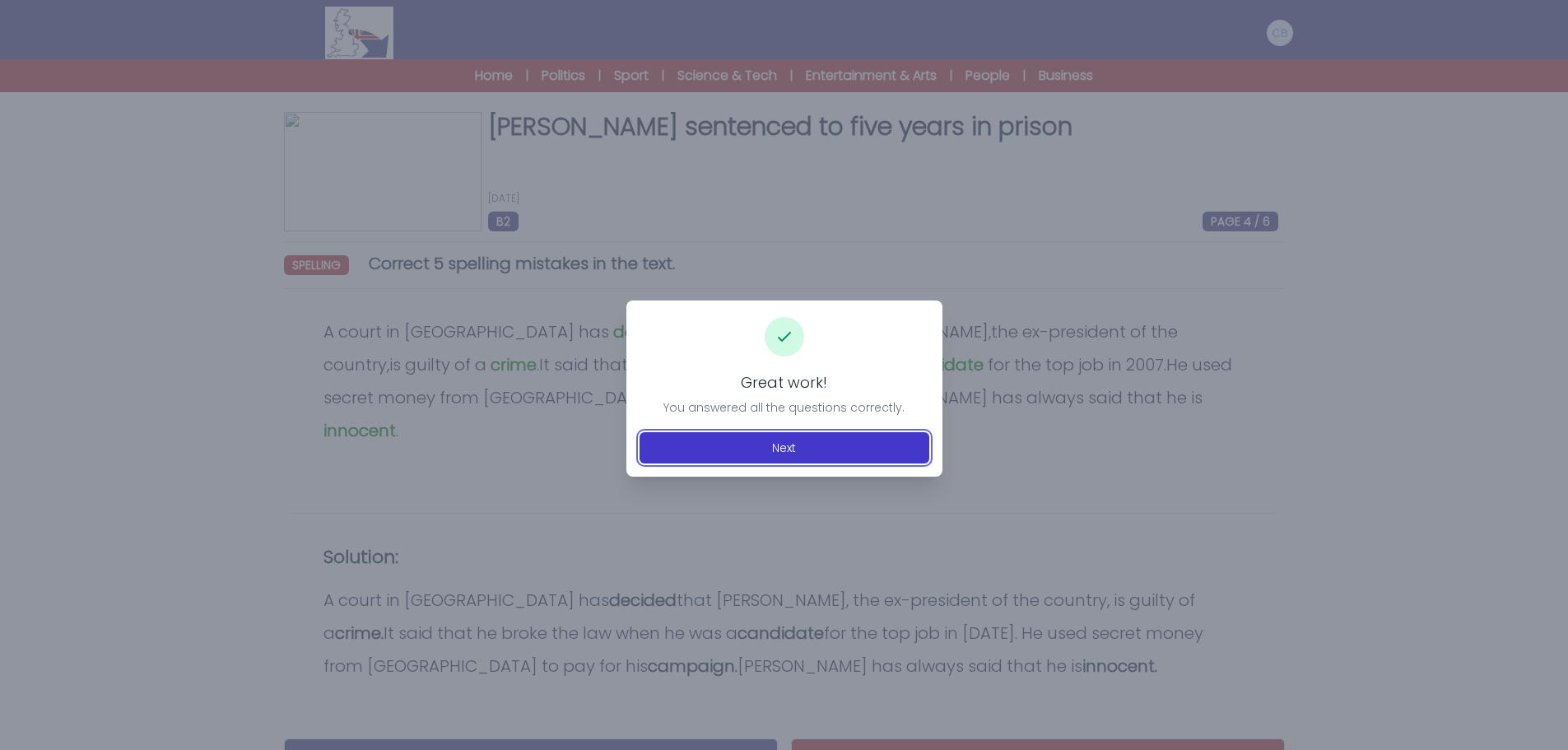
click at [776, 446] on button "Next" at bounding box center [784, 448] width 290 height 31
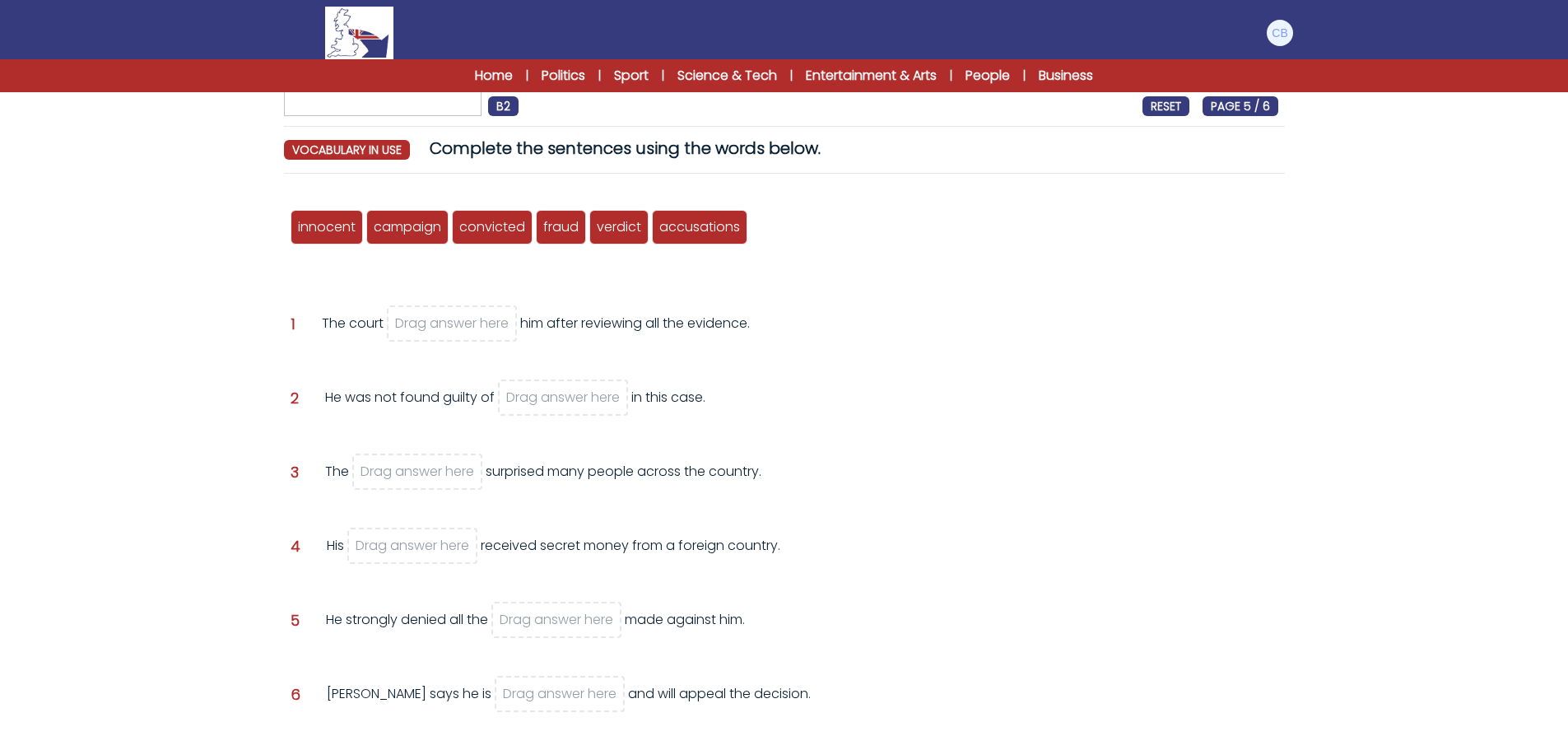
scroll to position [165, 0]
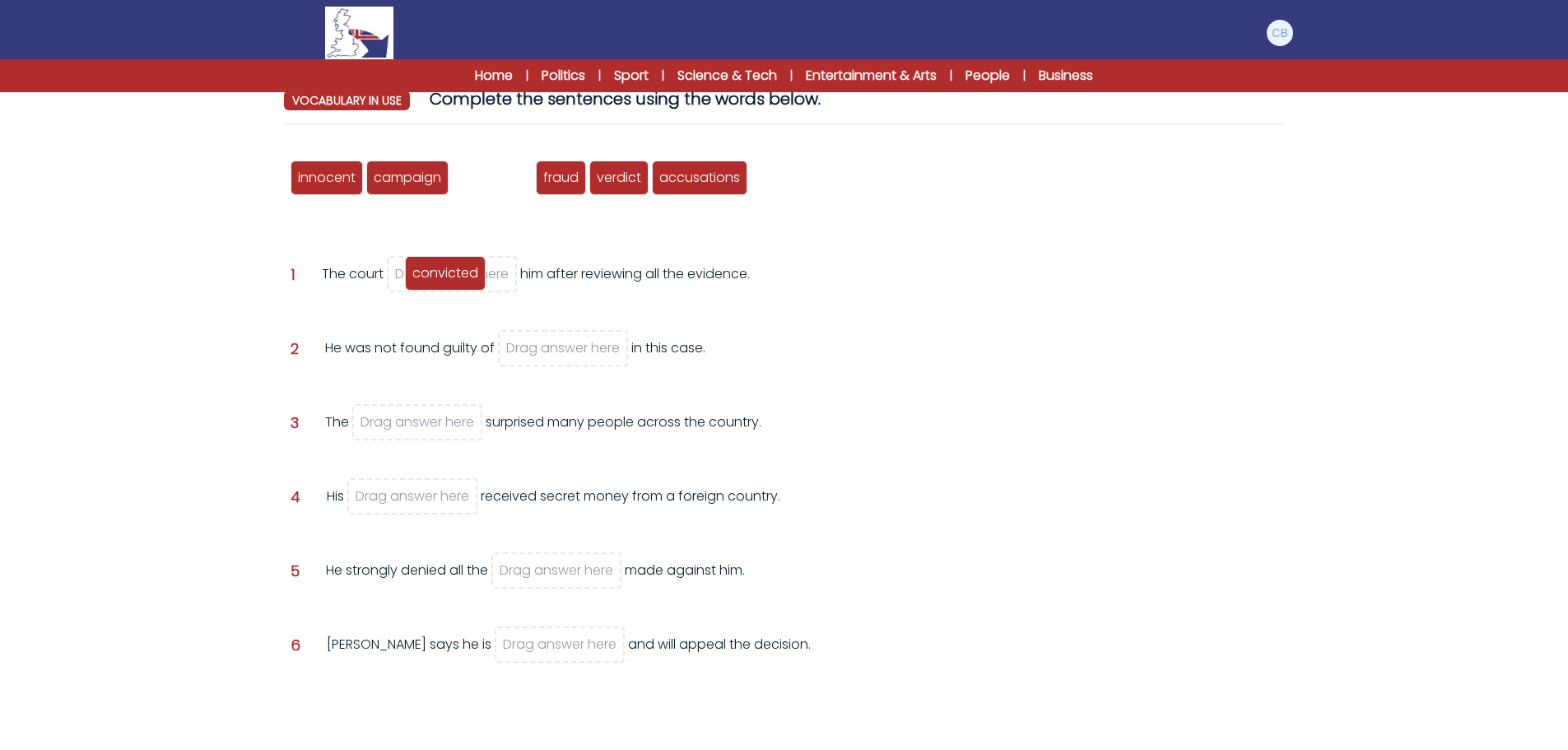
drag, startPoint x: 501, startPoint y: 178, endPoint x: 451, endPoint y: 277, distance: 110.9
click at [451, 277] on span "convicted" at bounding box center [446, 273] width 66 height 19
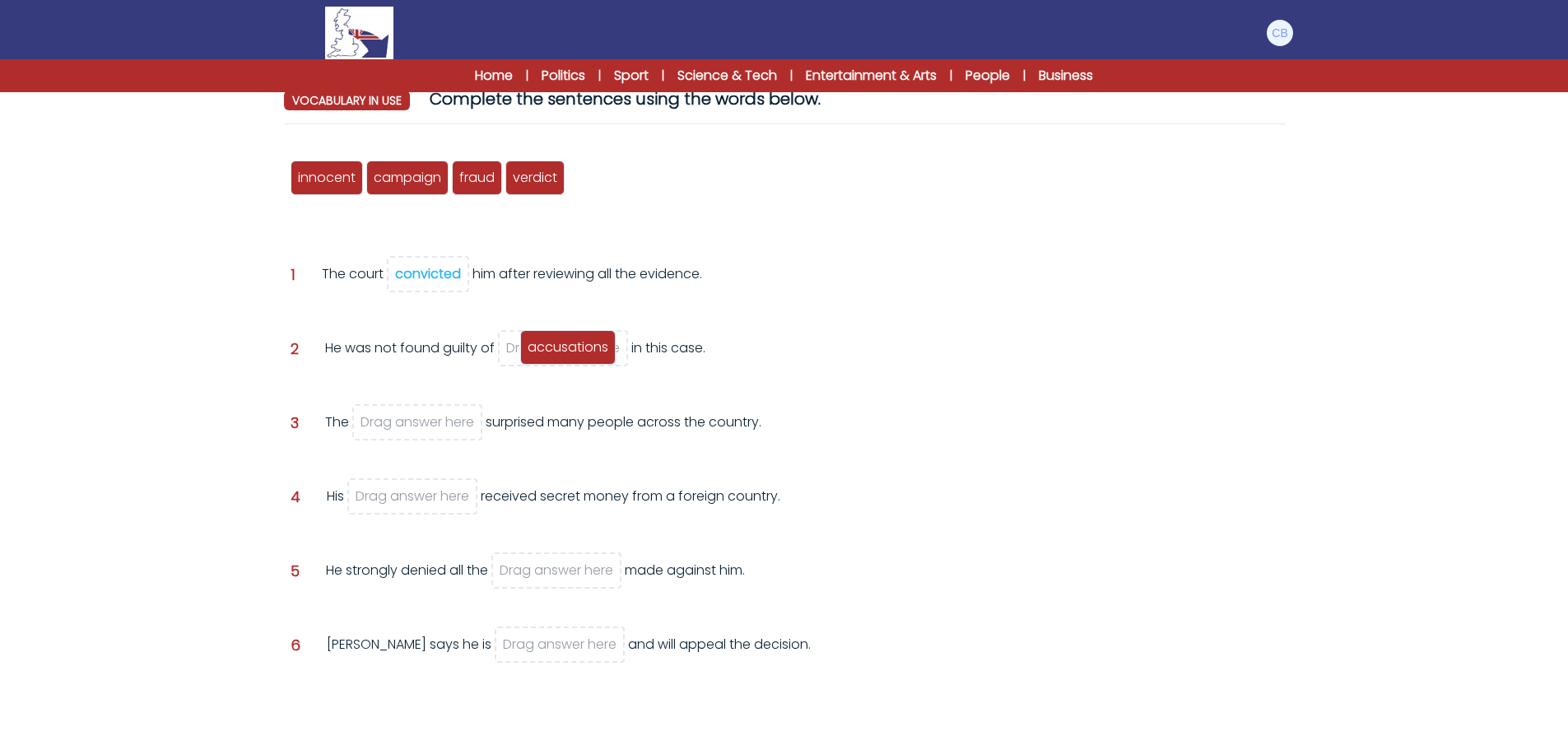
drag, startPoint x: 618, startPoint y: 179, endPoint x: 569, endPoint y: 352, distance: 179.8
click at [569, 352] on span "accusations" at bounding box center [568, 347] width 81 height 19
drag, startPoint x: 553, startPoint y: 176, endPoint x: 428, endPoint y: 423, distance: 276.8
click at [428, 423] on span "verdict" at bounding box center [414, 424] width 44 height 19
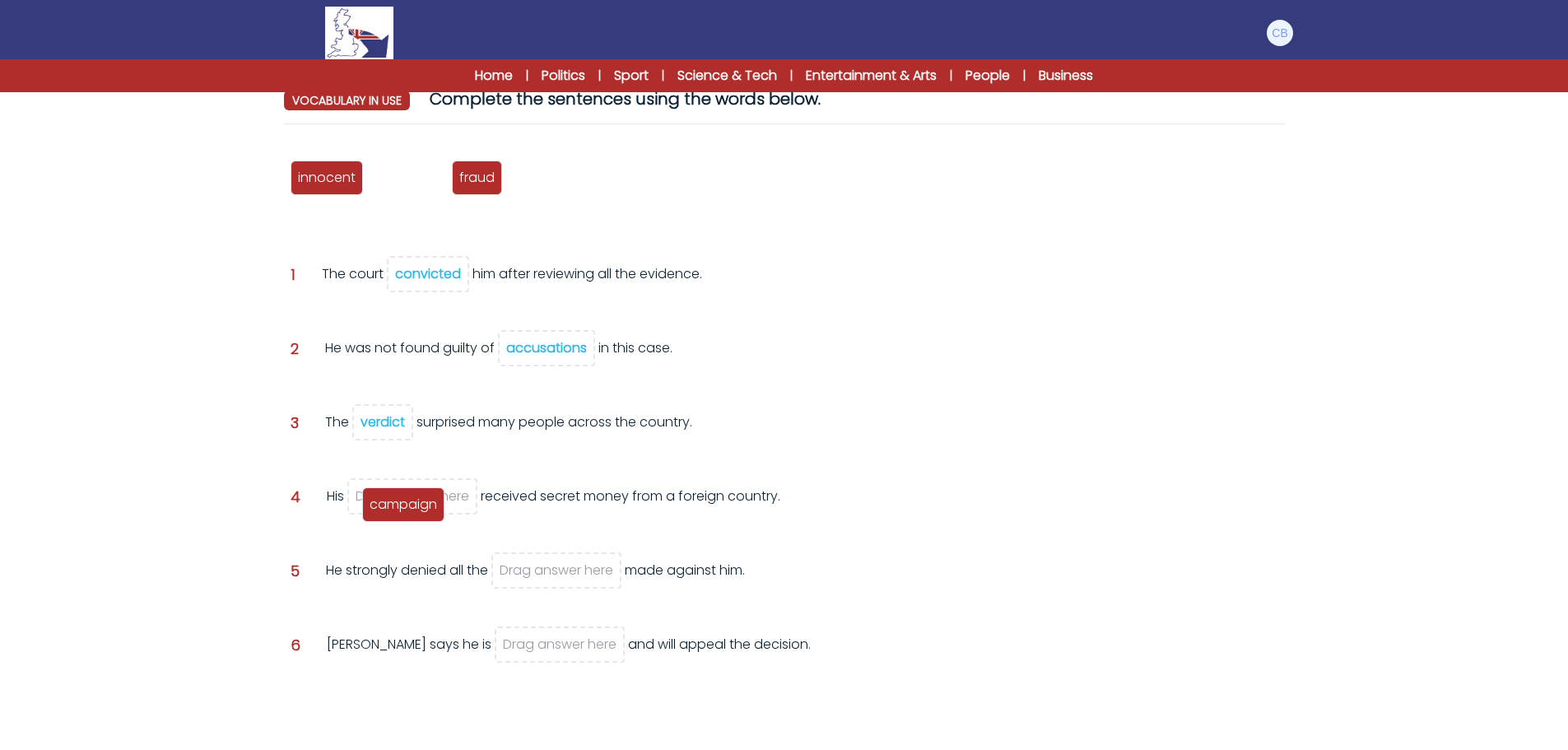
drag, startPoint x: 410, startPoint y: 179, endPoint x: 406, endPoint y: 505, distance: 326.0
click at [406, 505] on span "campaign" at bounding box center [404, 504] width 68 height 19
drag, startPoint x: 400, startPoint y: 180, endPoint x: 587, endPoint y: 569, distance: 431.6
click at [587, 569] on span "fraud" at bounding box center [578, 565] width 35 height 19
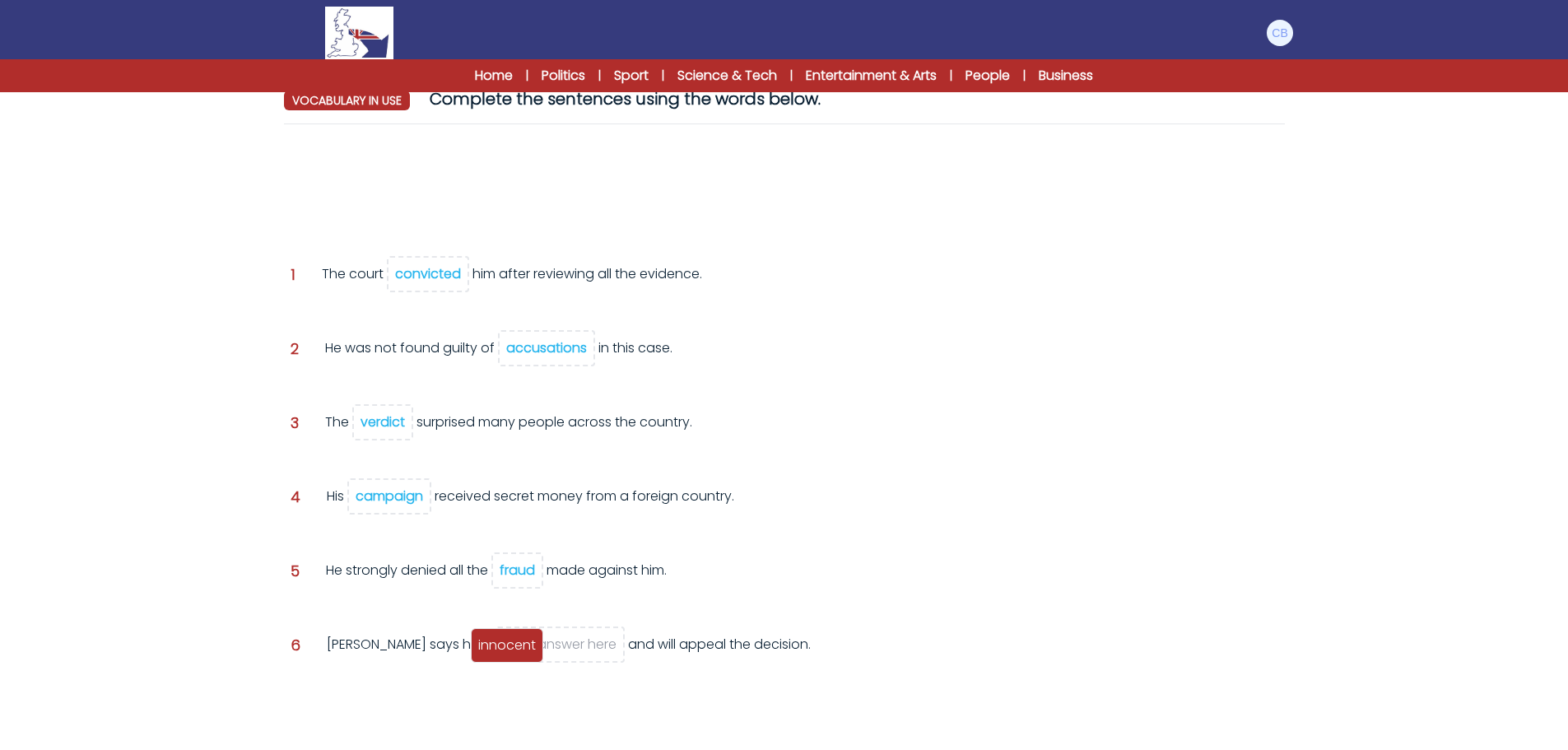
drag, startPoint x: 338, startPoint y: 181, endPoint x: 521, endPoint y: 653, distance: 506.2
click at [521, 653] on span "innocent" at bounding box center [507, 645] width 58 height 19
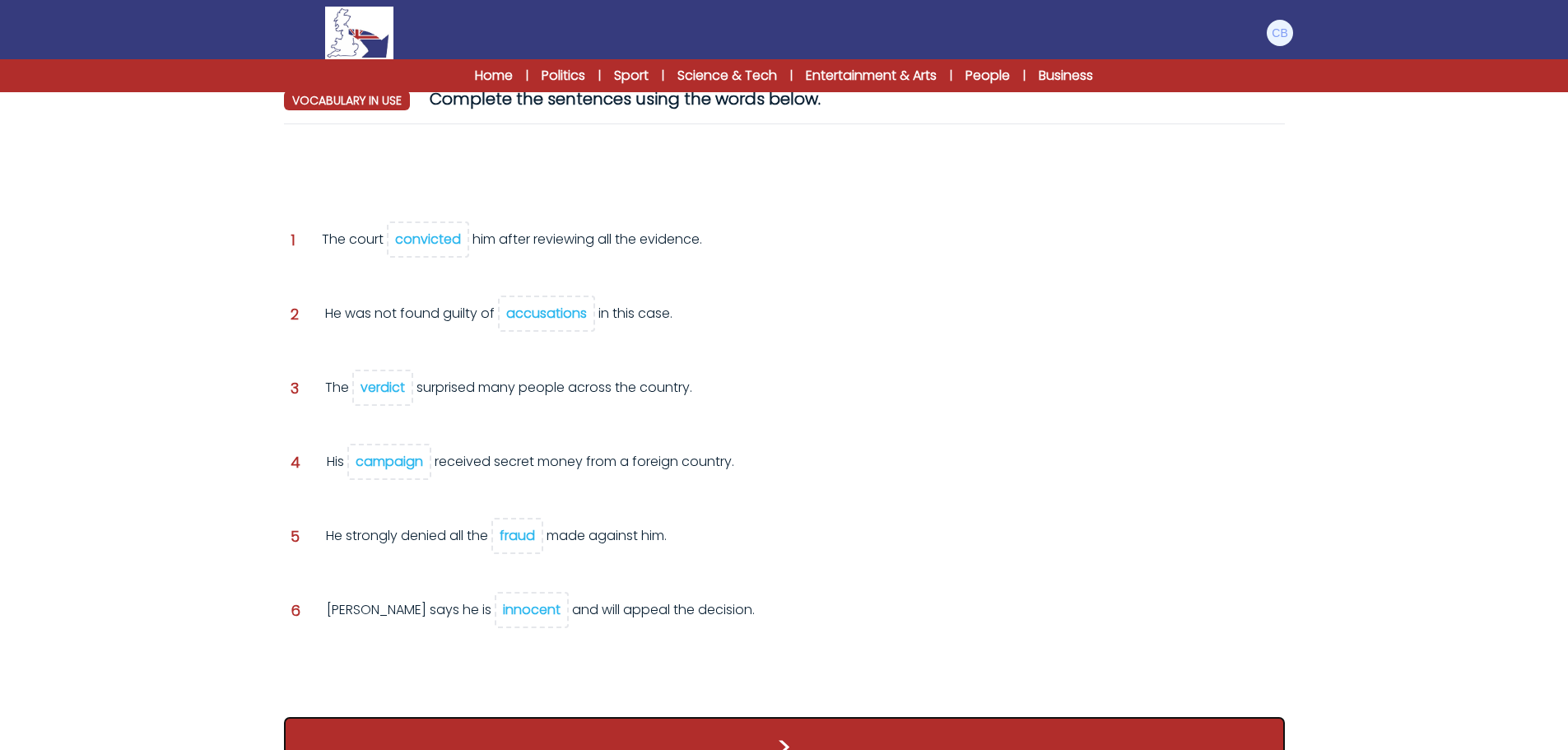
click at [779, 736] on button ">" at bounding box center [784, 748] width 1001 height 61
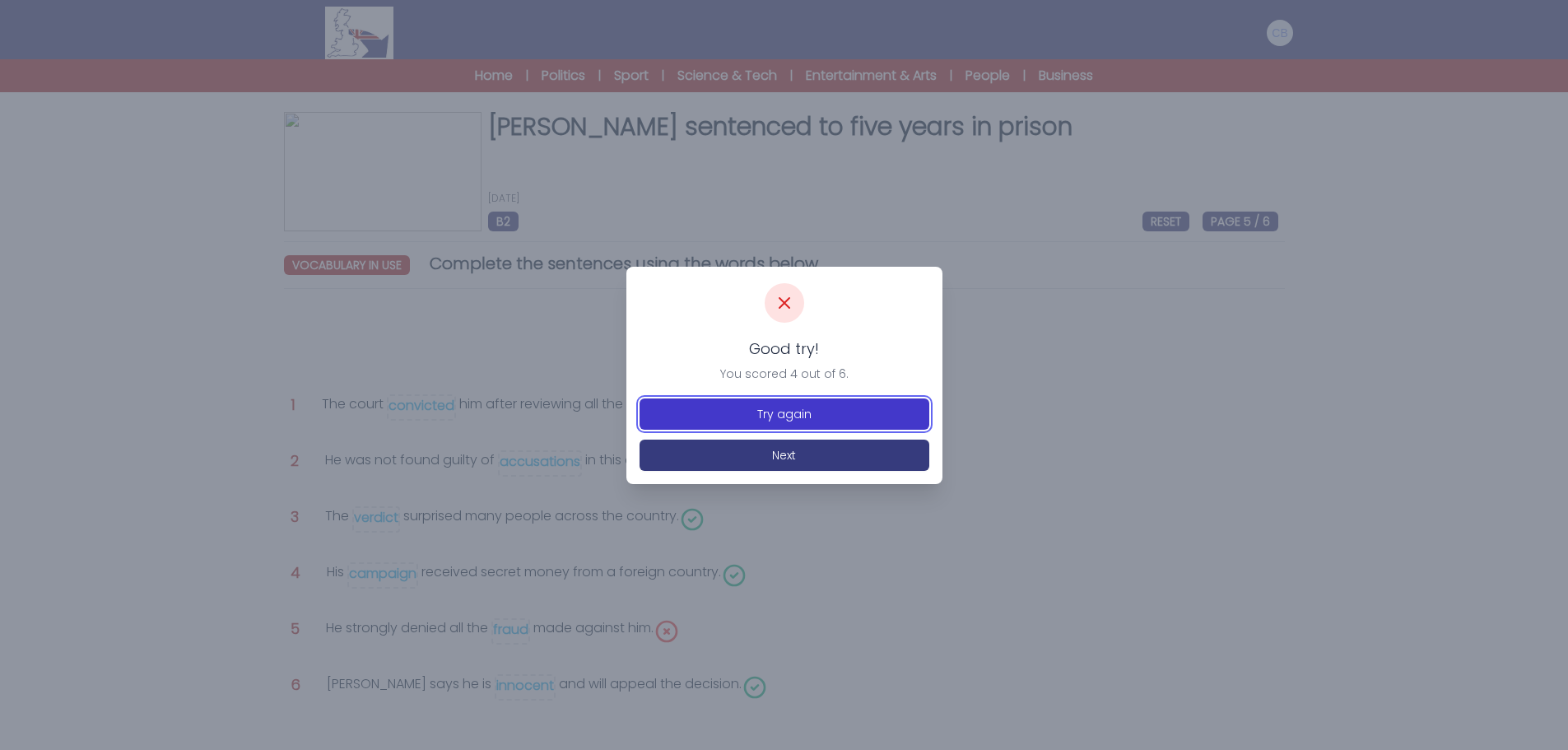
click at [800, 415] on button "Try again" at bounding box center [784, 415] width 290 height 31
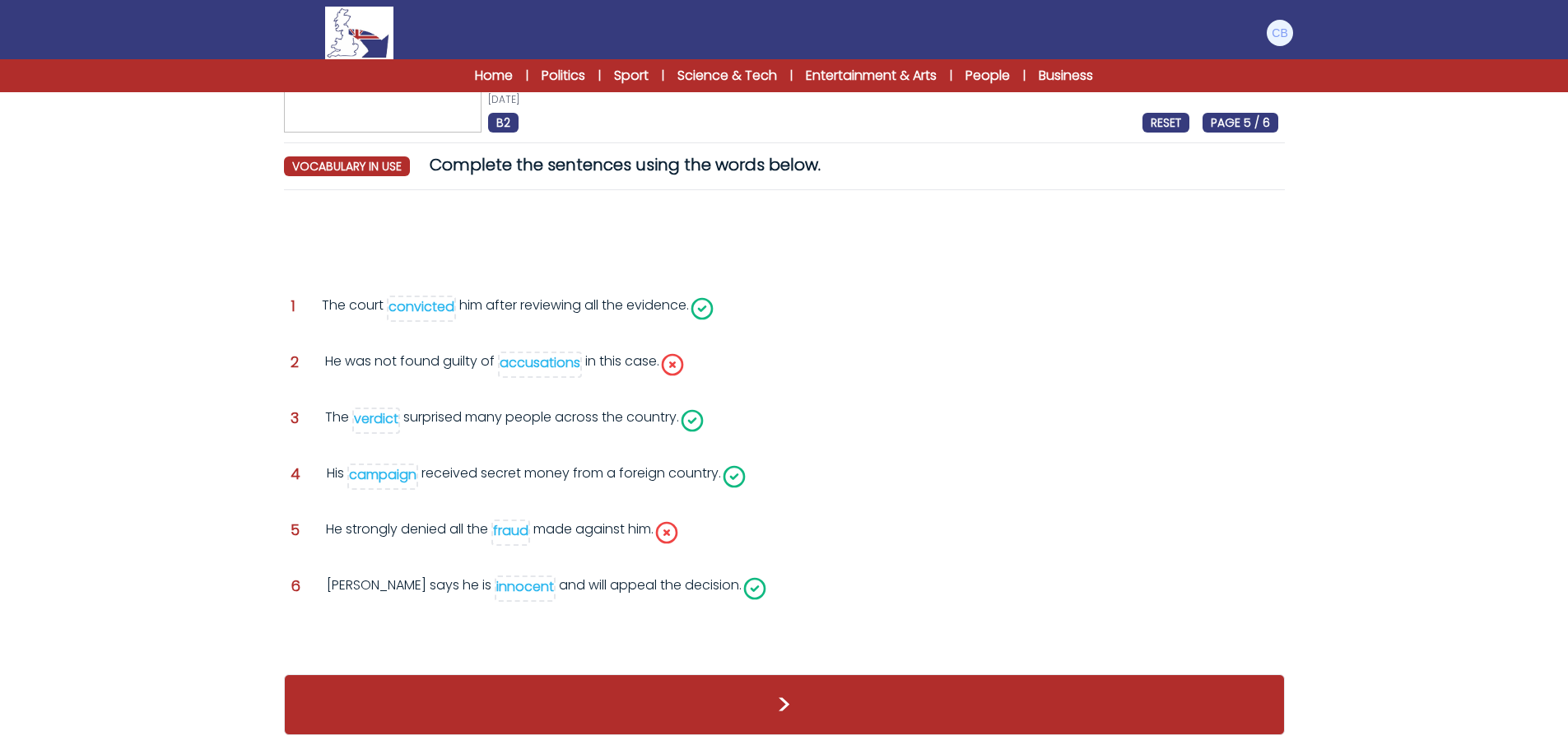
scroll to position [101, 0]
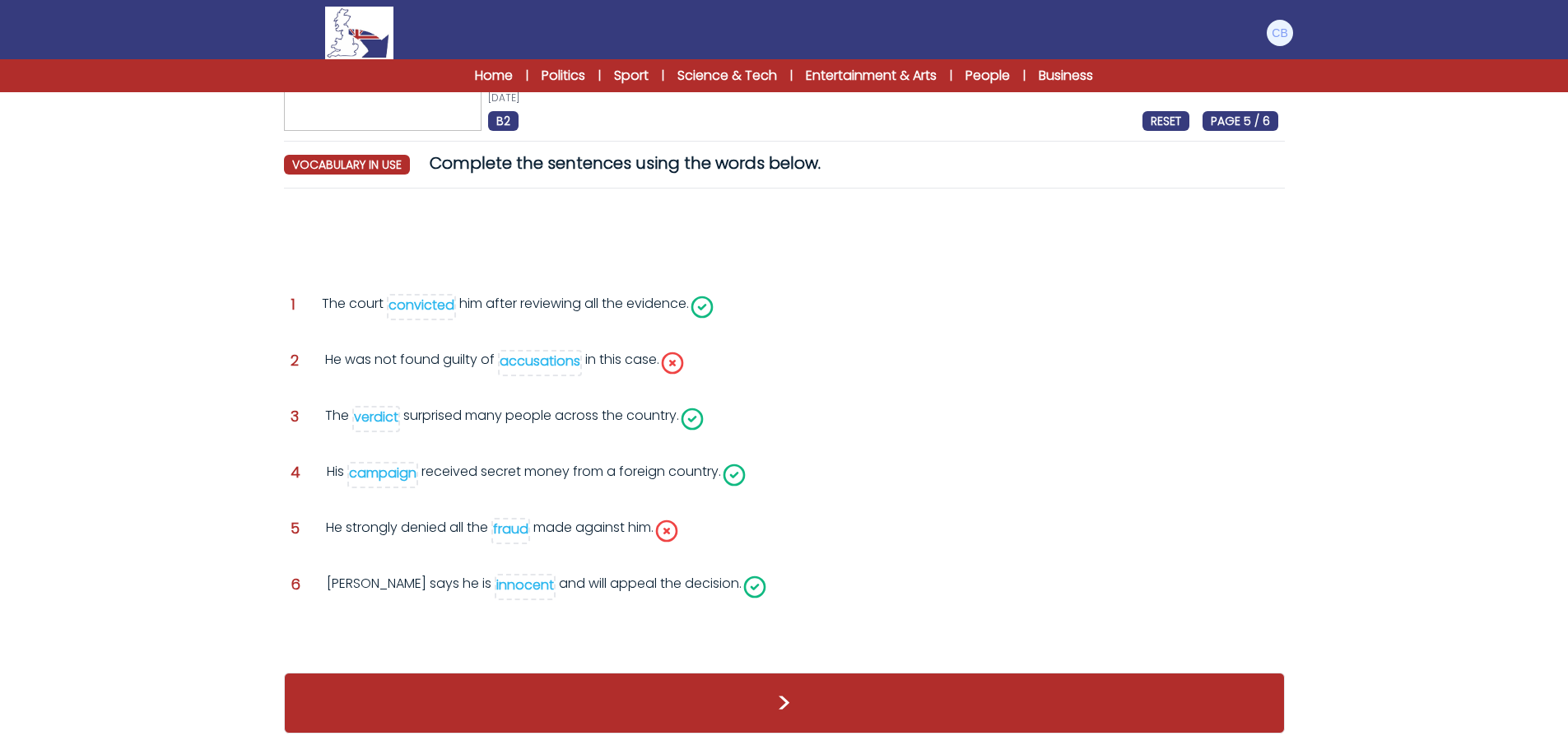
drag, startPoint x: 541, startPoint y: 358, endPoint x: 517, endPoint y: 541, distance: 184.6
click at [517, 541] on div "Question 1 The court convicted him after reviewing all the evidence." at bounding box center [784, 429] width 1001 height 454
click at [800, 517] on div "Question 1 The court convicted him after reviewing all the evidence." at bounding box center [784, 429] width 1001 height 454
click at [672, 362] on icon at bounding box center [672, 363] width 20 height 20
click at [555, 360] on div "accusations" at bounding box center [540, 361] width 81 height 19
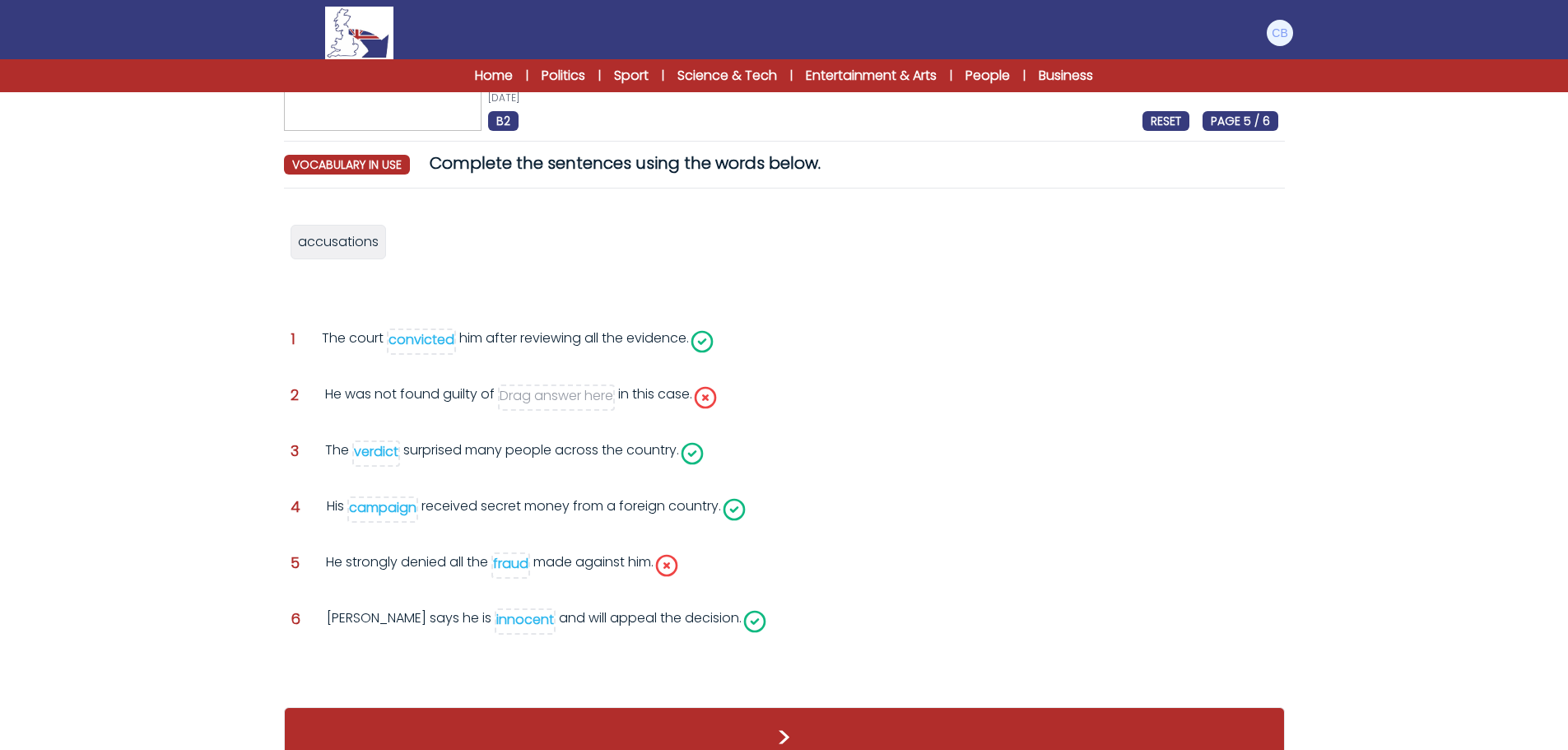
drag, startPoint x: 521, startPoint y: 565, endPoint x: 533, endPoint y: 482, distance: 83.9
click at [521, 561] on div "fraud" at bounding box center [510, 563] width 35 height 19
drag, startPoint x: 413, startPoint y: 243, endPoint x: 537, endPoint y: 398, distance: 198.5
click at [537, 398] on span "fraud" at bounding box center [539, 396] width 35 height 19
drag, startPoint x: 346, startPoint y: 240, endPoint x: 567, endPoint y: 569, distance: 396.3
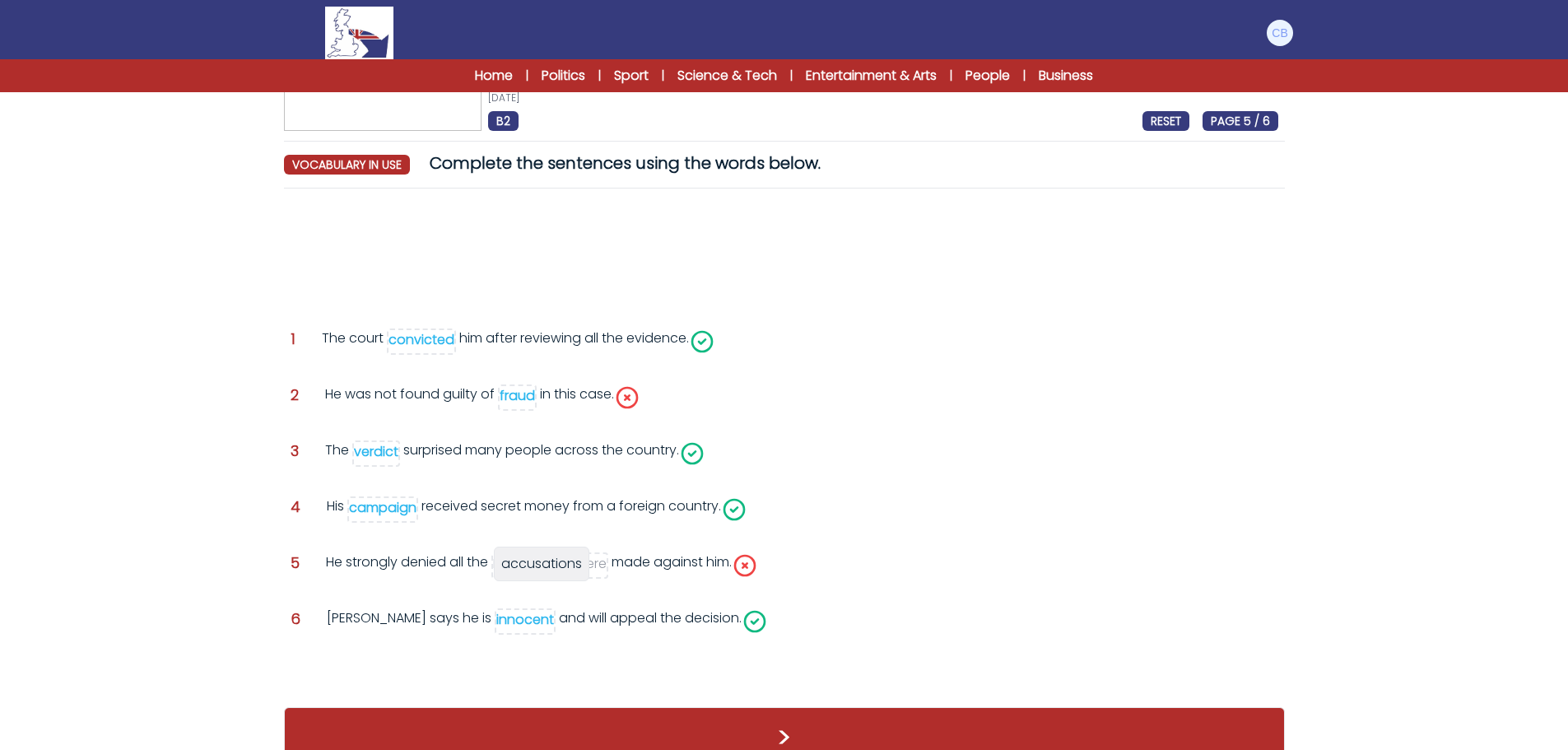
click at [551, 563] on span "accusations" at bounding box center [541, 563] width 81 height 19
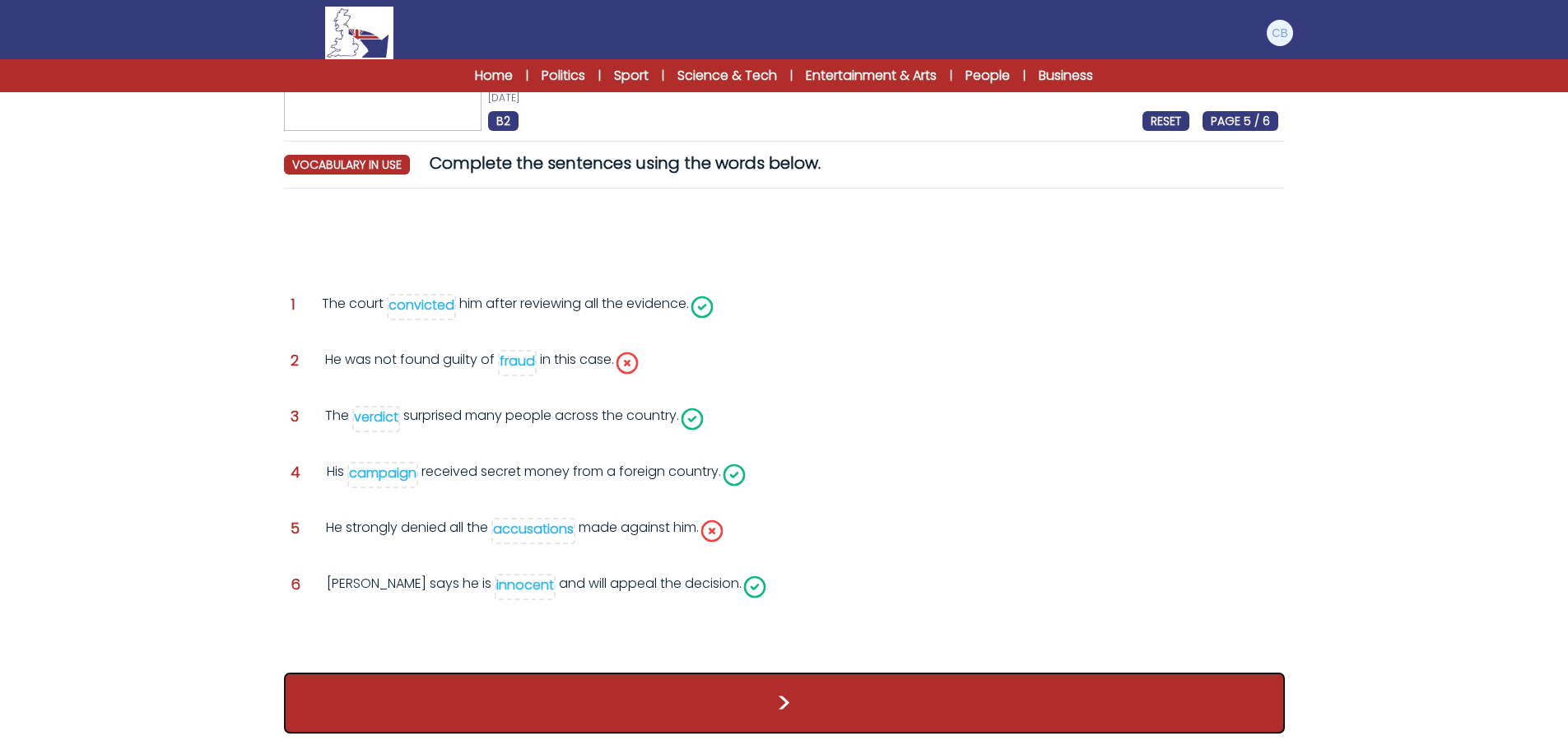
click at [810, 704] on button ">" at bounding box center [784, 703] width 1001 height 61
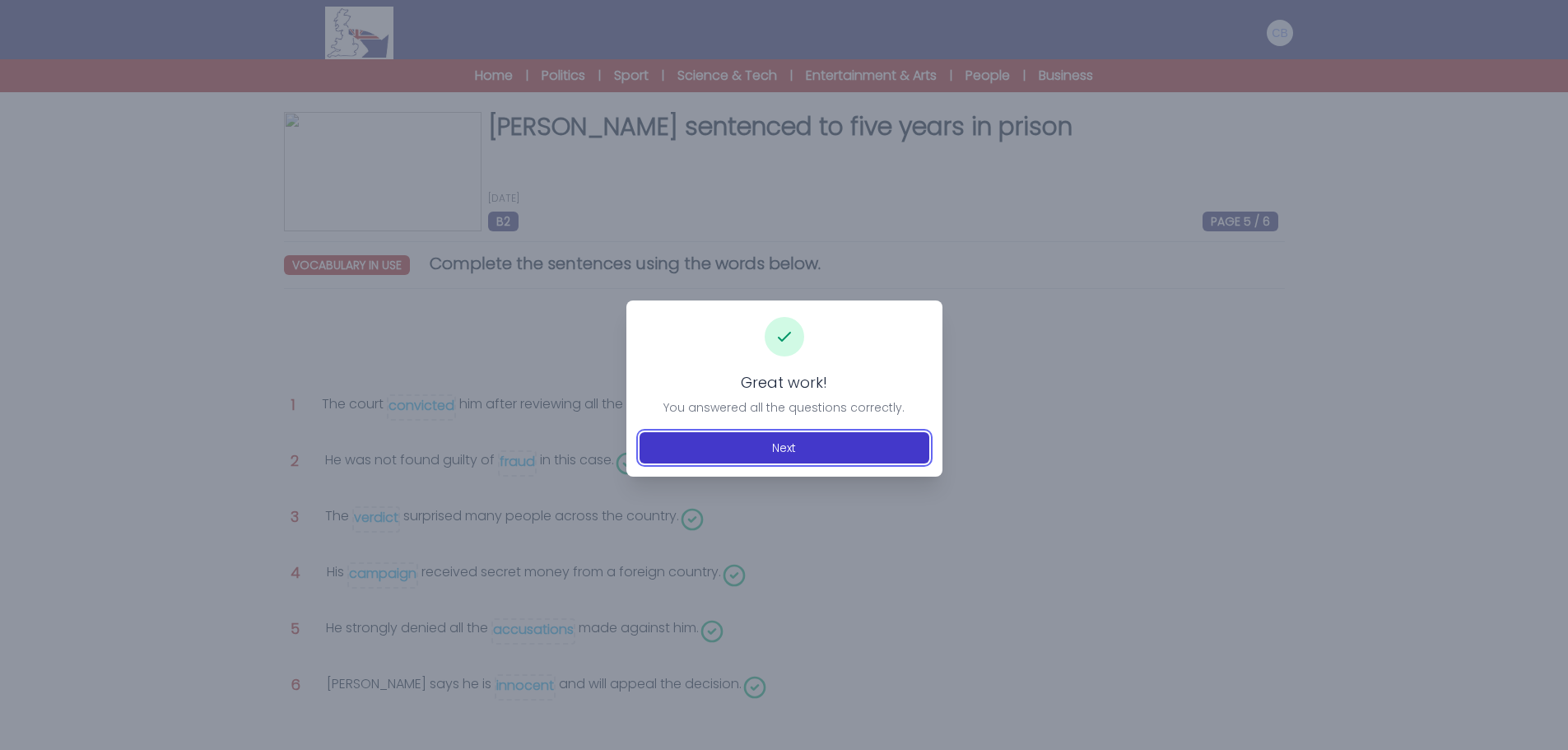
click at [765, 447] on button "Next" at bounding box center [784, 448] width 290 height 31
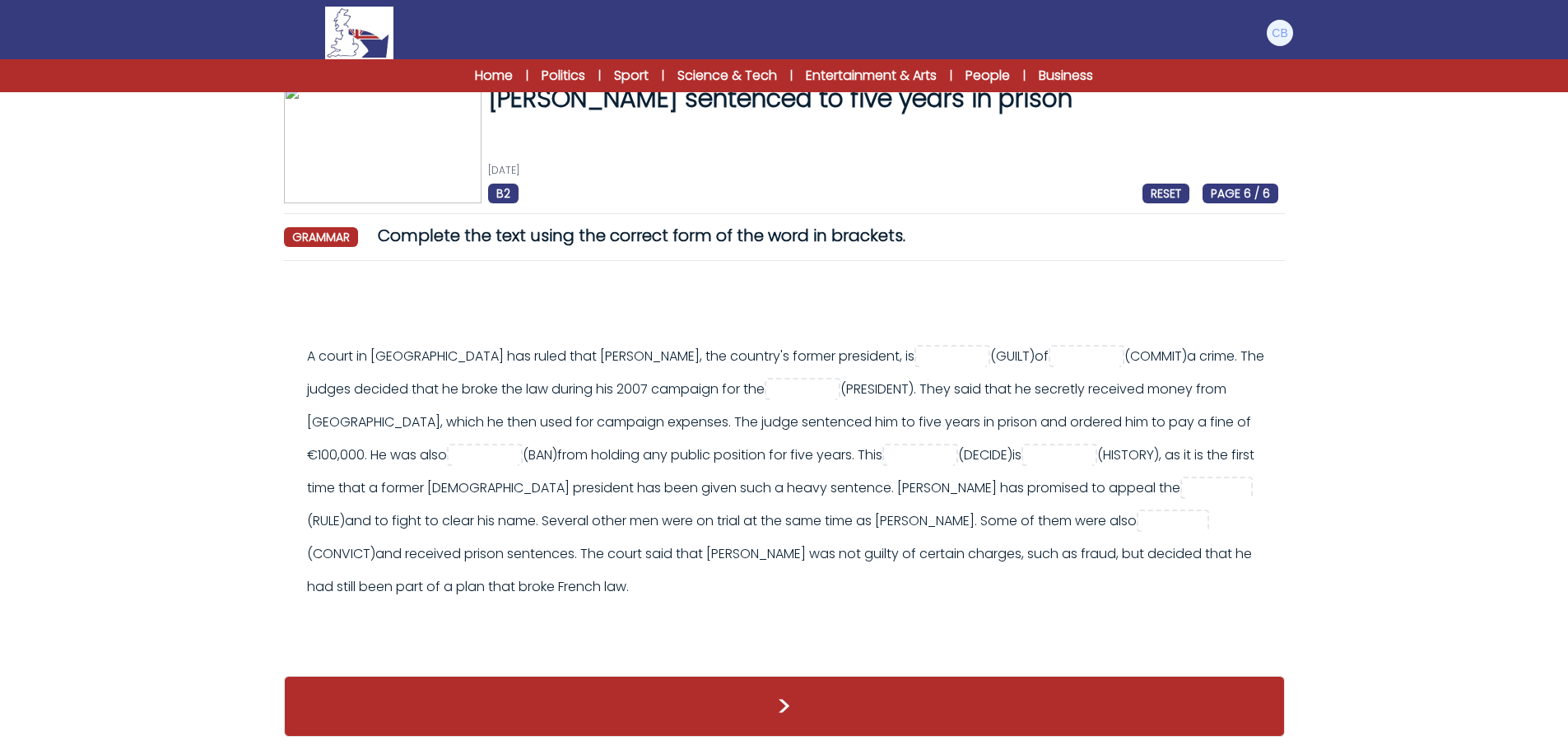
scroll to position [44, 0]
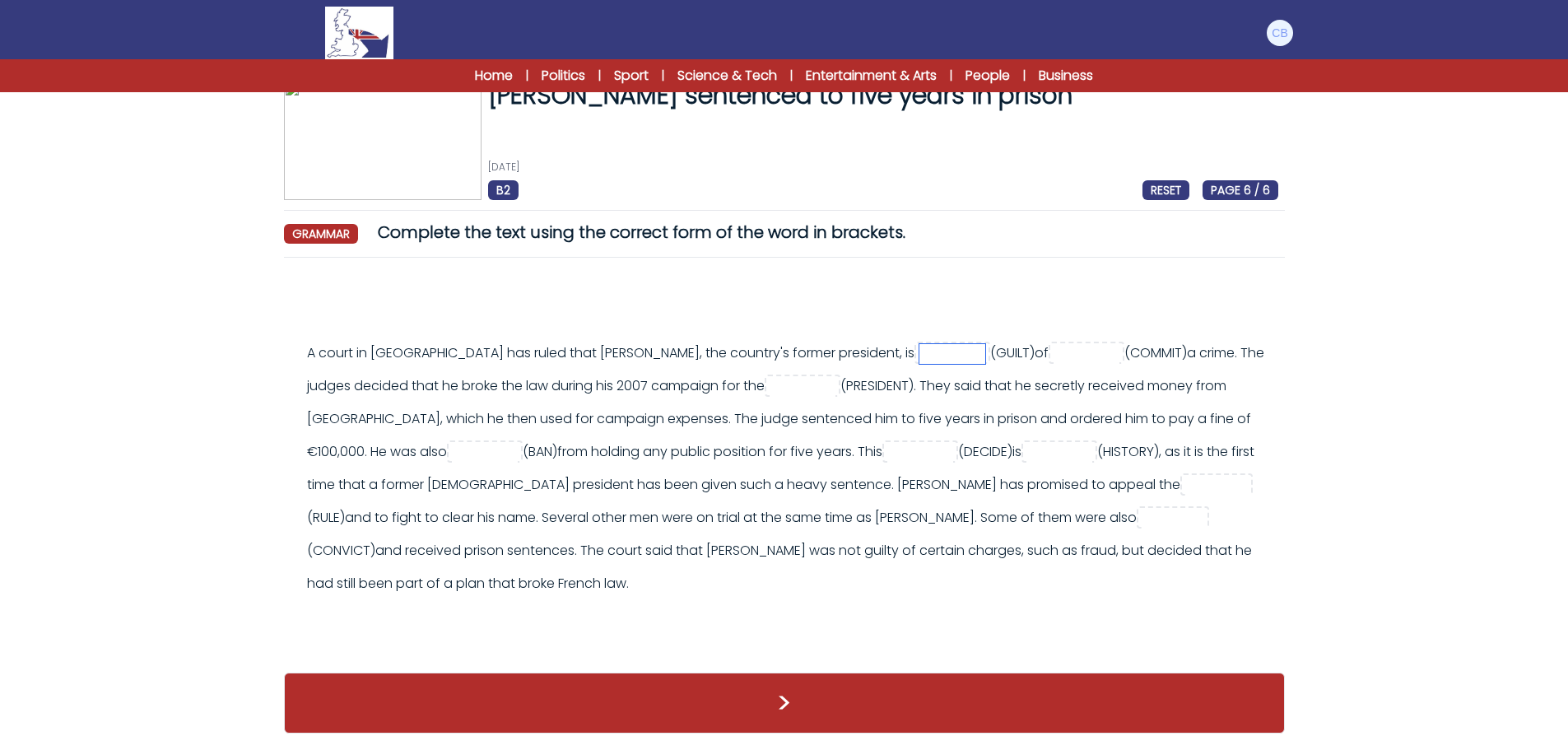
click at [920, 345] on input "text" at bounding box center [953, 354] width 66 height 20
type input "******"
type input "**********"
click at [818, 377] on input "text" at bounding box center [803, 387] width 66 height 20
type input "**********"
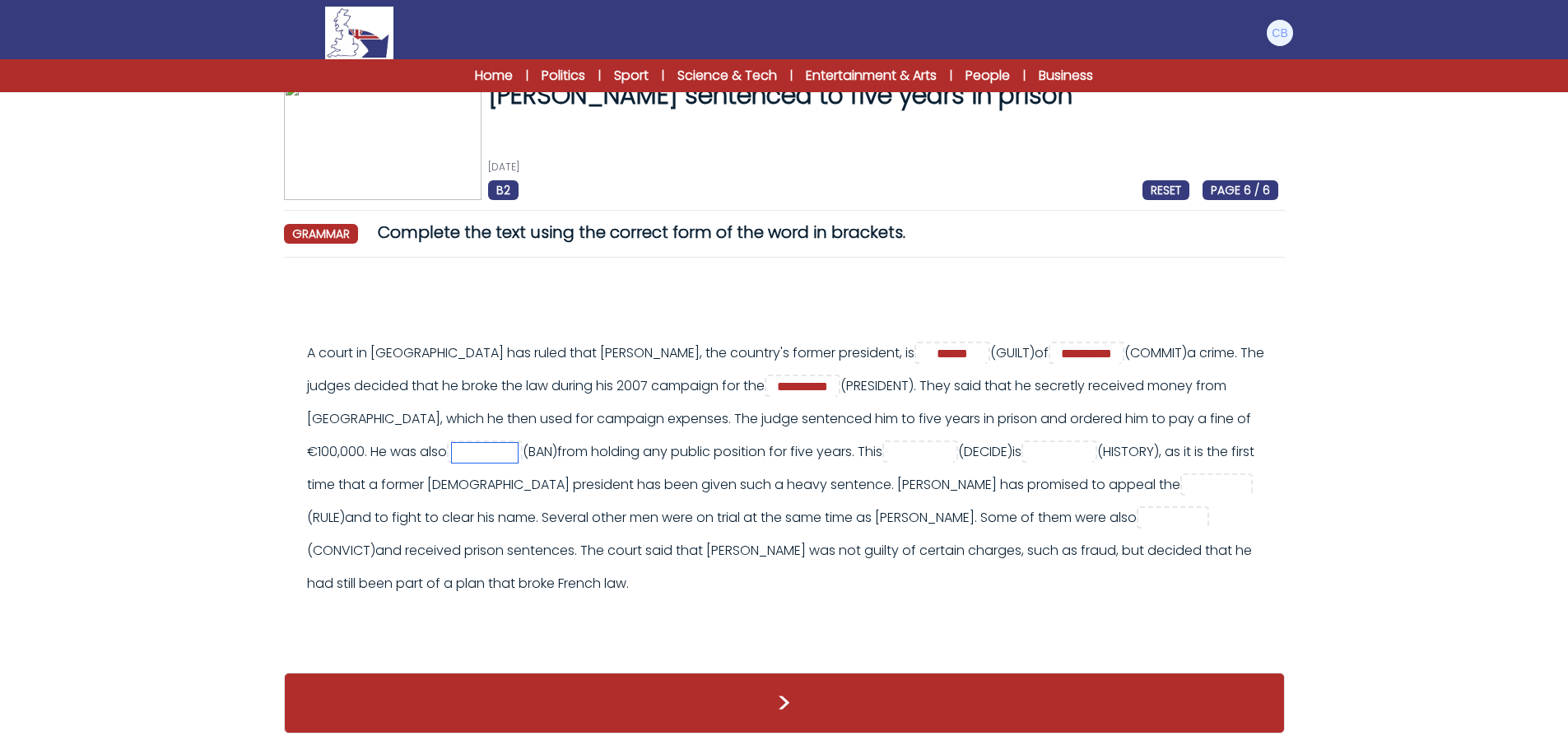
click at [452, 443] on input "text" at bounding box center [484, 452] width 66 height 20
type input "*"
type input "******"
click at [887, 443] on input "text" at bounding box center [920, 452] width 66 height 20
type input "********"
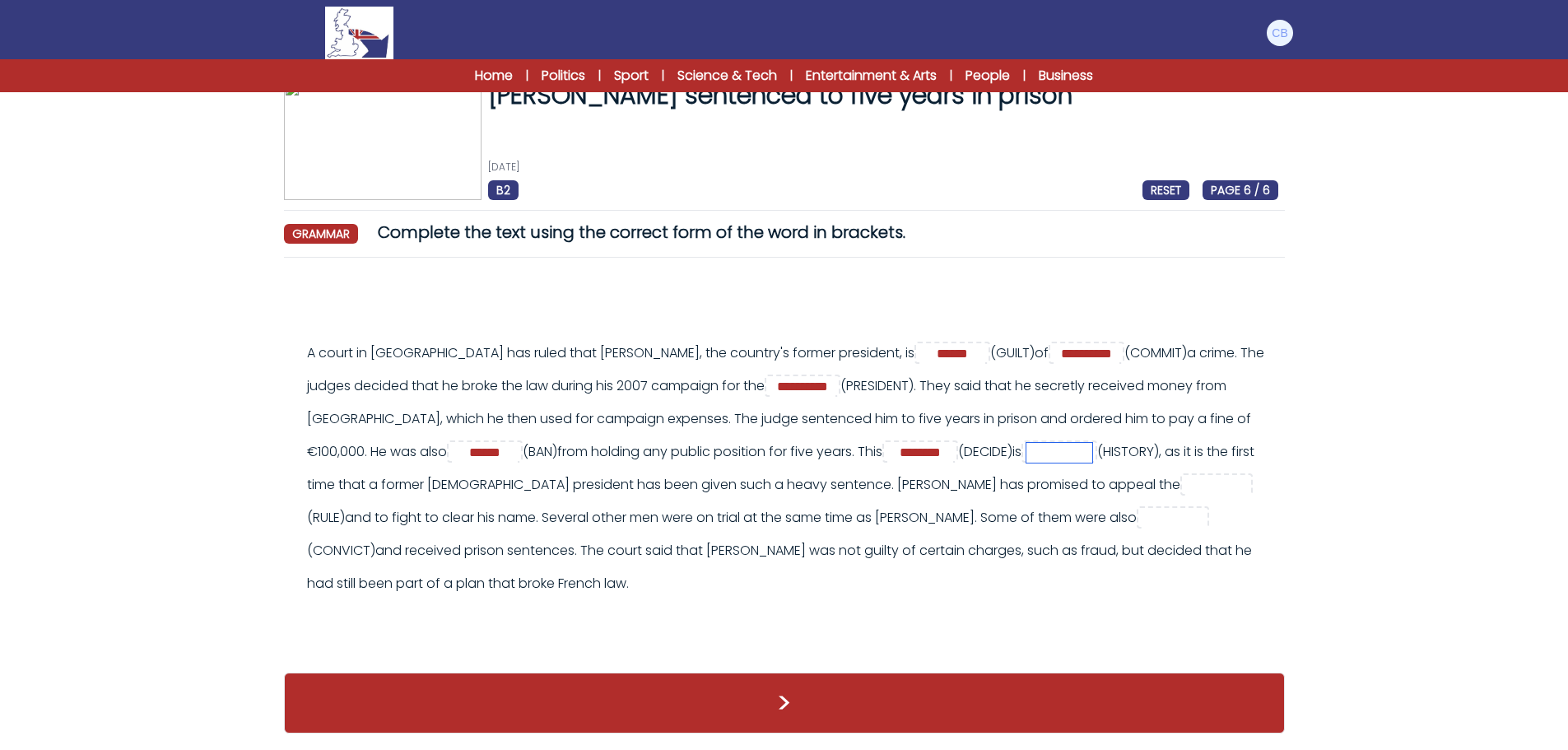
click at [1027, 443] on input "text" at bounding box center [1060, 452] width 66 height 20
type input "**********"
click at [1186, 476] on input "text" at bounding box center [1219, 485] width 66 height 20
type input "*******"
click at [1142, 509] on input "text" at bounding box center [1175, 518] width 66 height 20
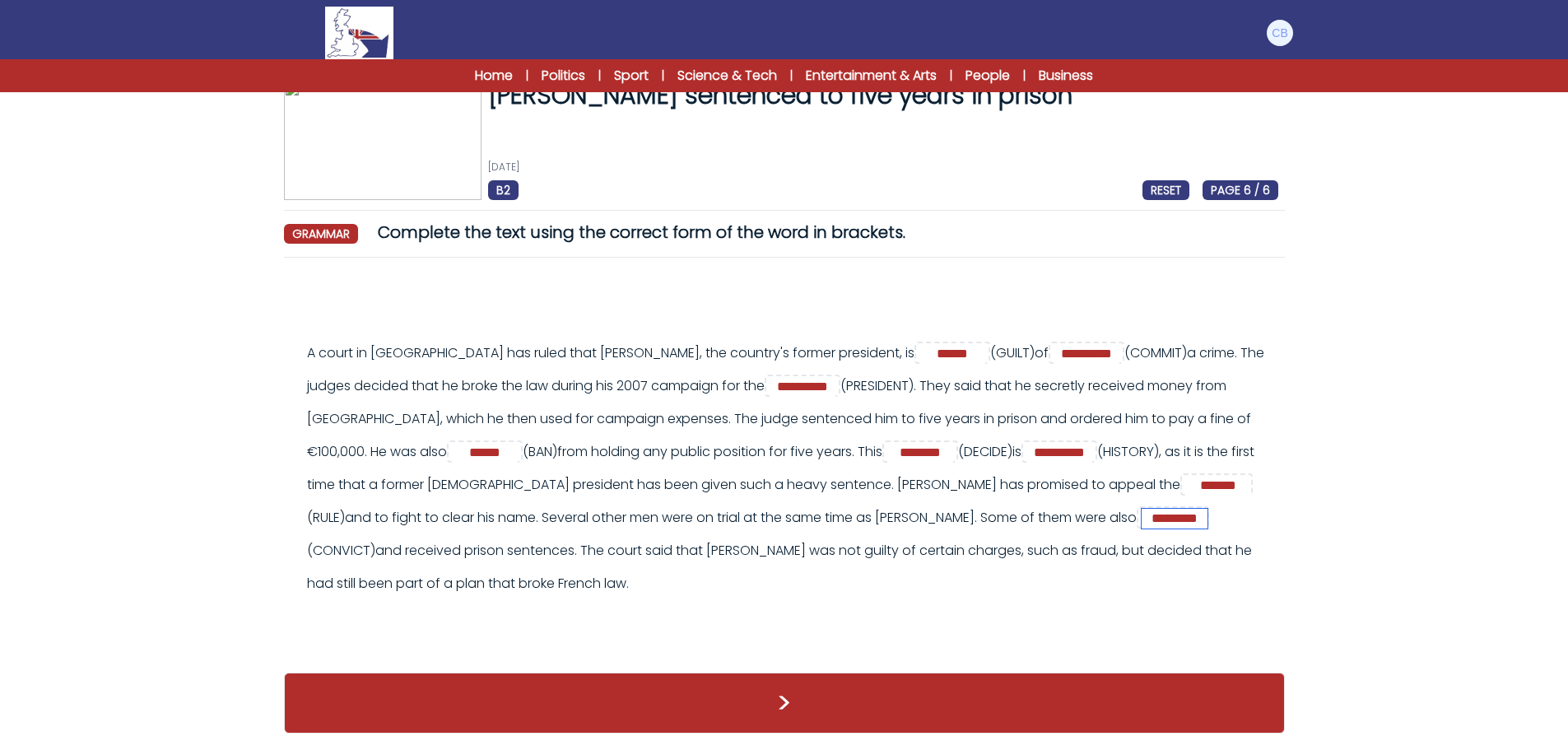
type input "*********"
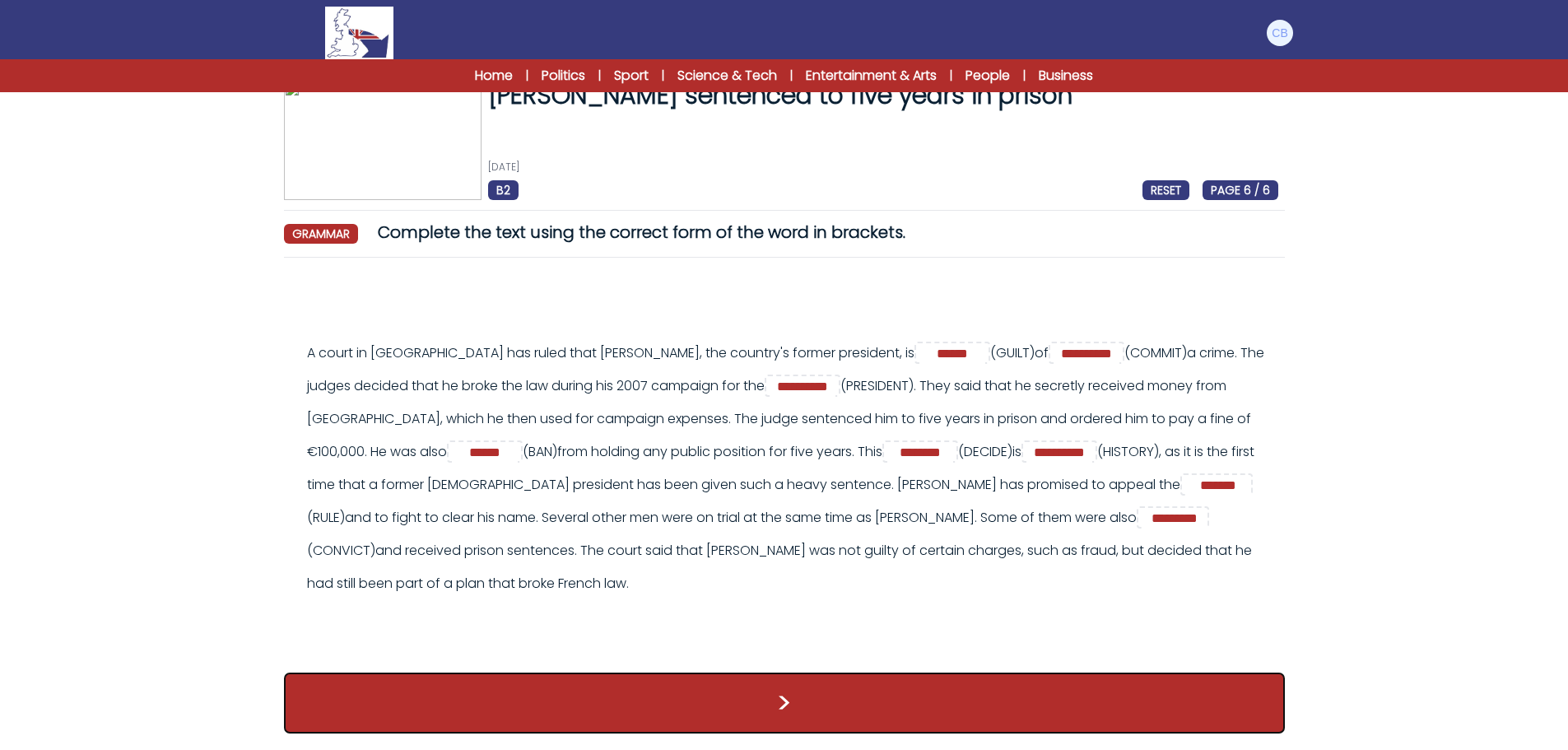
click at [793, 706] on button ">" at bounding box center [784, 703] width 1001 height 61
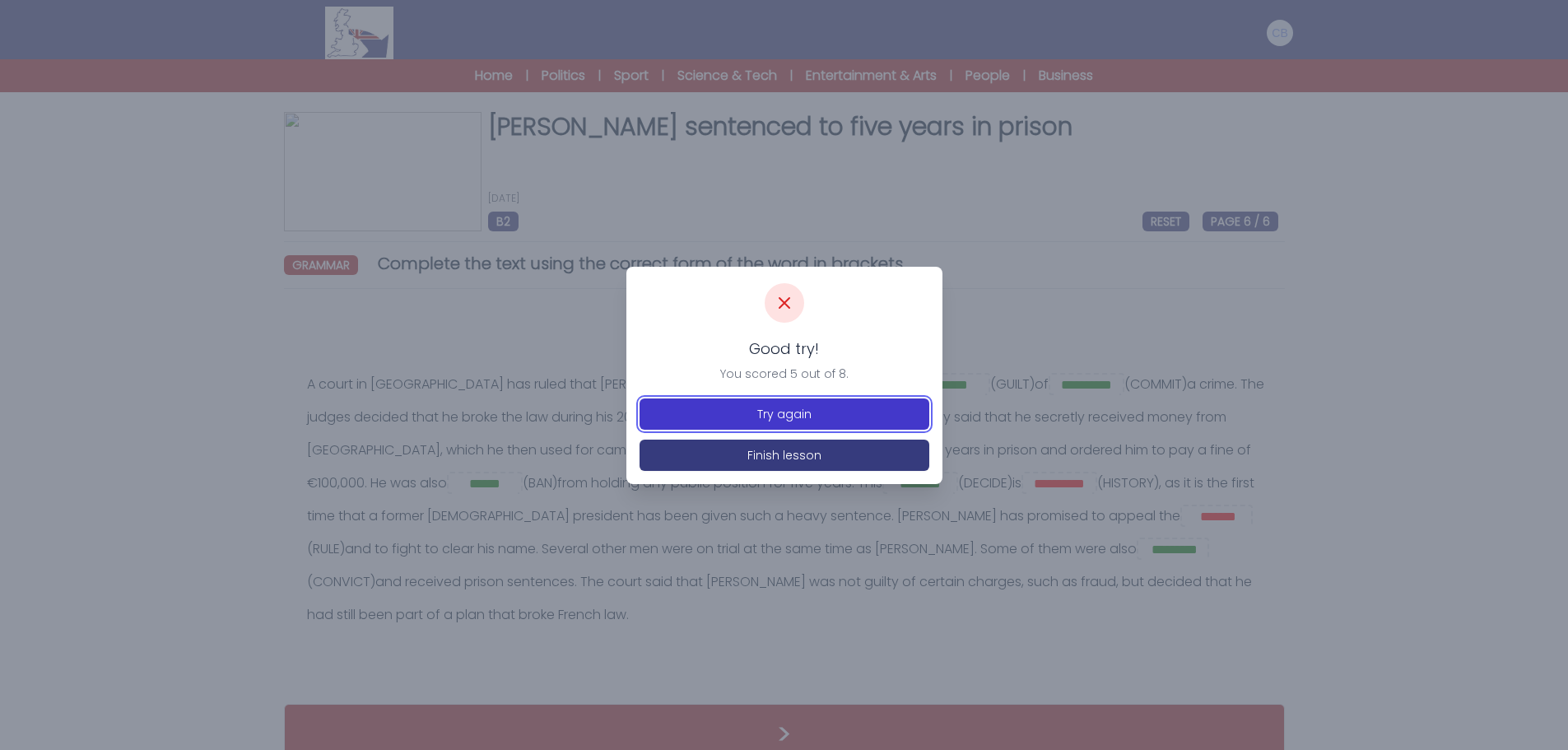
click at [782, 417] on button "Try again" at bounding box center [784, 415] width 290 height 31
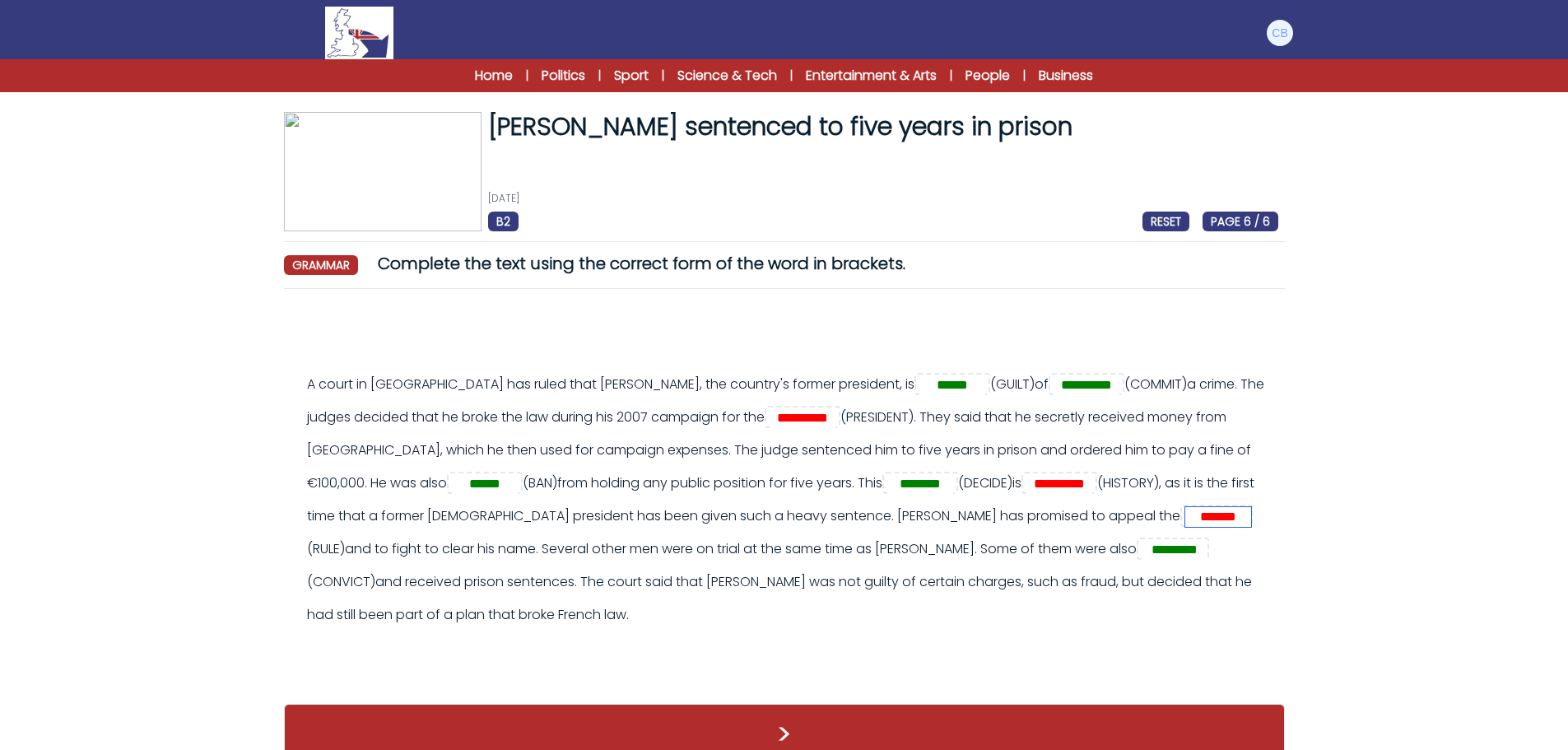
click at [1186, 515] on input "*******" at bounding box center [1219, 517] width 66 height 20
type input "******"
click at [824, 420] on input "**********" at bounding box center [803, 419] width 66 height 20
type input "*********"
click at [1050, 485] on input "**********" at bounding box center [1060, 484] width 66 height 20
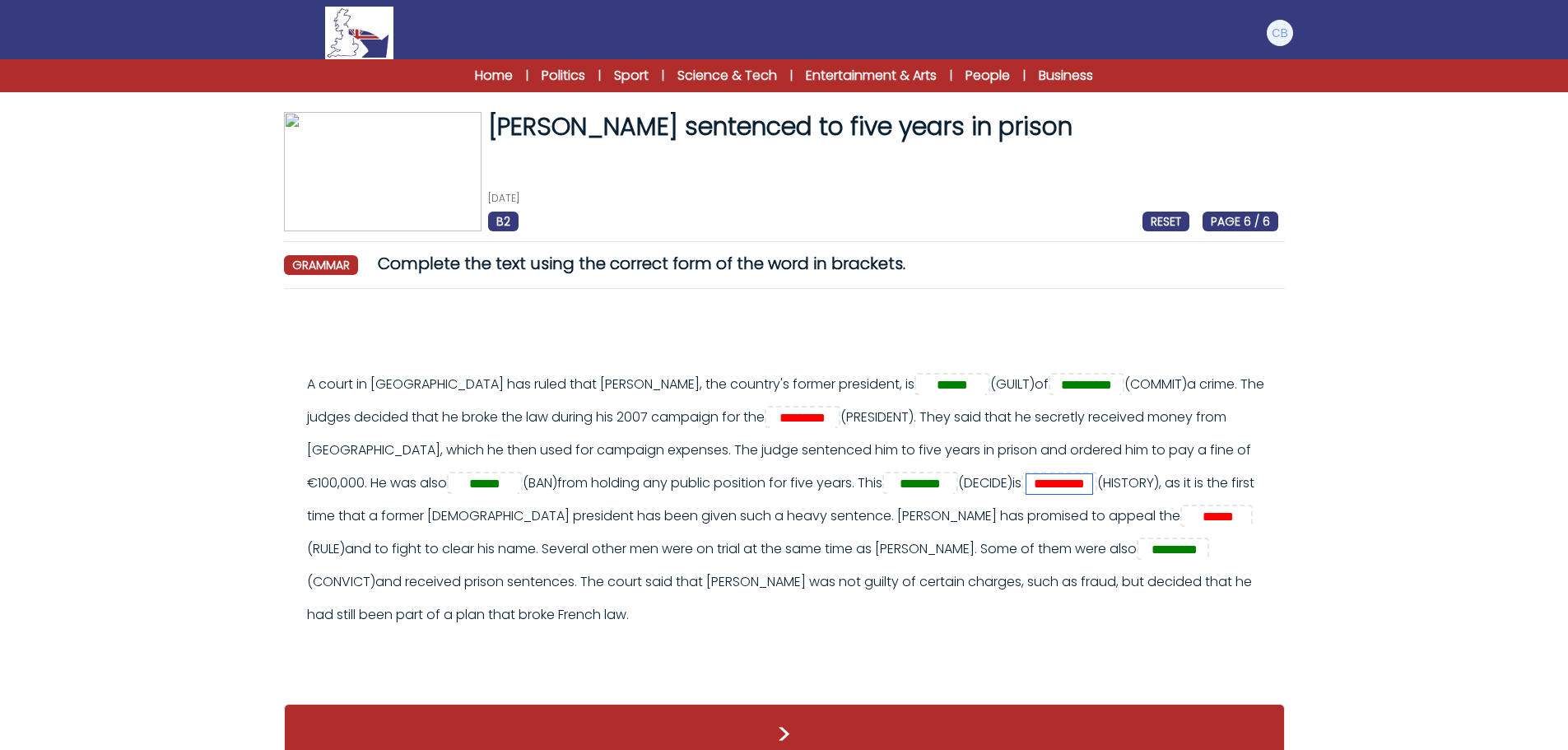
click at [1078, 482] on input "**********" at bounding box center [1060, 484] width 66 height 20
click at [1032, 486] on input "**********" at bounding box center [1060, 484] width 66 height 20
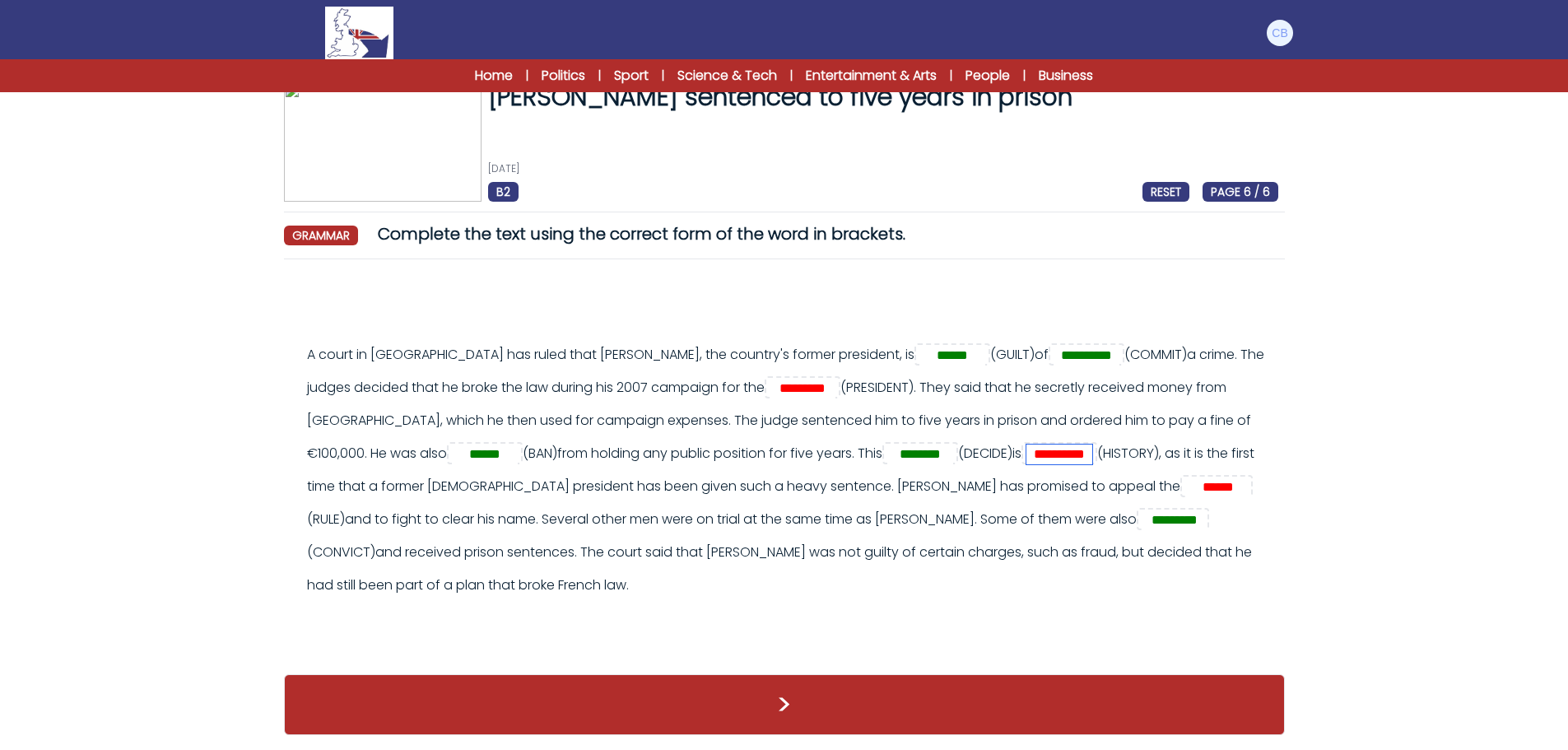
scroll to position [44, 0]
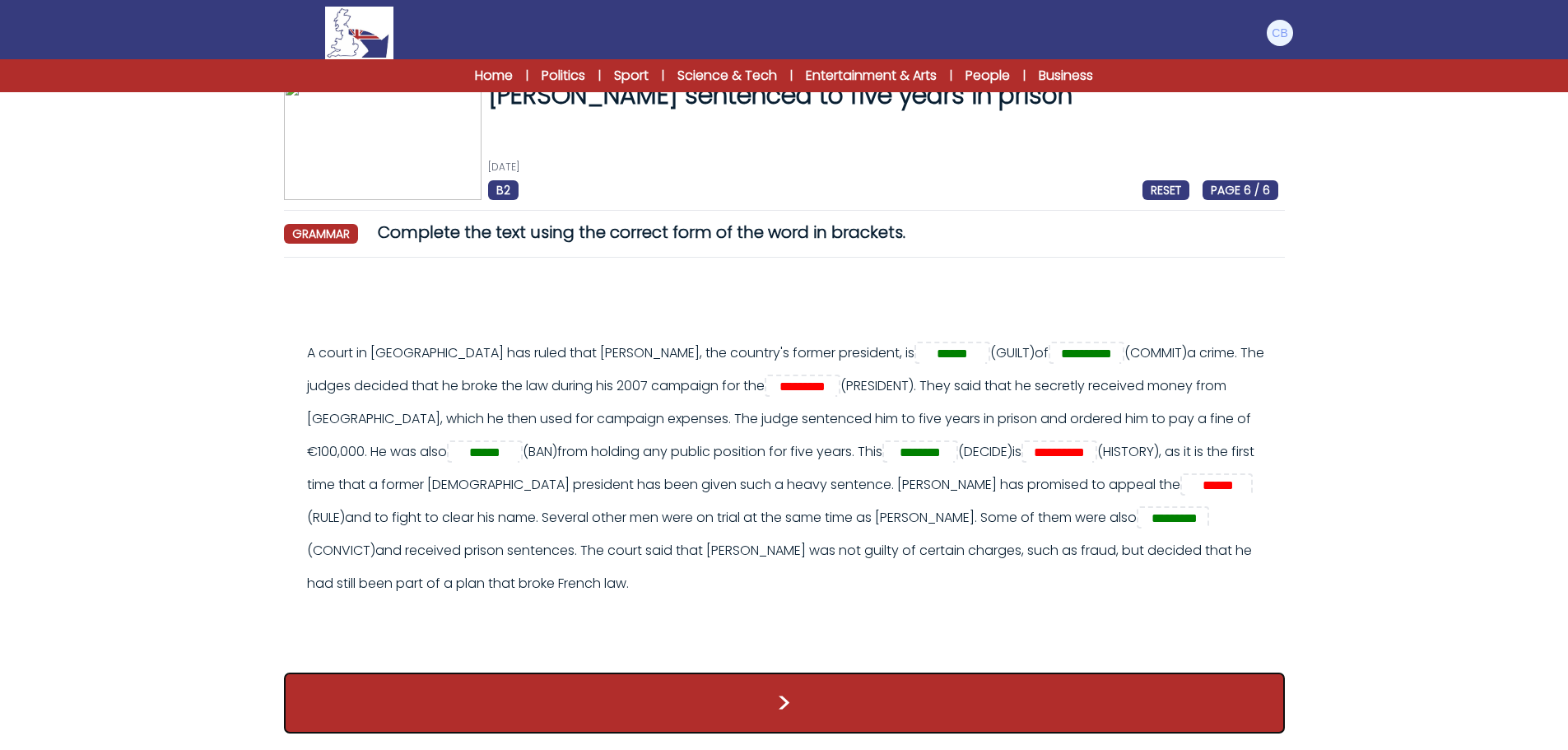
click at [787, 700] on button ">" at bounding box center [784, 703] width 1001 height 61
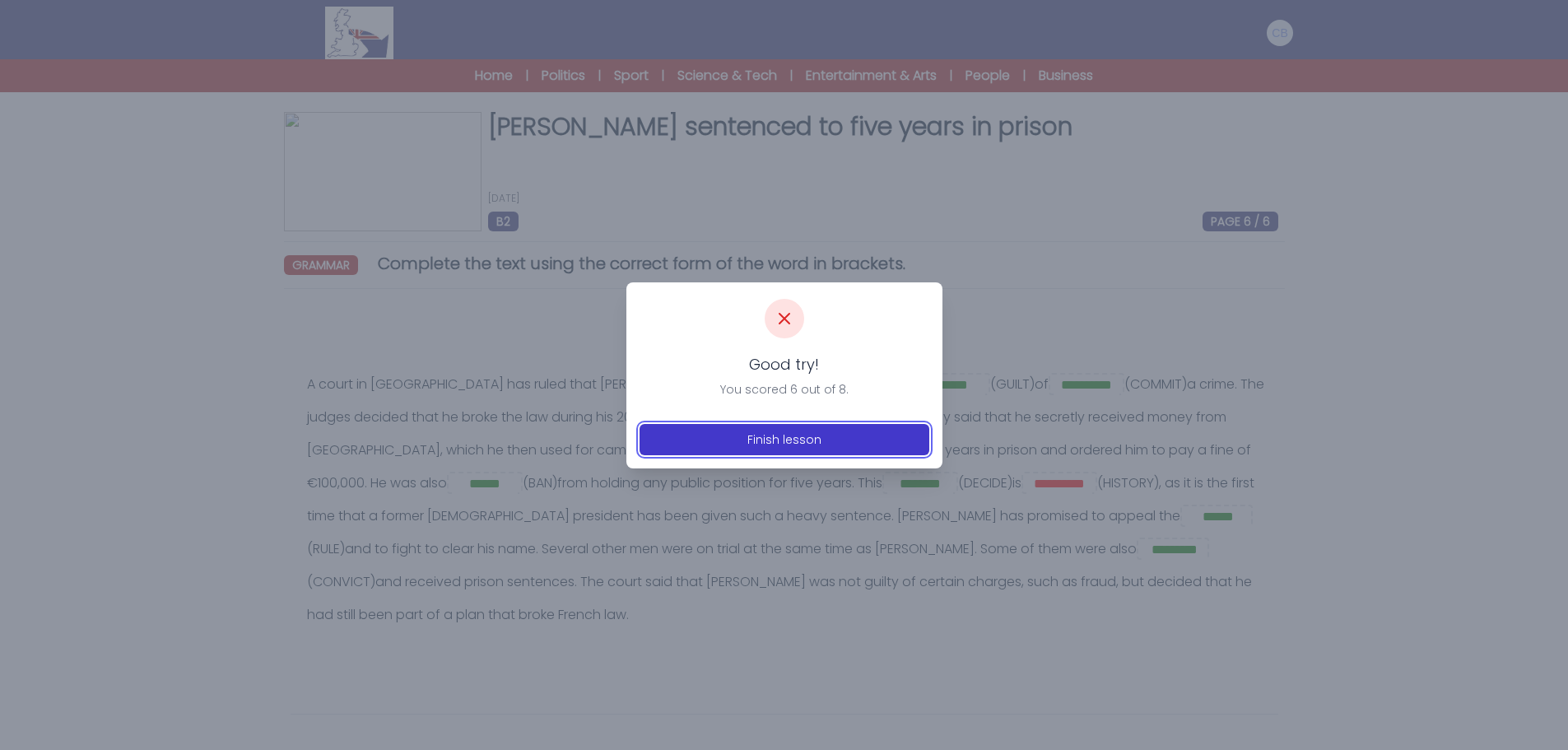
click at [773, 434] on button "Finish lesson" at bounding box center [784, 440] width 290 height 31
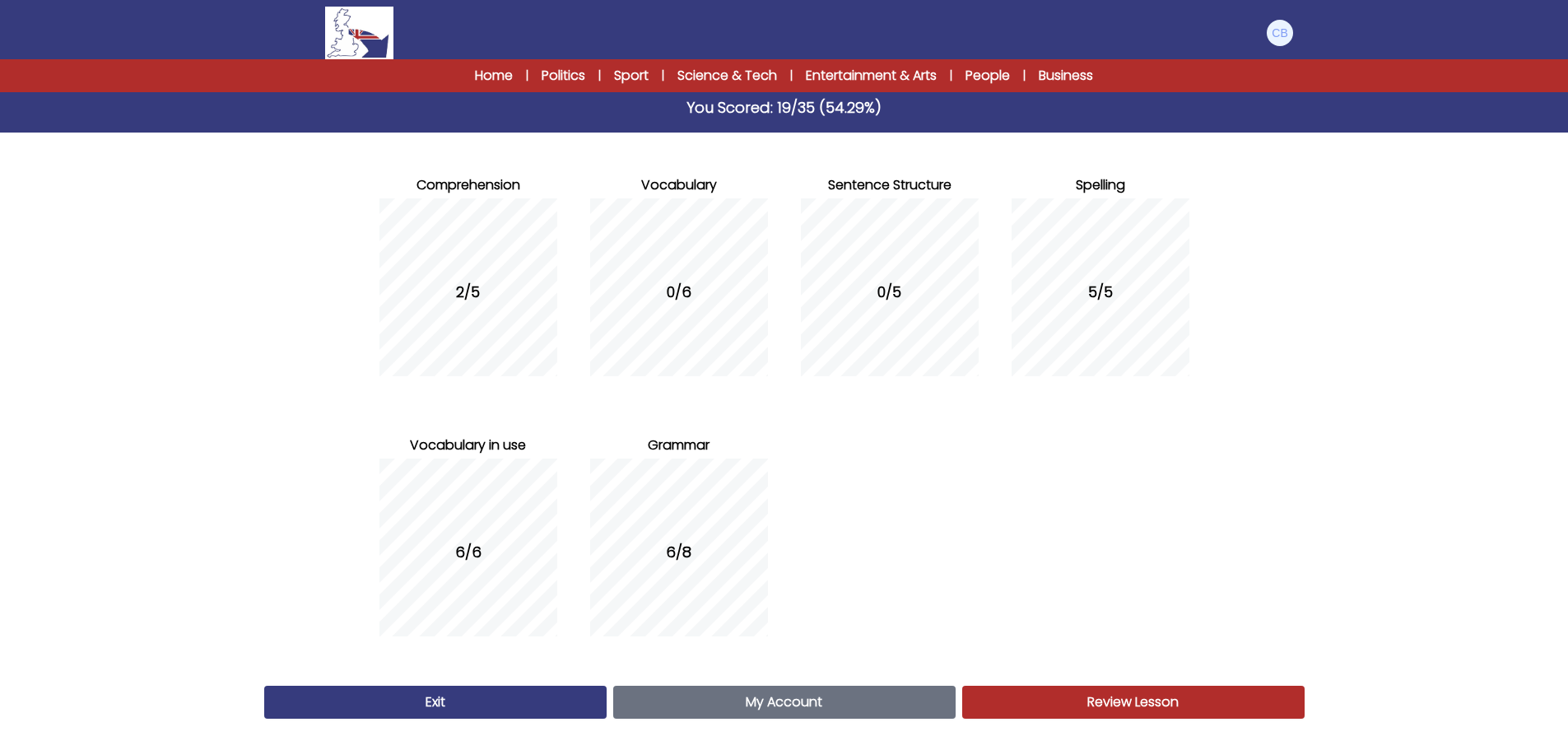
scroll to position [130, 0]
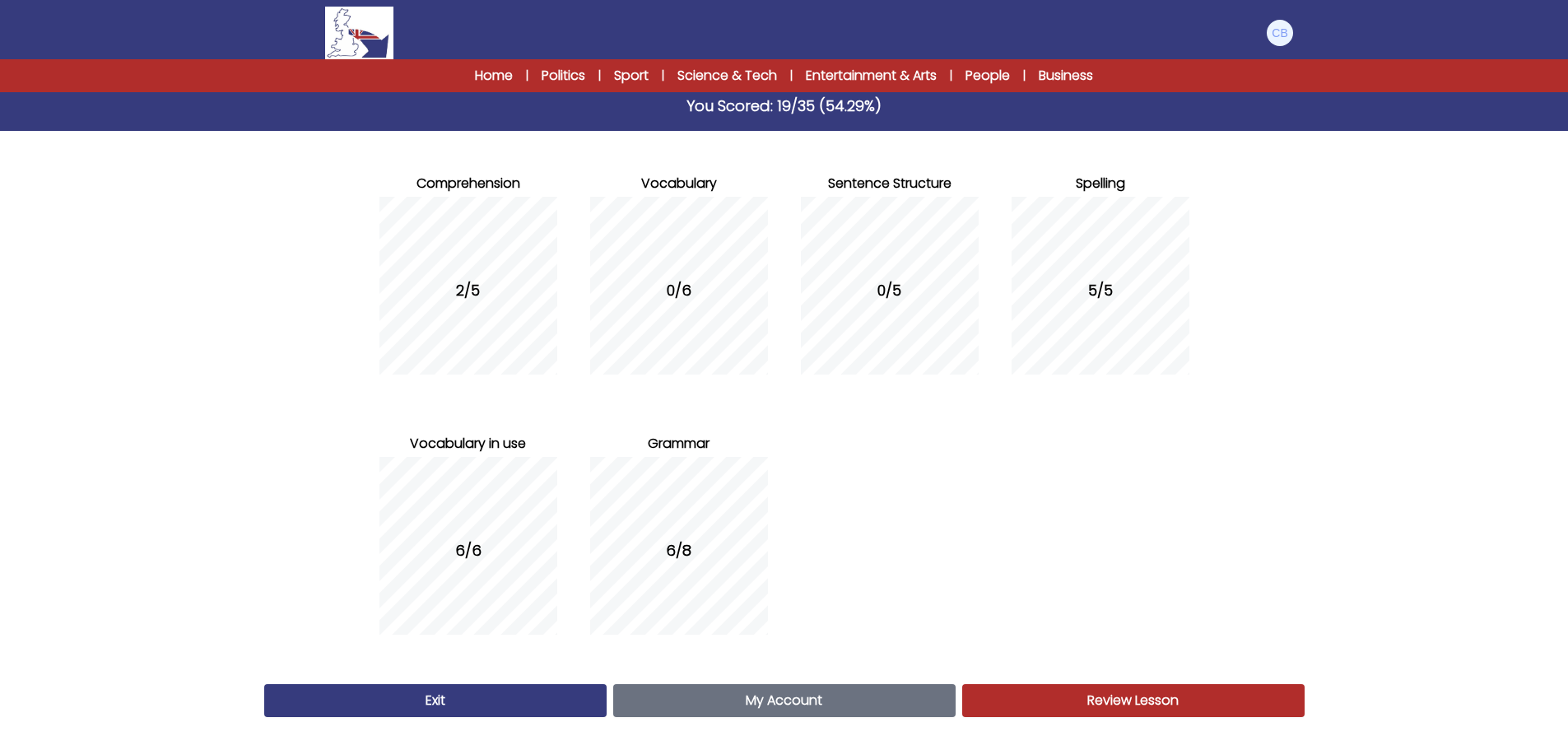
click at [1144, 705] on span "Review Lesson" at bounding box center [1133, 700] width 91 height 19
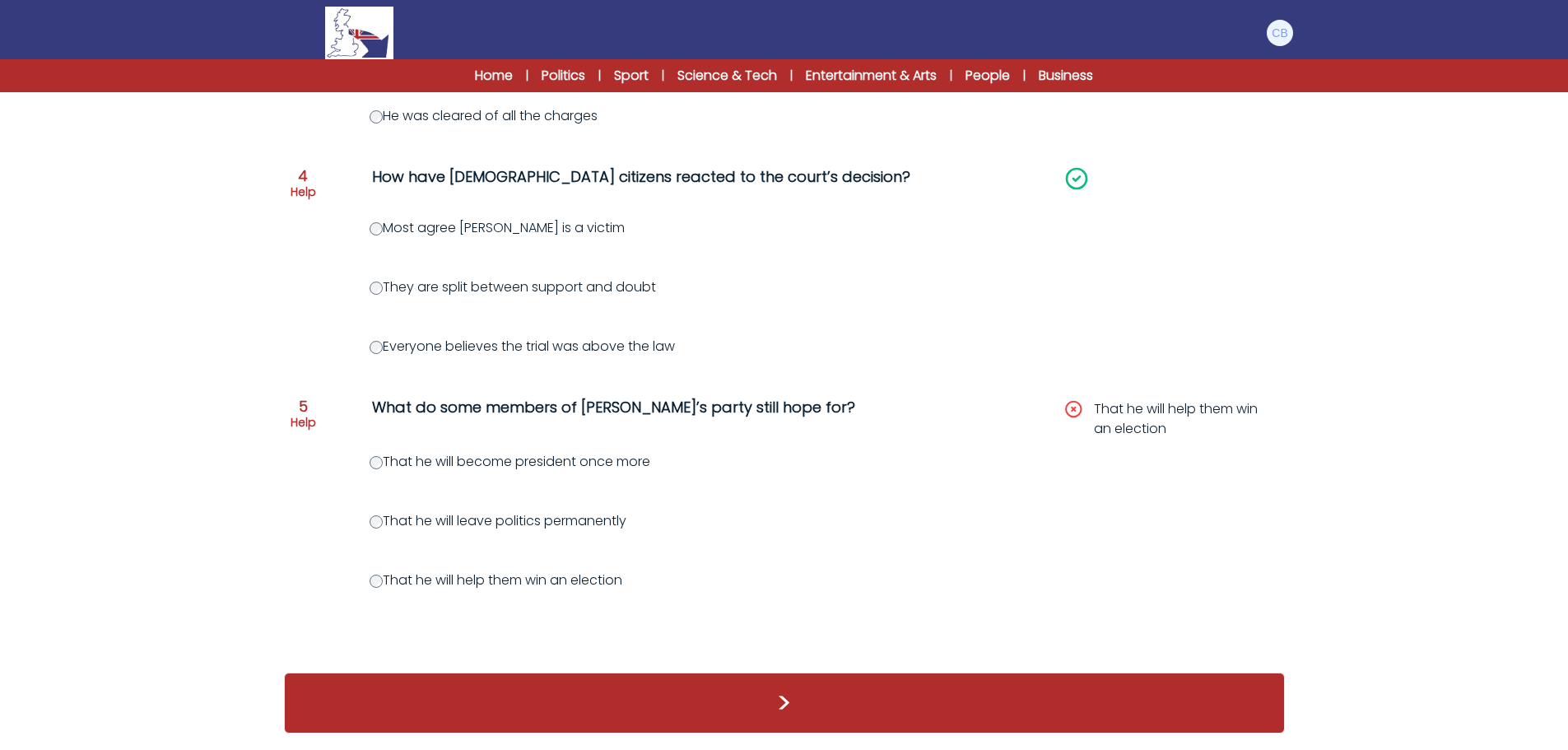
scroll to position [903, 0]
click at [813, 704] on div ">" at bounding box center [784, 703] width 1001 height 61
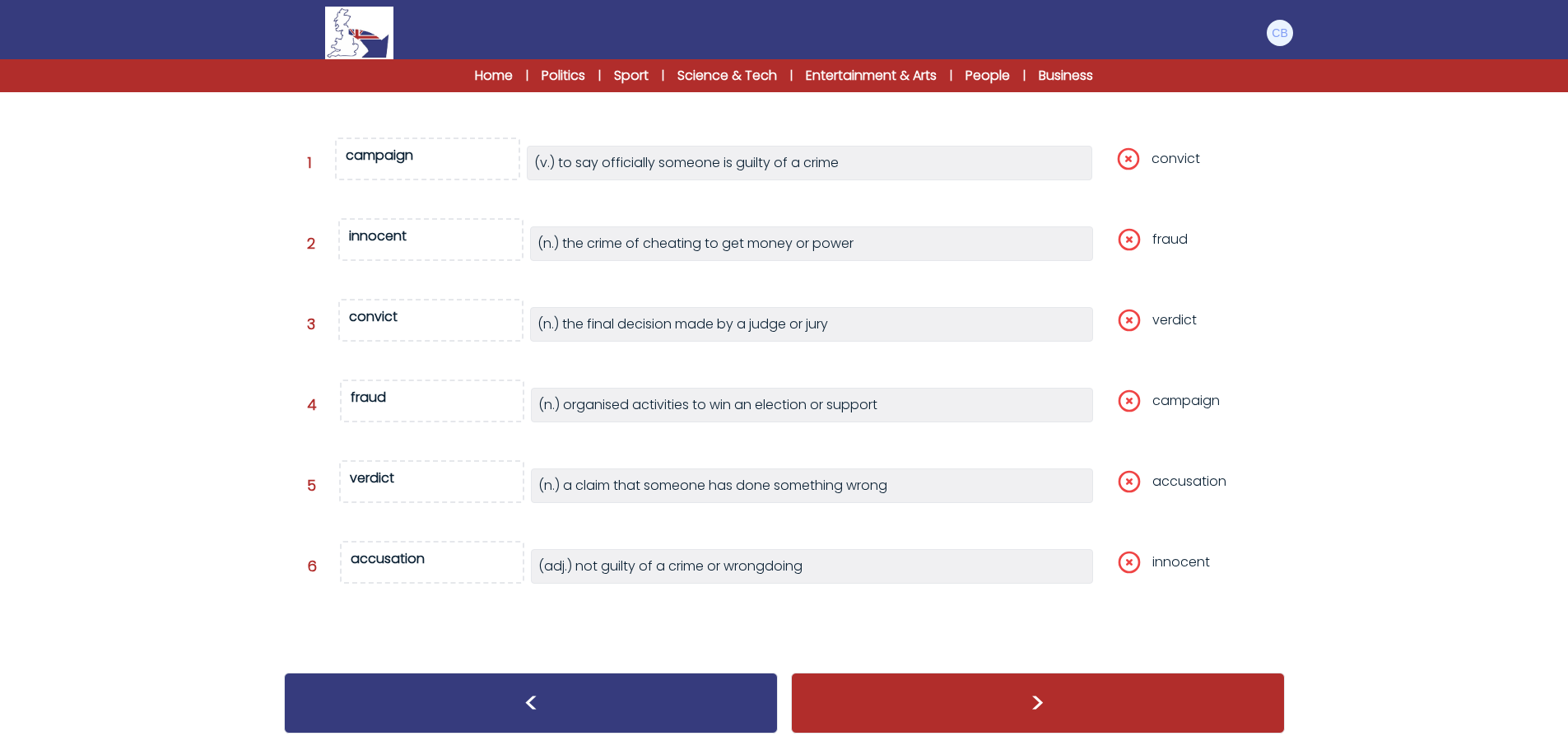
scroll to position [232, 0]
click at [1044, 705] on div ">" at bounding box center [1037, 703] width 494 height 61
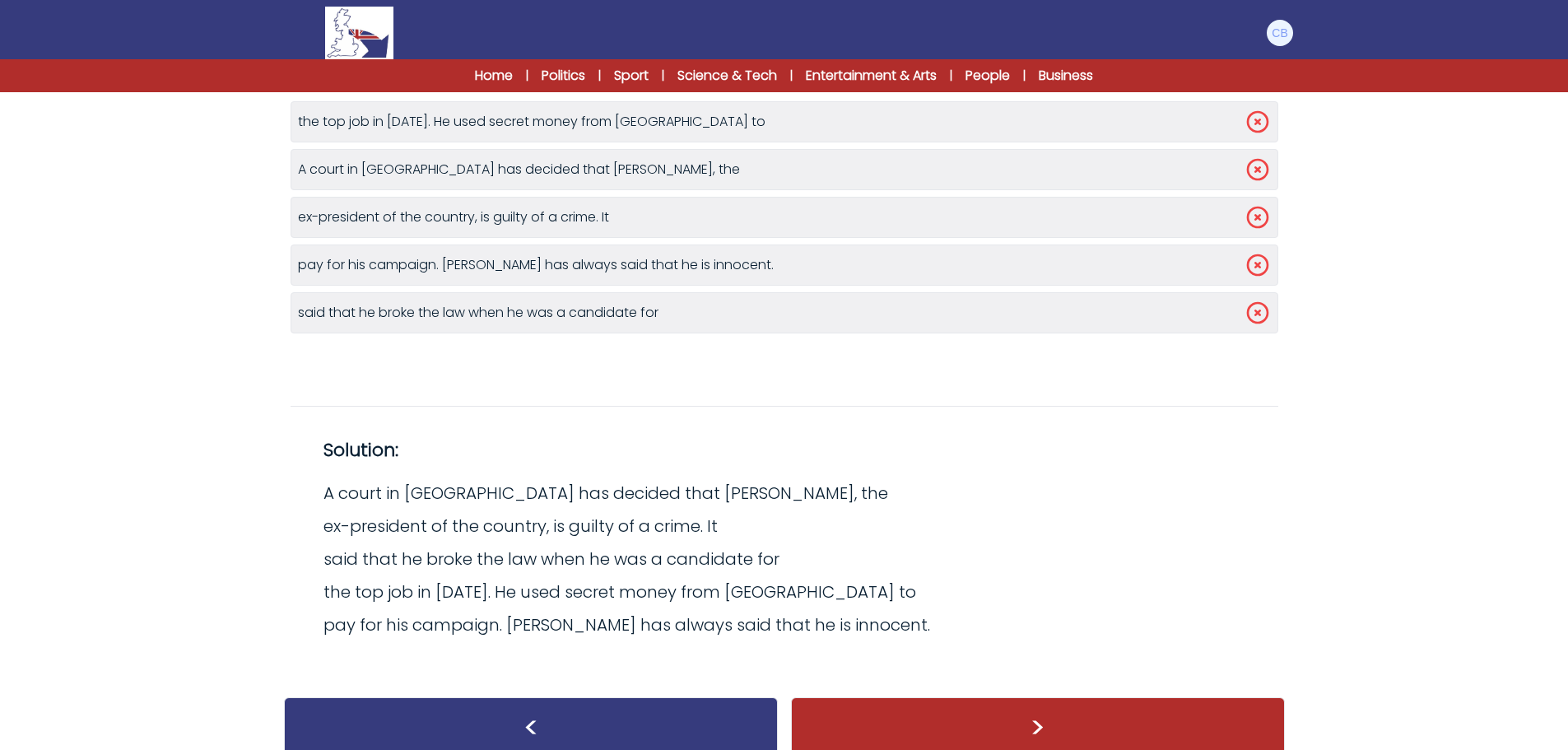
scroll to position [246, 0]
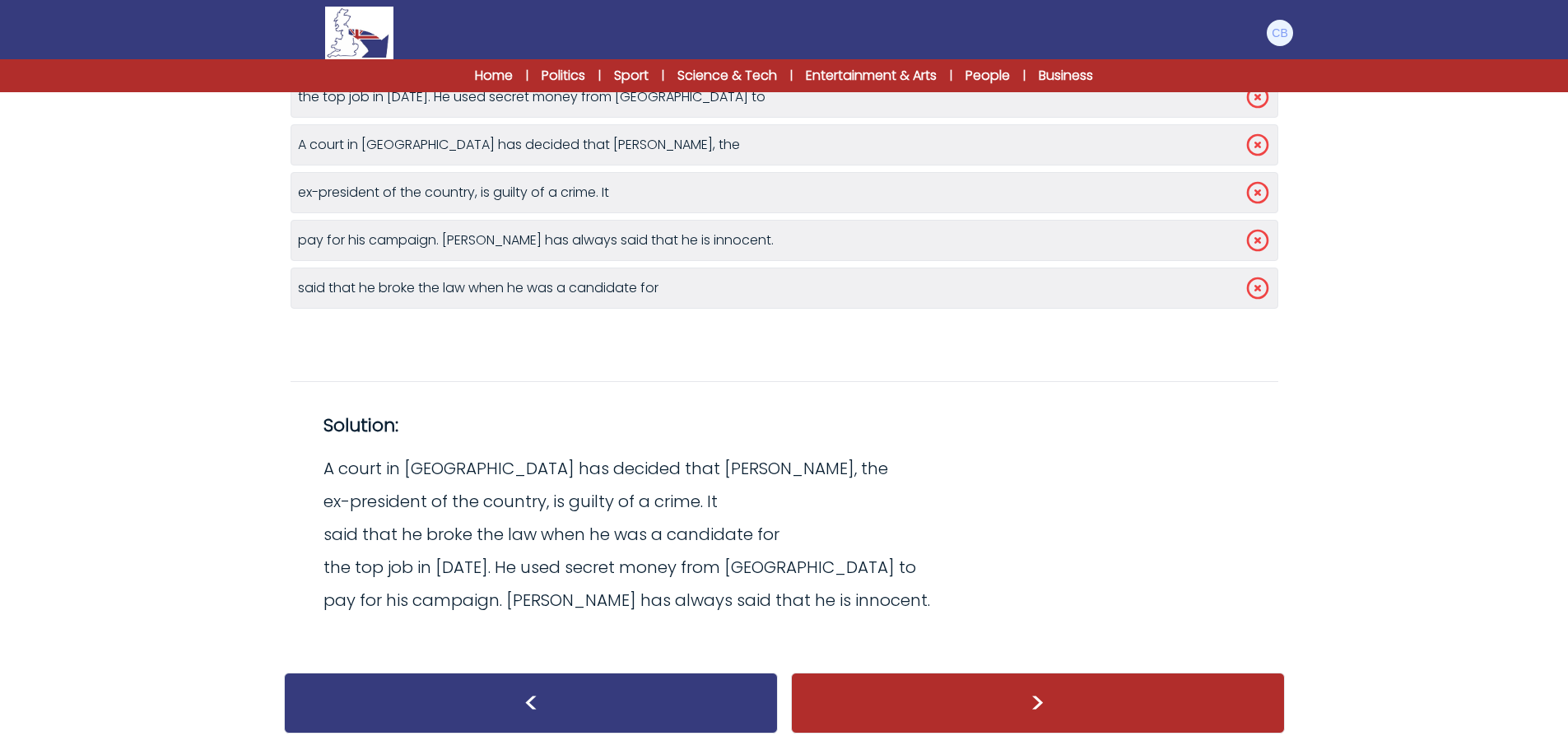
click at [1047, 697] on div ">" at bounding box center [1037, 703] width 494 height 61
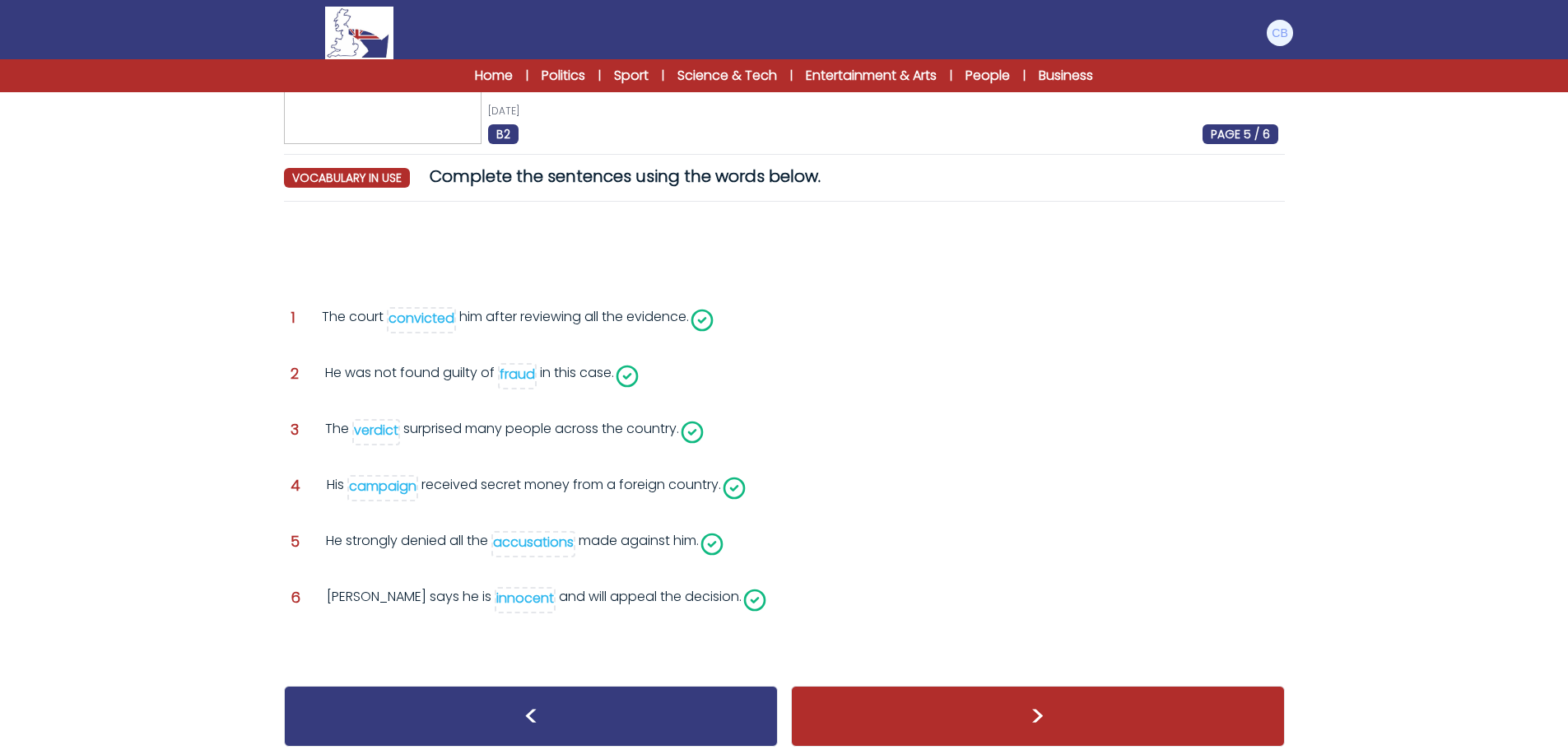
scroll to position [101, 0]
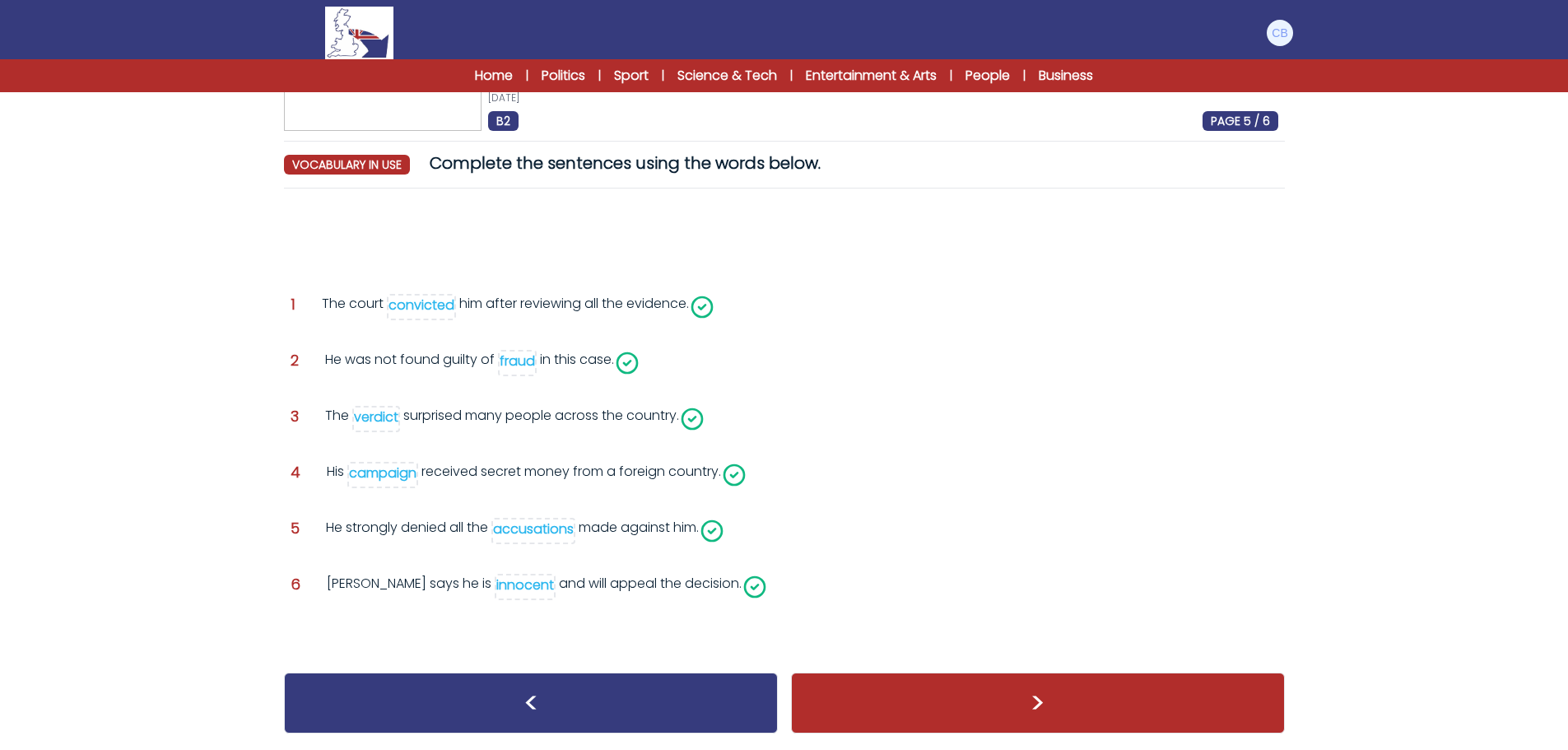
click at [1042, 700] on div ">" at bounding box center [1037, 703] width 494 height 61
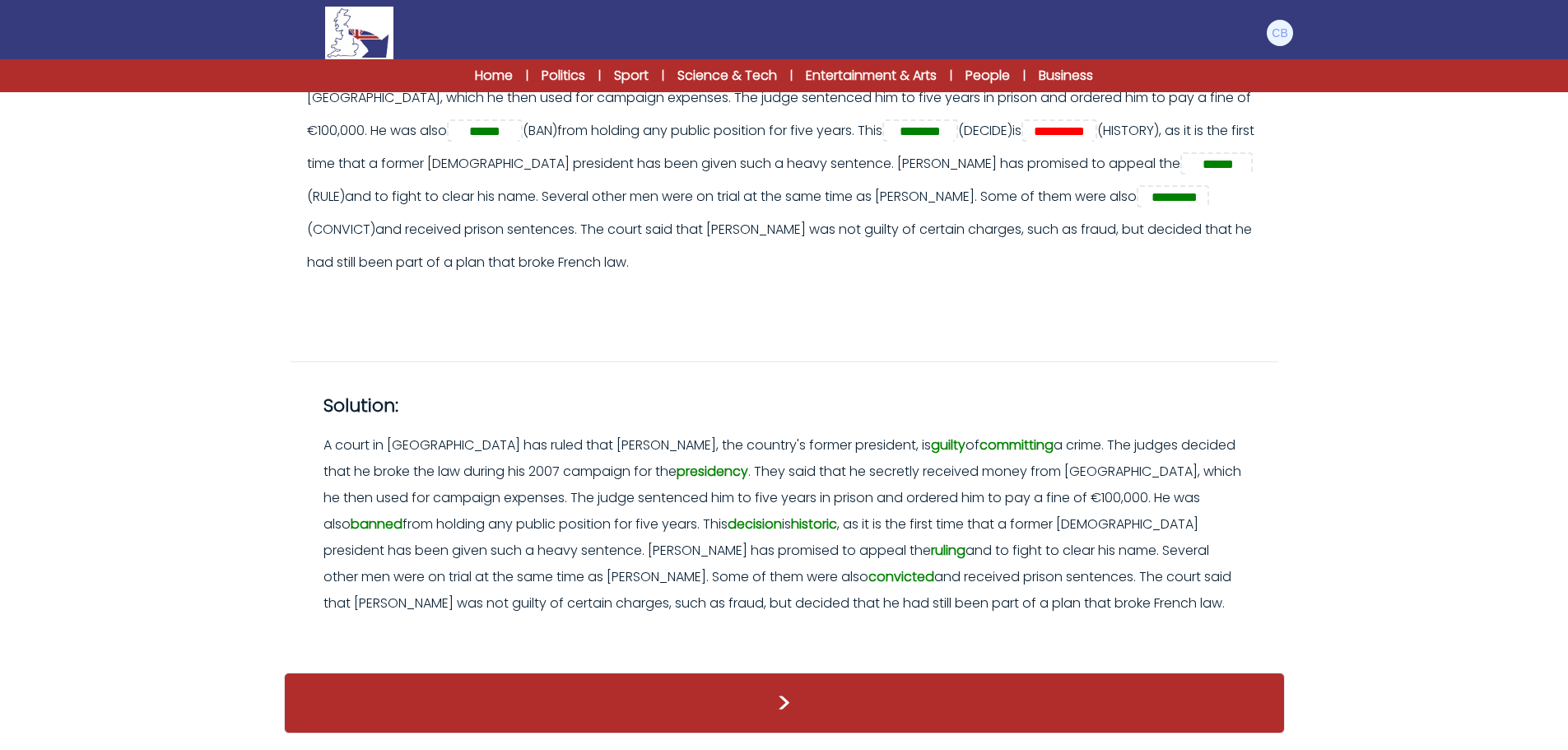
scroll to position [365, 0]
click at [779, 705] on div ">" at bounding box center [784, 703] width 1001 height 61
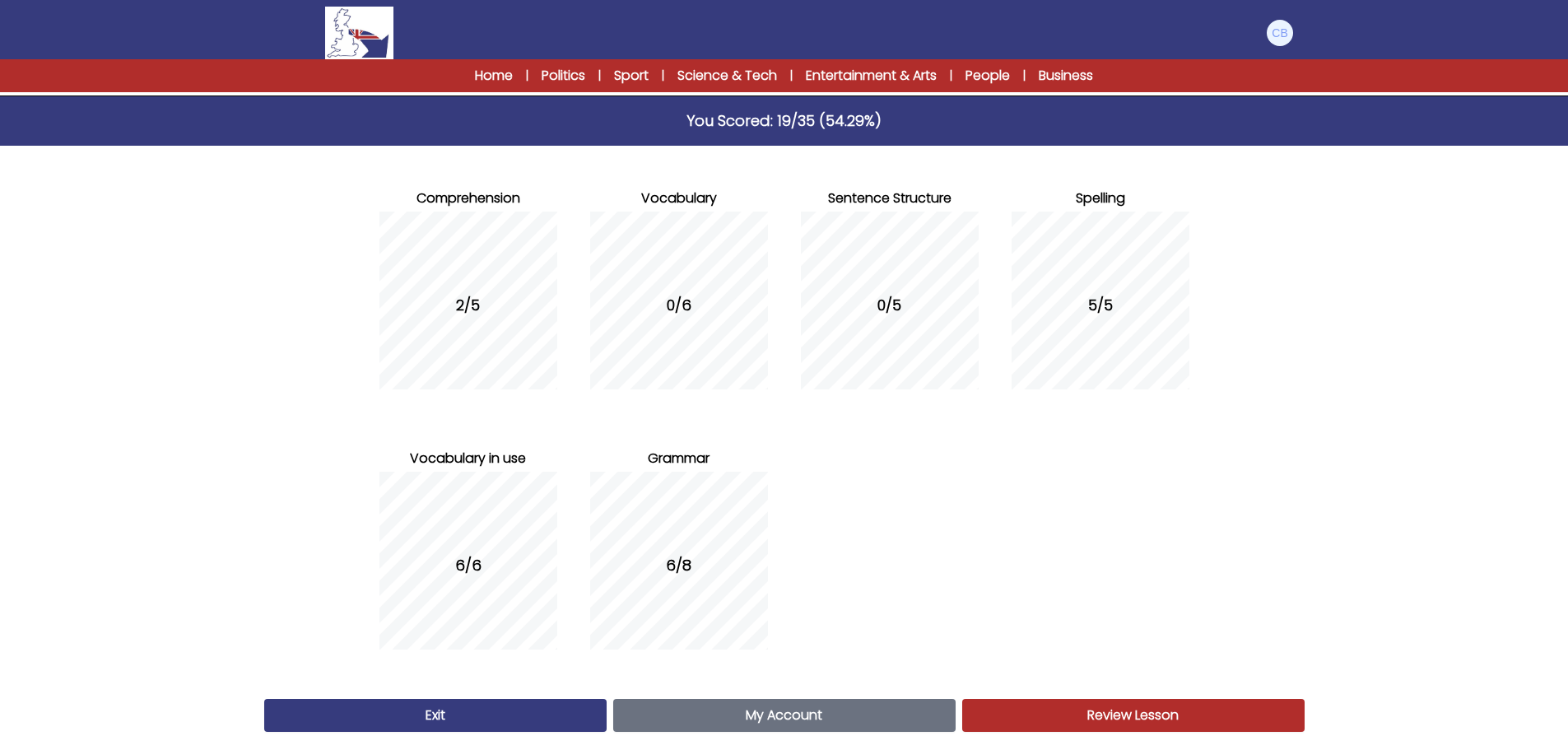
scroll to position [130, 0]
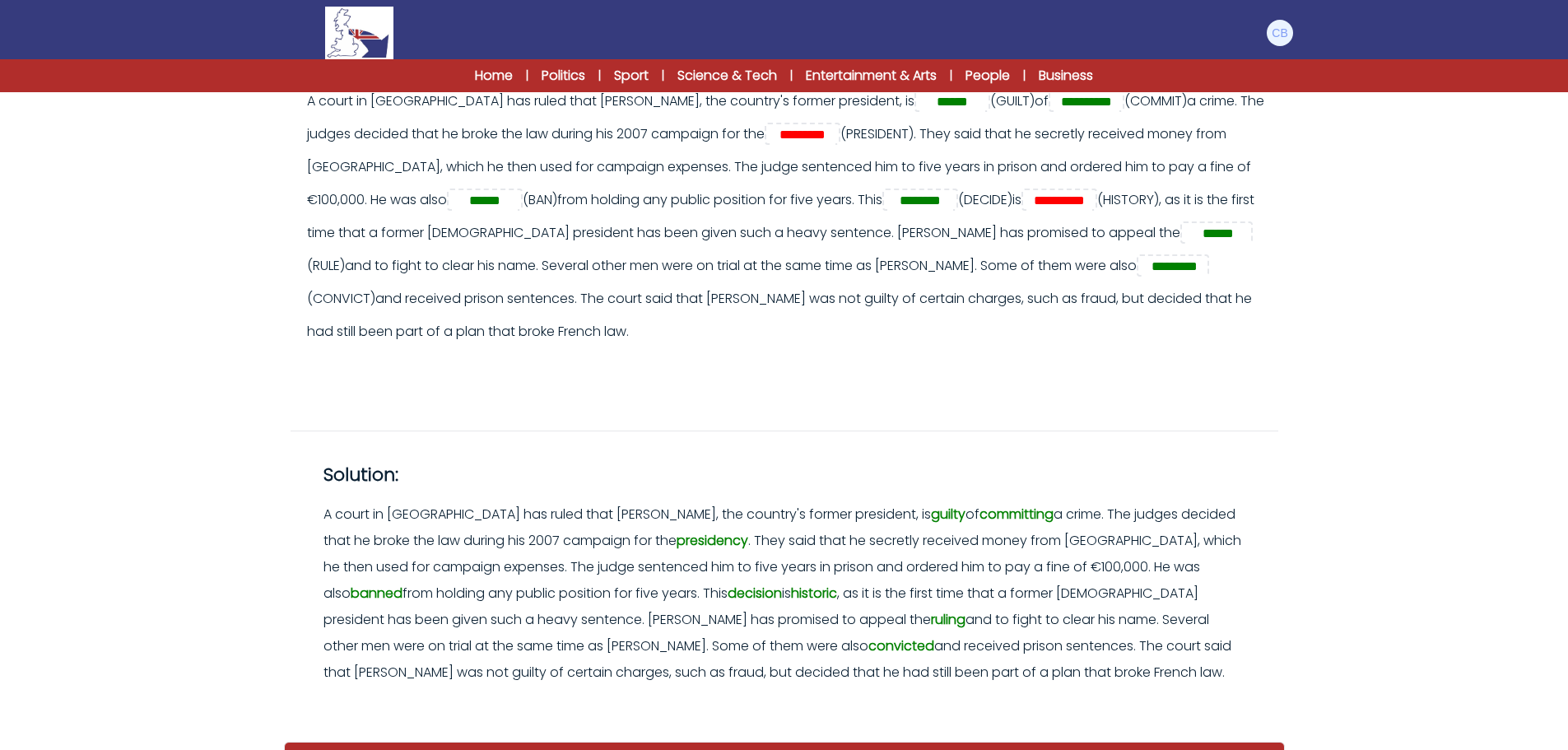
scroll to position [365, 0]
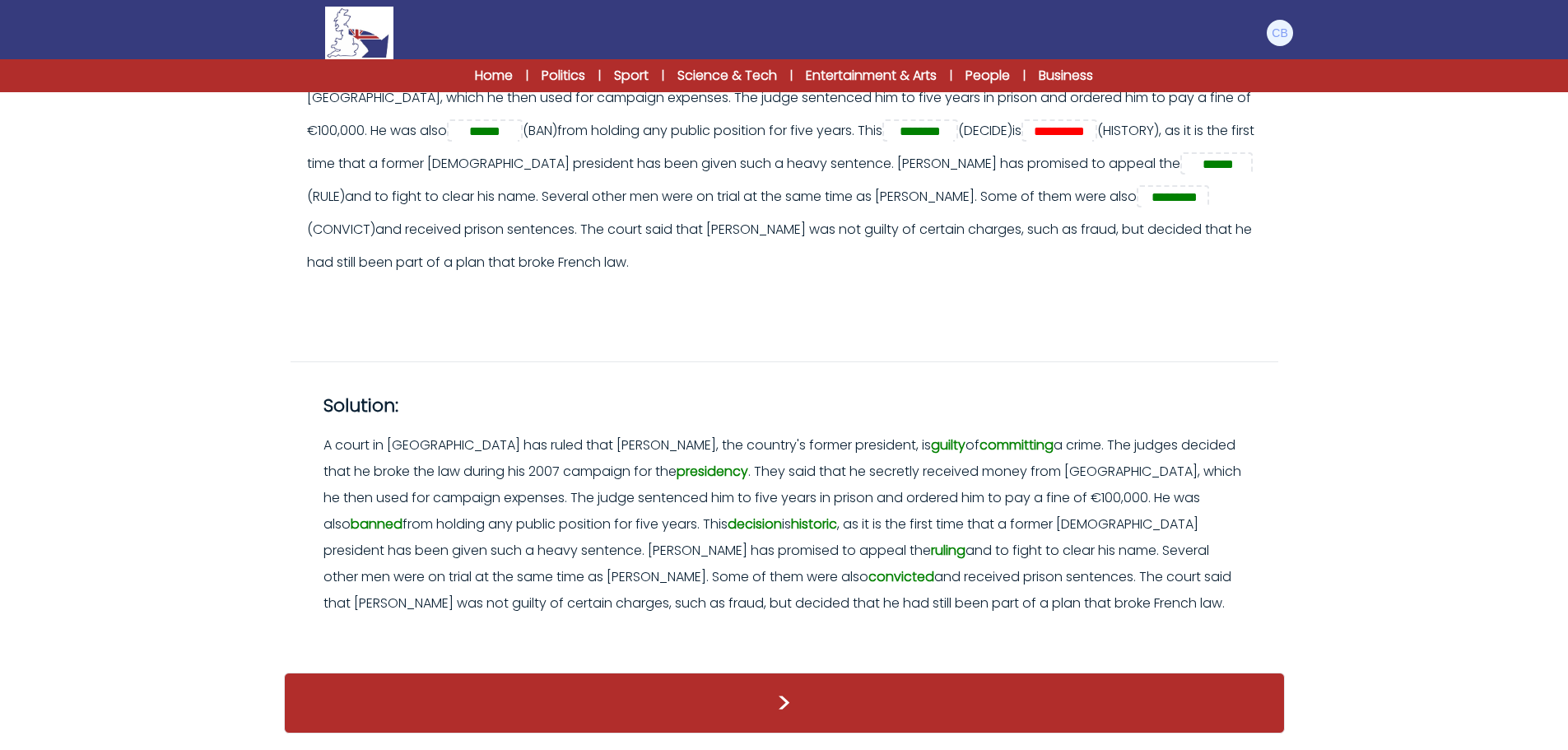
click at [783, 708] on div ">" at bounding box center [784, 703] width 1001 height 61
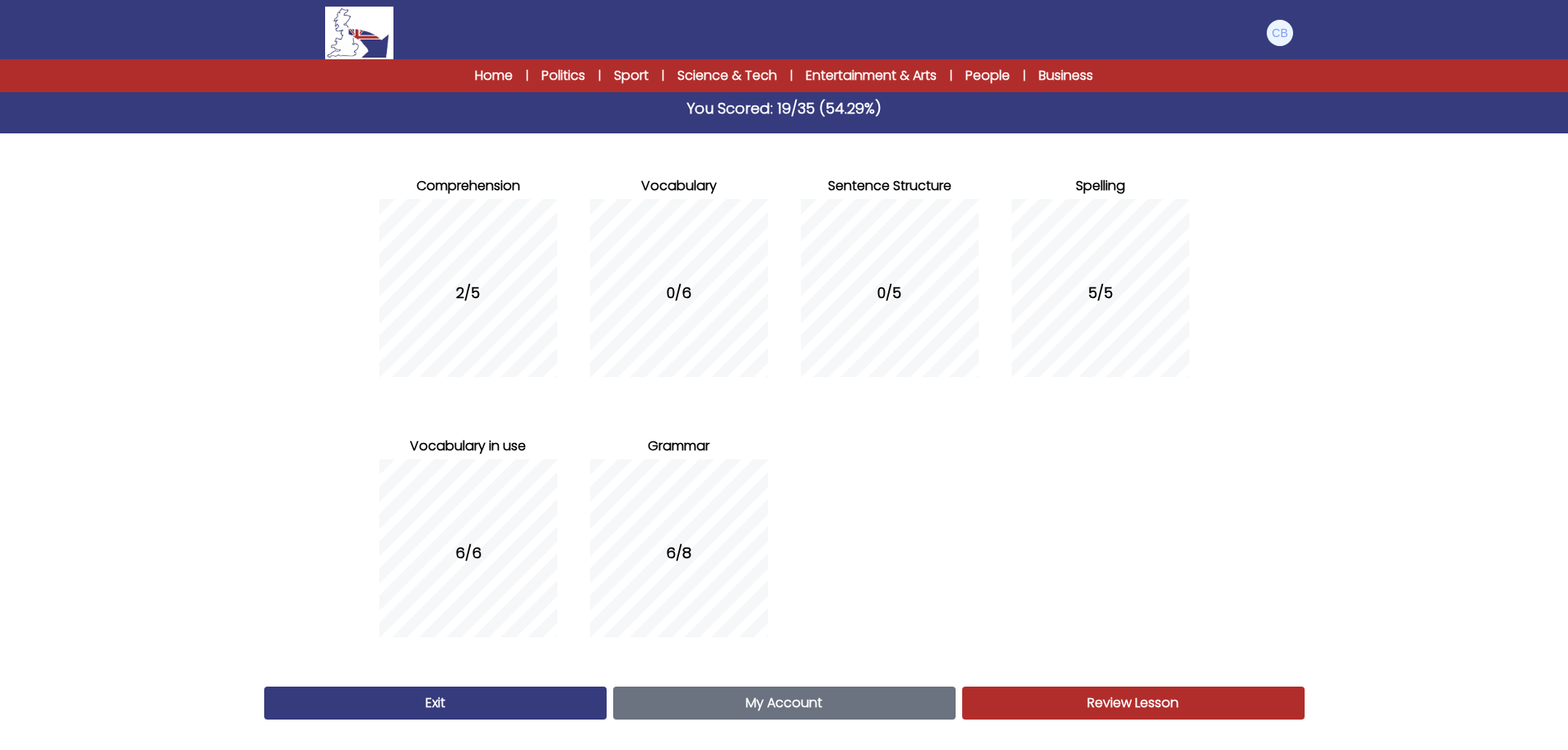
scroll to position [130, 0]
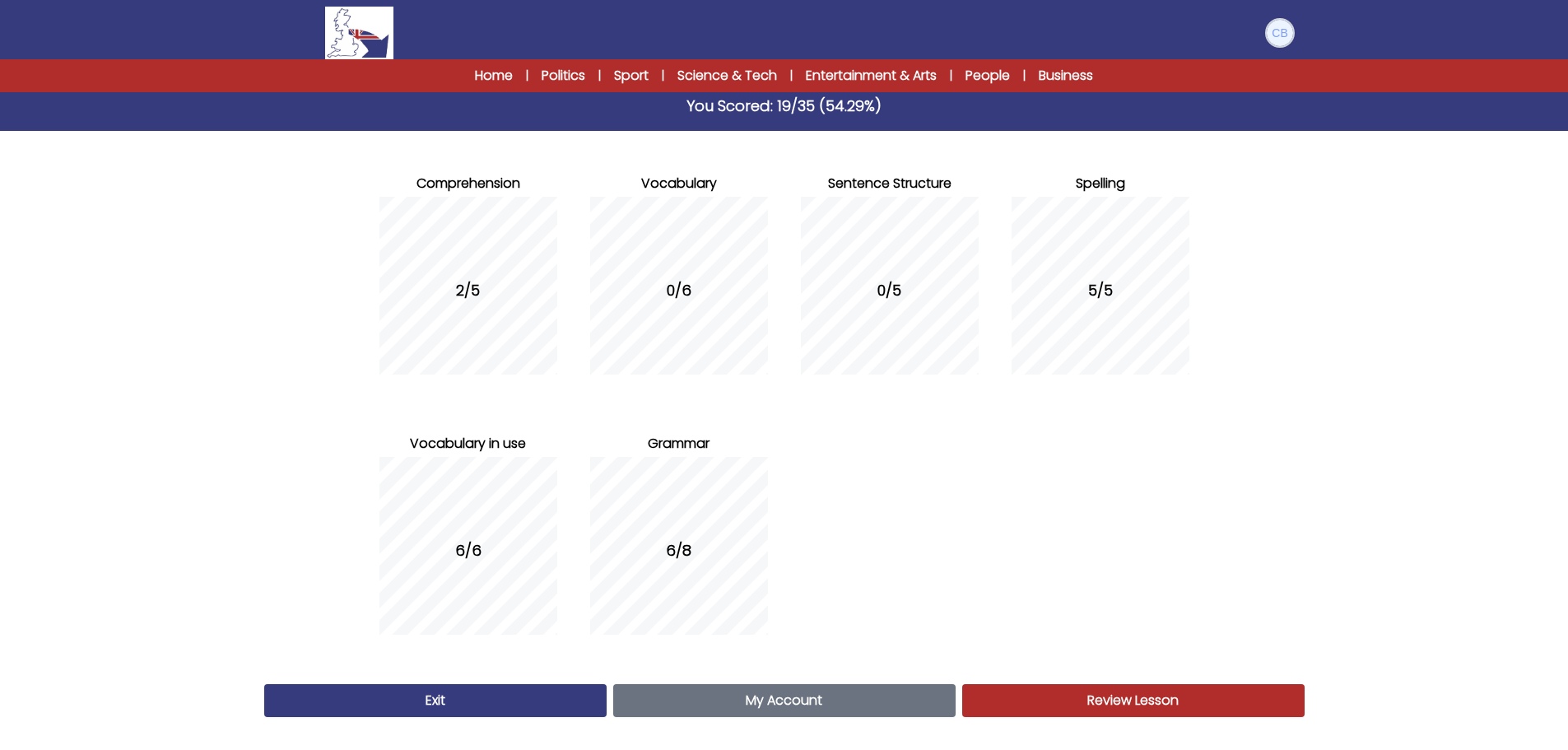
click at [1277, 39] on img at bounding box center [1280, 33] width 26 height 26
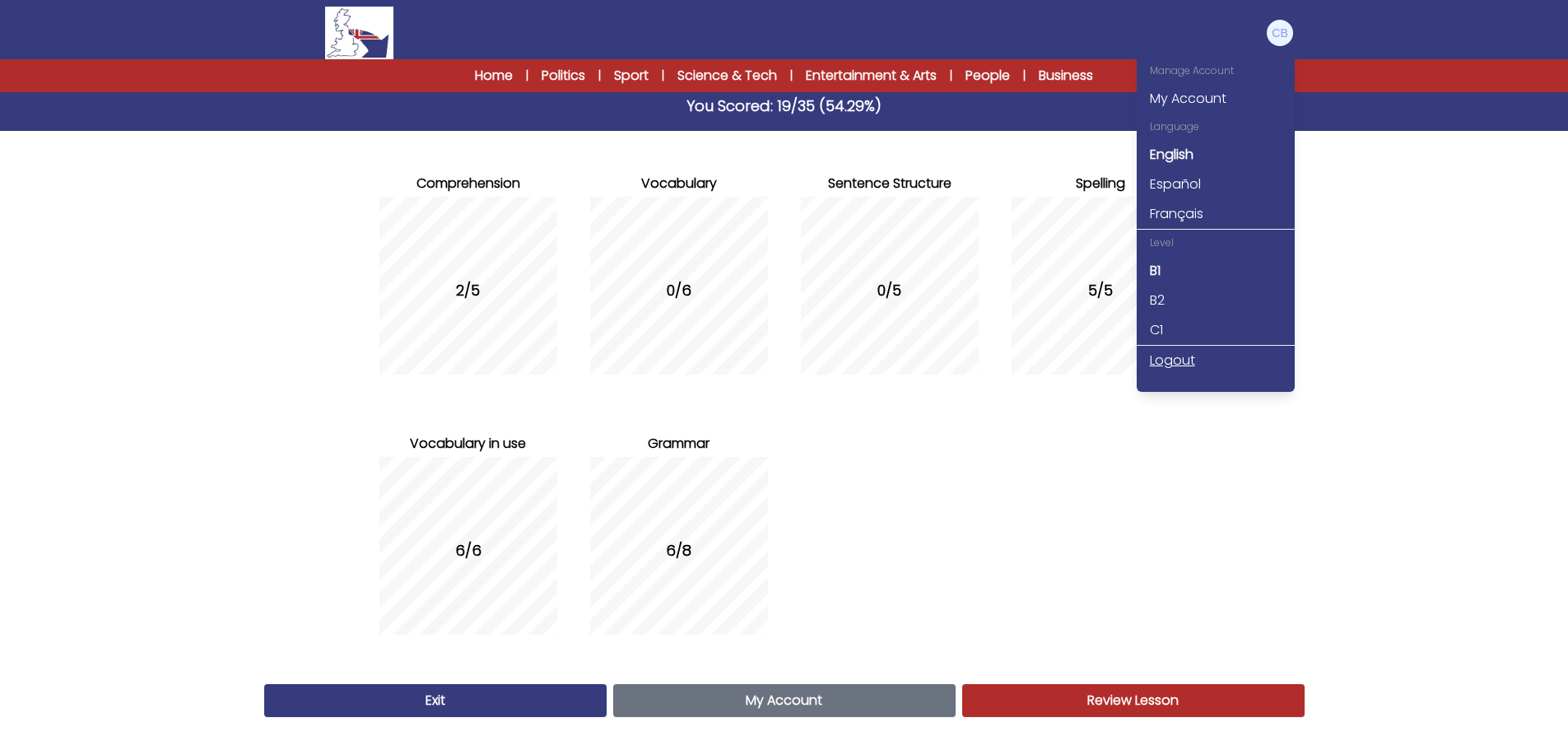
click at [1170, 364] on link "Logout" at bounding box center [1216, 361] width 158 height 30
